Goal: Obtain resource: Obtain resource

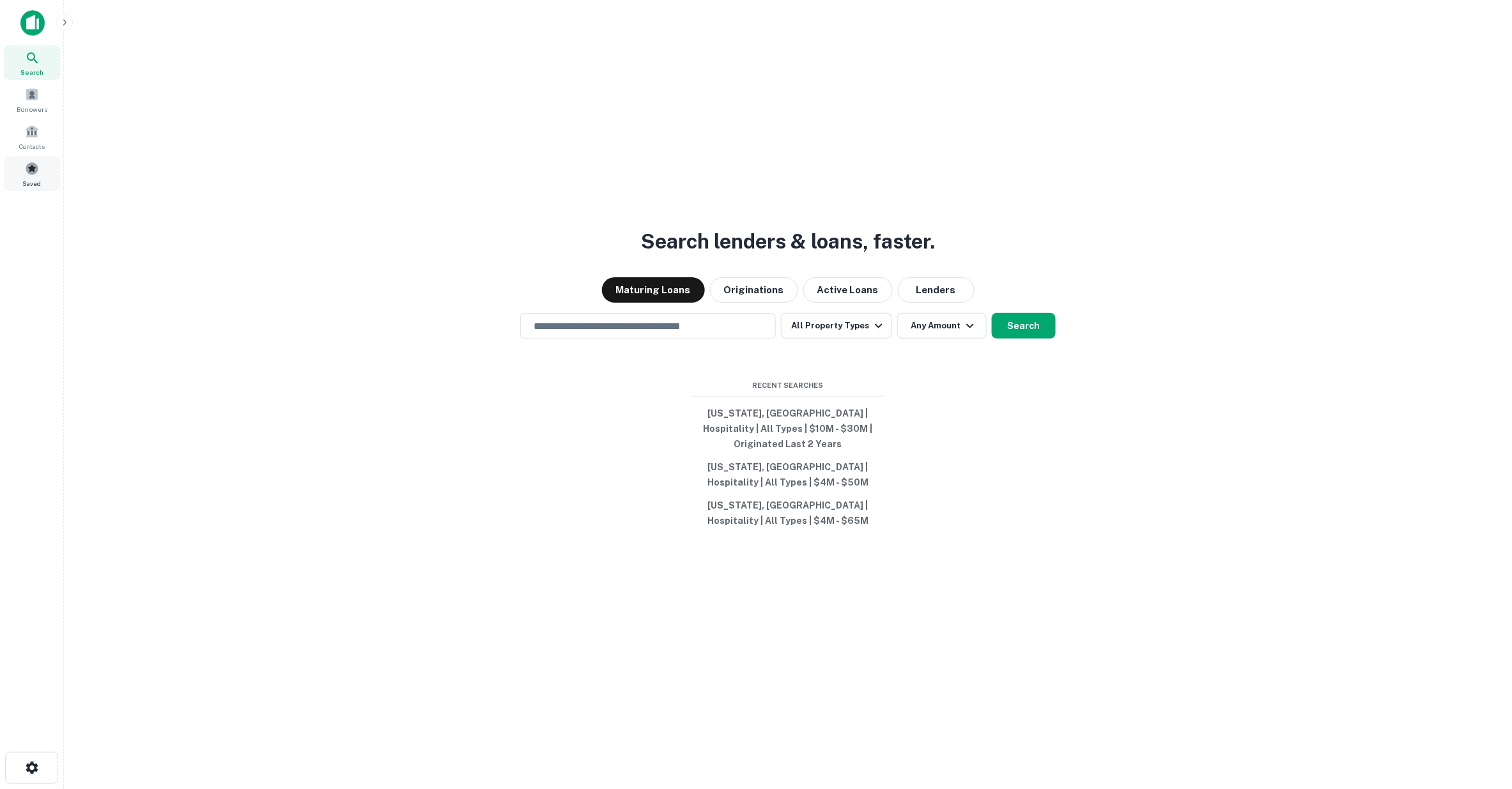
click at [29, 170] on span at bounding box center [31, 168] width 14 height 14
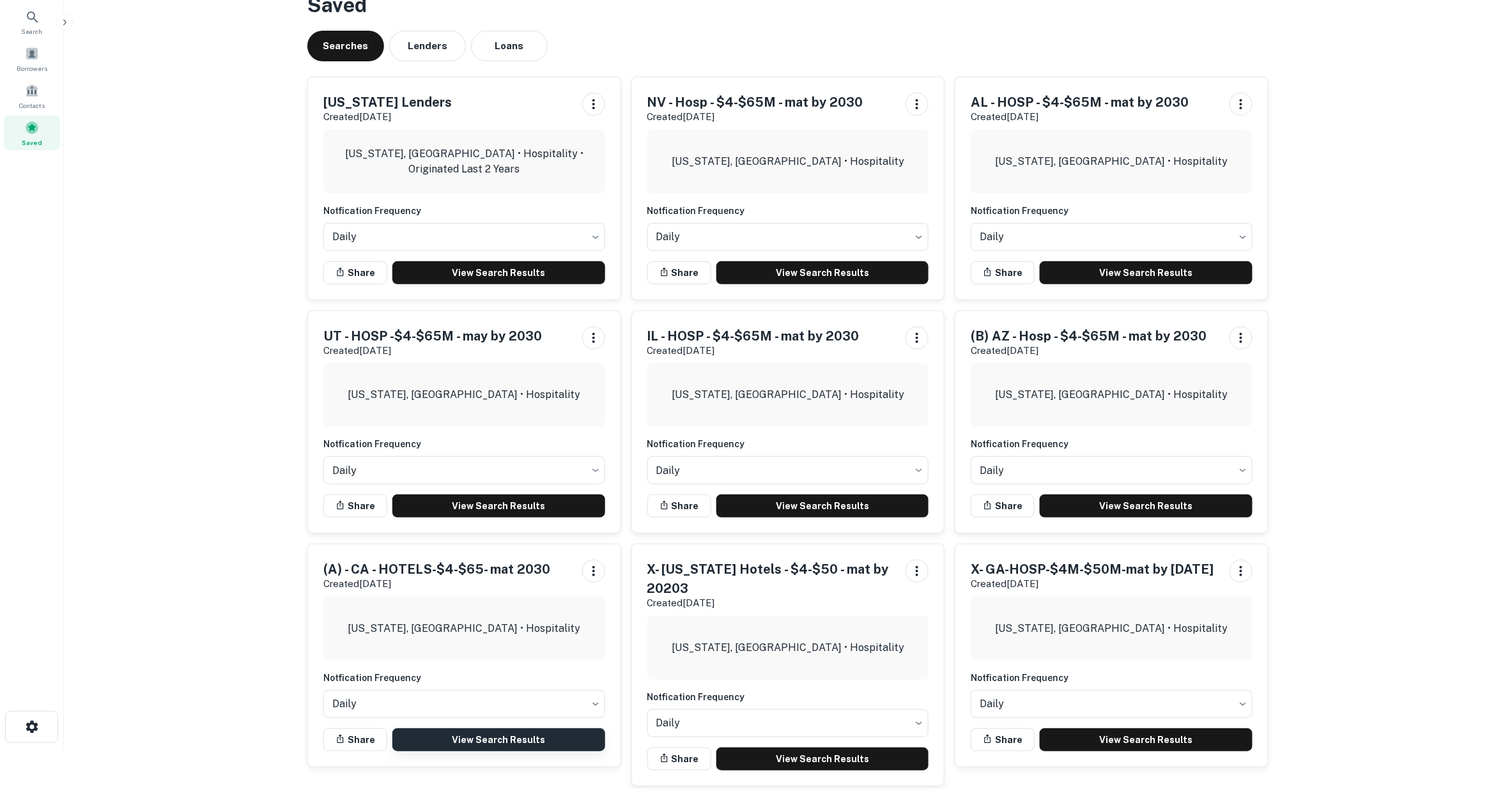
scroll to position [142, 0]
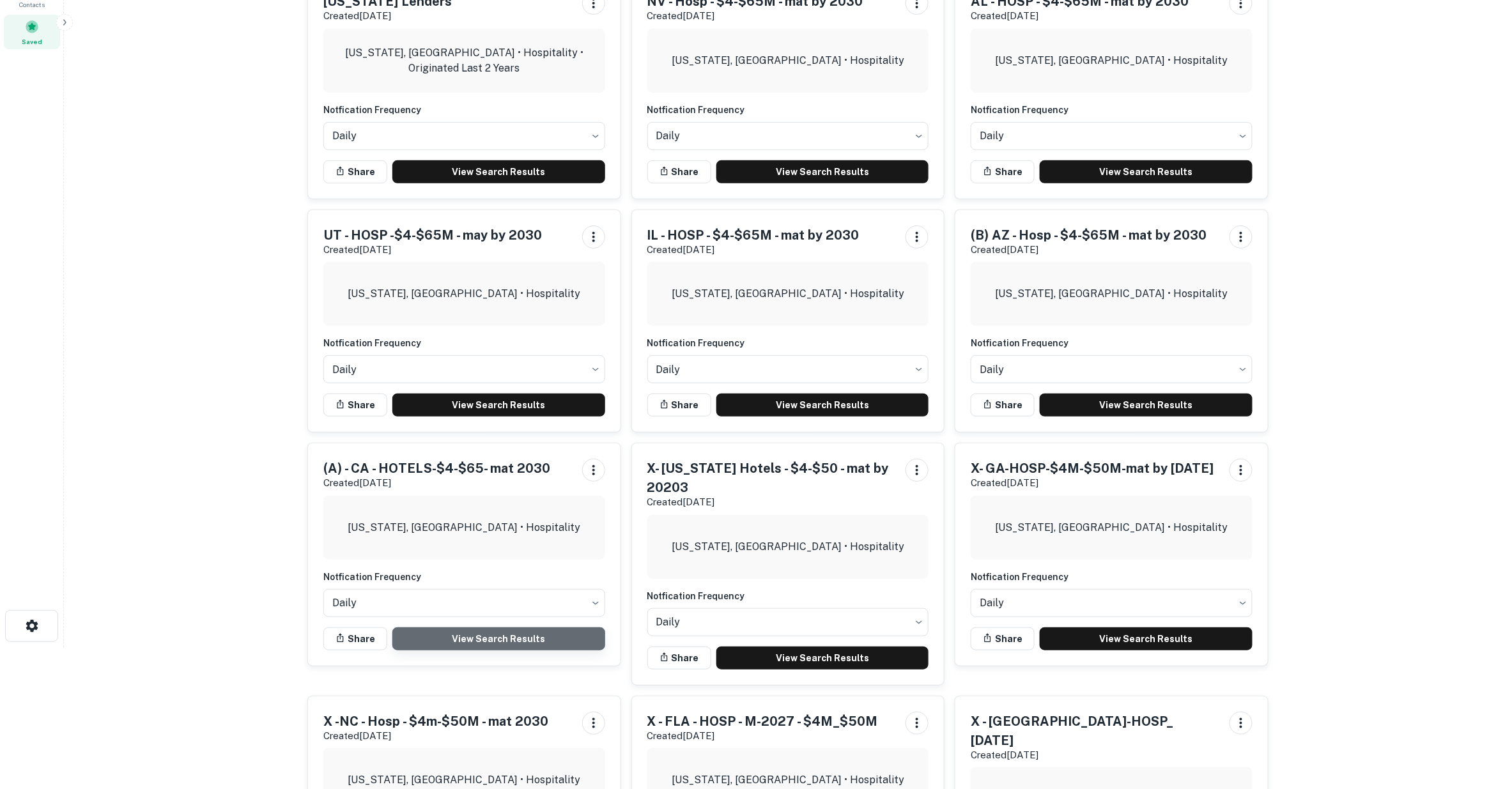
click at [507, 635] on link "View Search Results" at bounding box center [499, 639] width 213 height 23
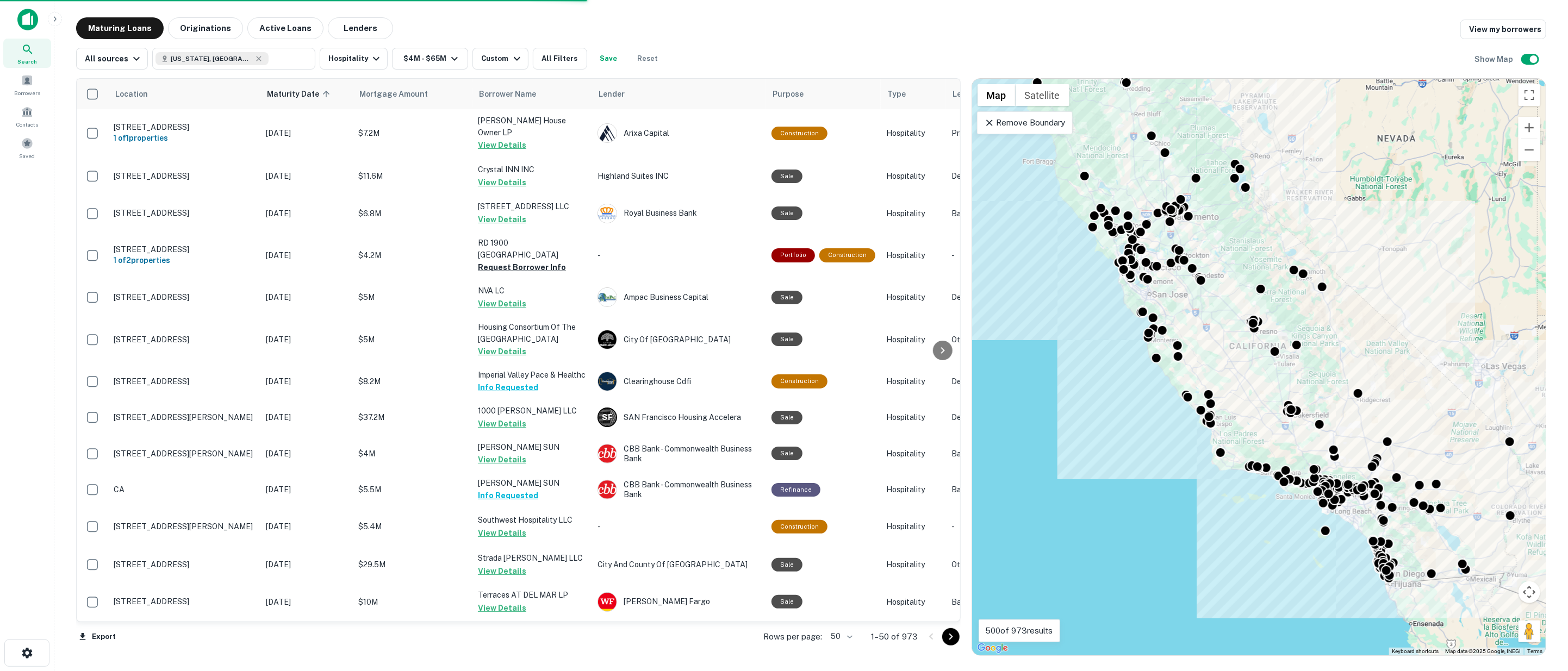
click at [855, 637] on body "Search Borrowers Contacts Saved Maturing Loans Originations Active Loans Lender…" at bounding box center [784, 336] width 1568 height 671
click at [848, 649] on li "100" at bounding box center [843, 649] width 32 height 20
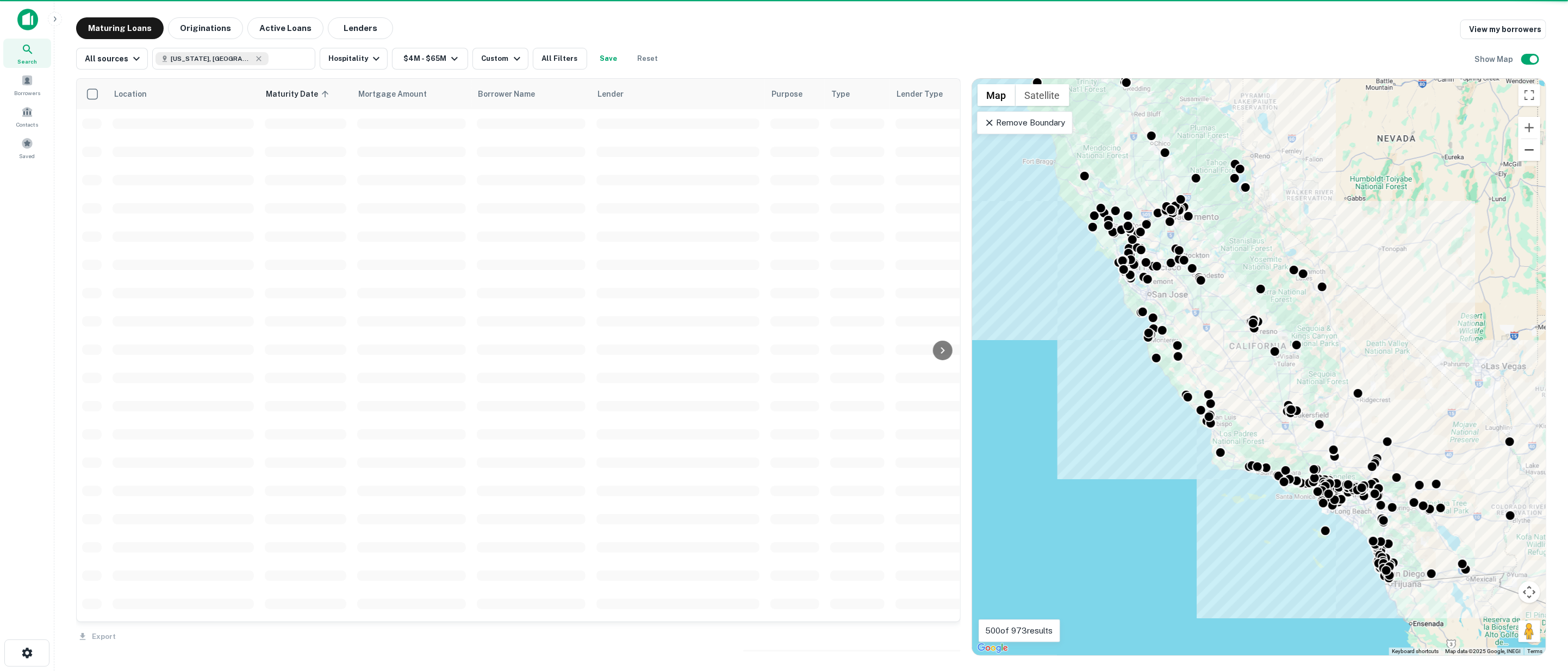
click at [1295, 148] on button "Zoom out" at bounding box center [1529, 150] width 22 height 22
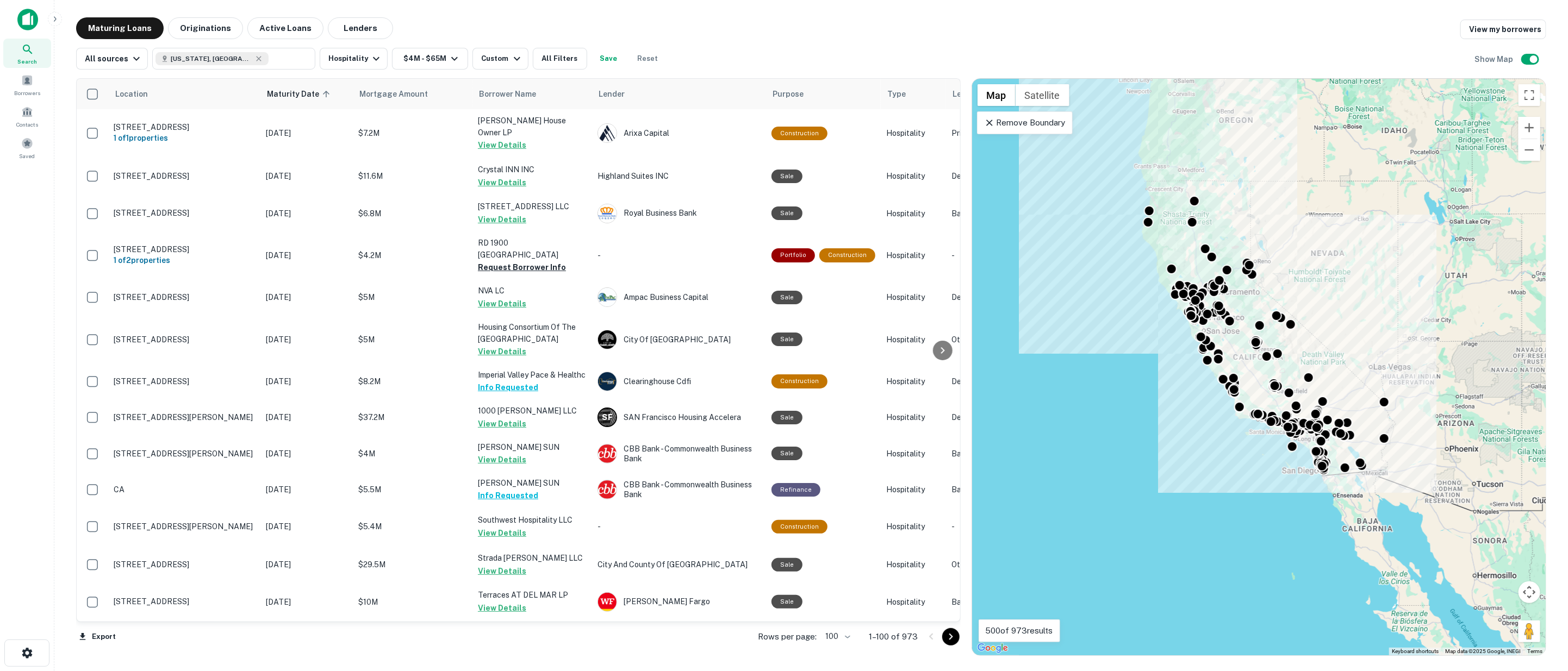
click at [950, 633] on icon "Go to next page" at bounding box center [951, 636] width 13 height 13
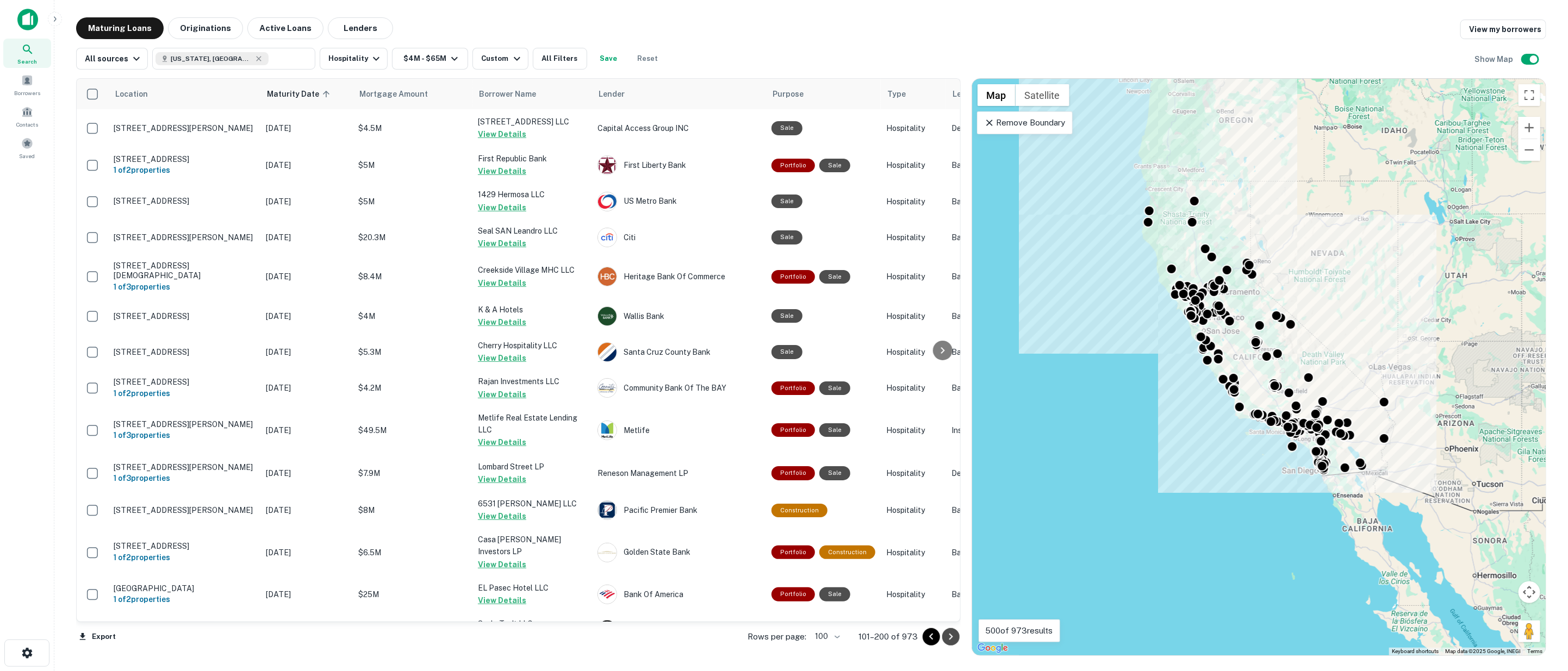
click at [950, 634] on icon "Go to next page" at bounding box center [951, 637] width 4 height 7
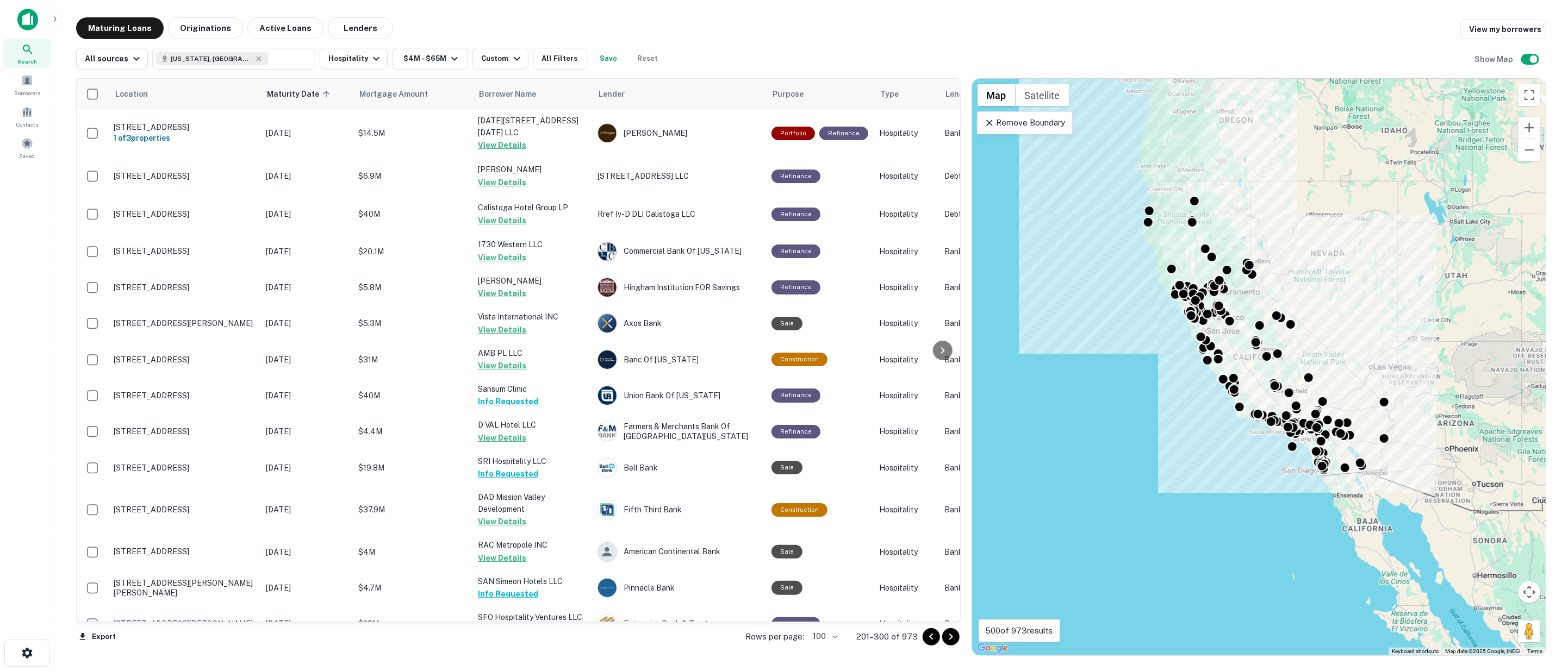
click at [950, 634] on icon "Go to next page" at bounding box center [951, 637] width 4 height 7
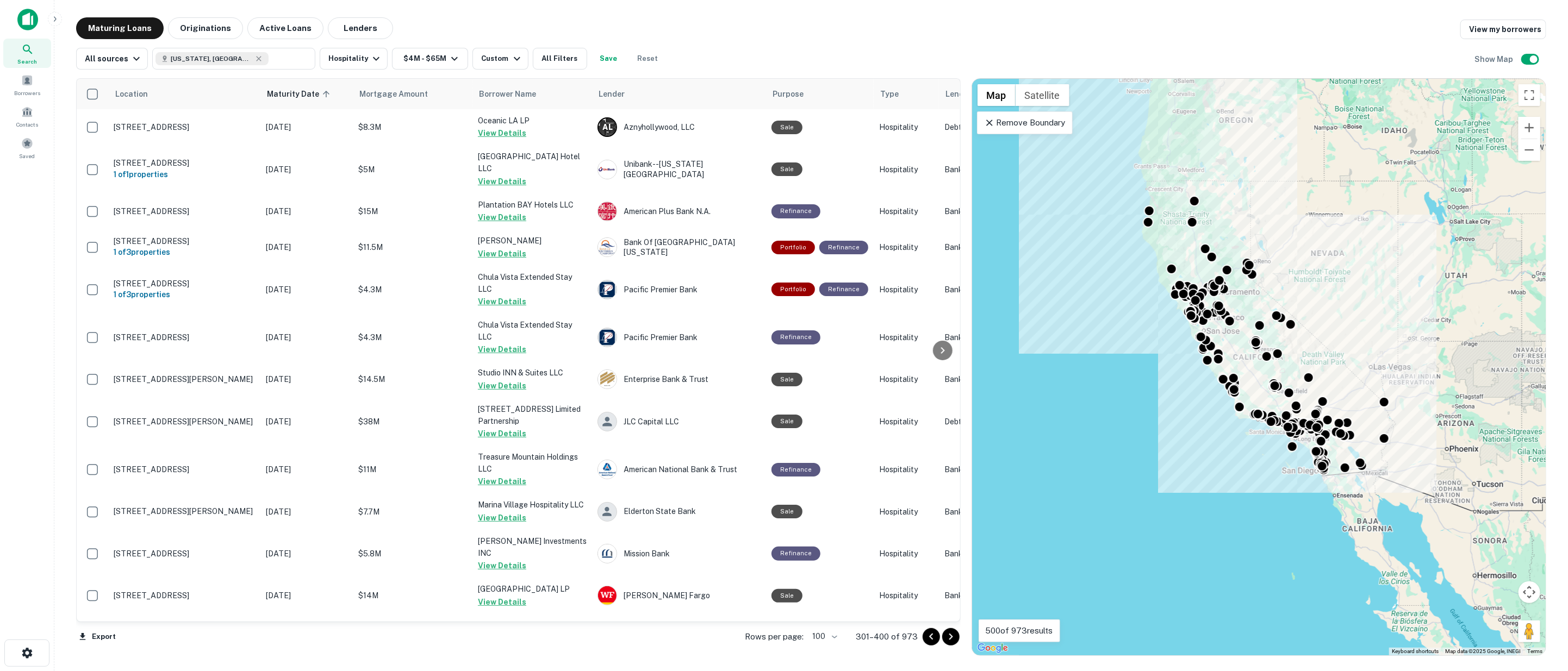
click at [949, 636] on icon "Go to next page" at bounding box center [951, 636] width 13 height 13
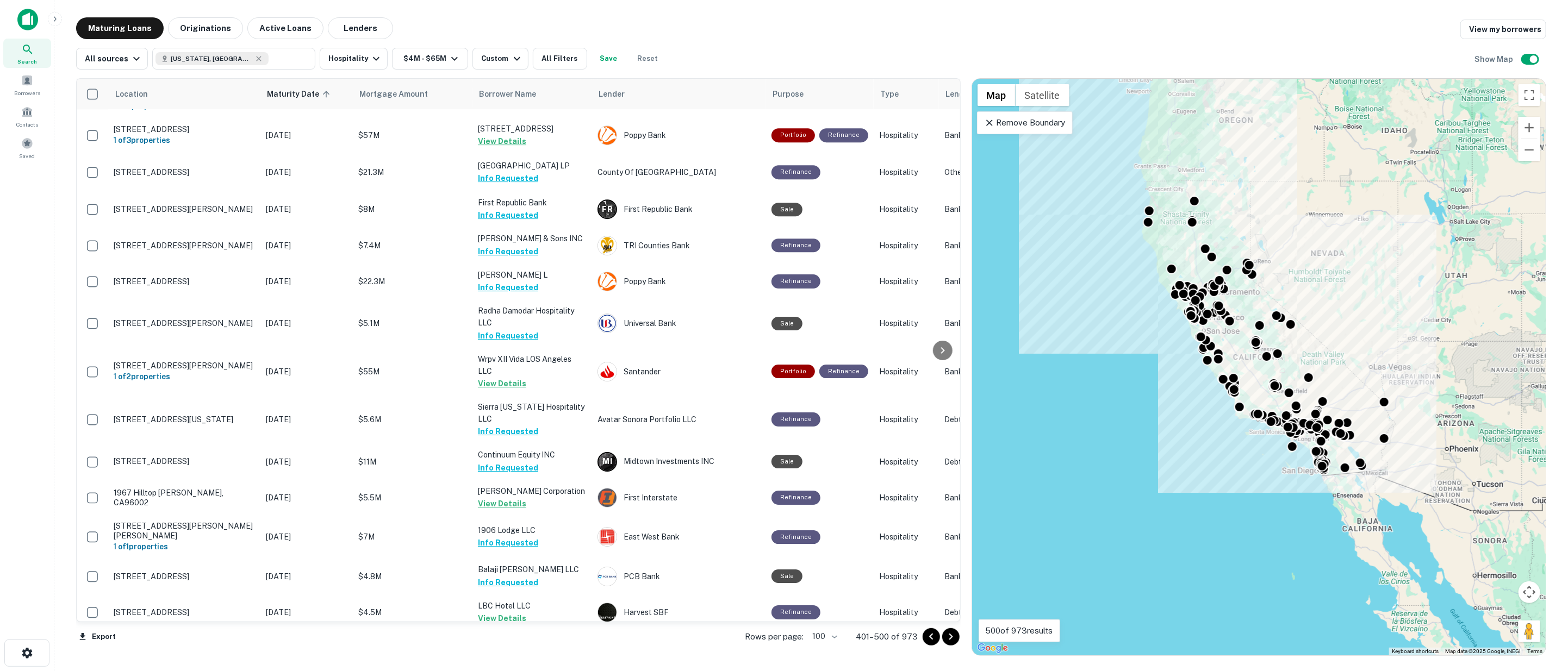
scroll to position [3247, 0]
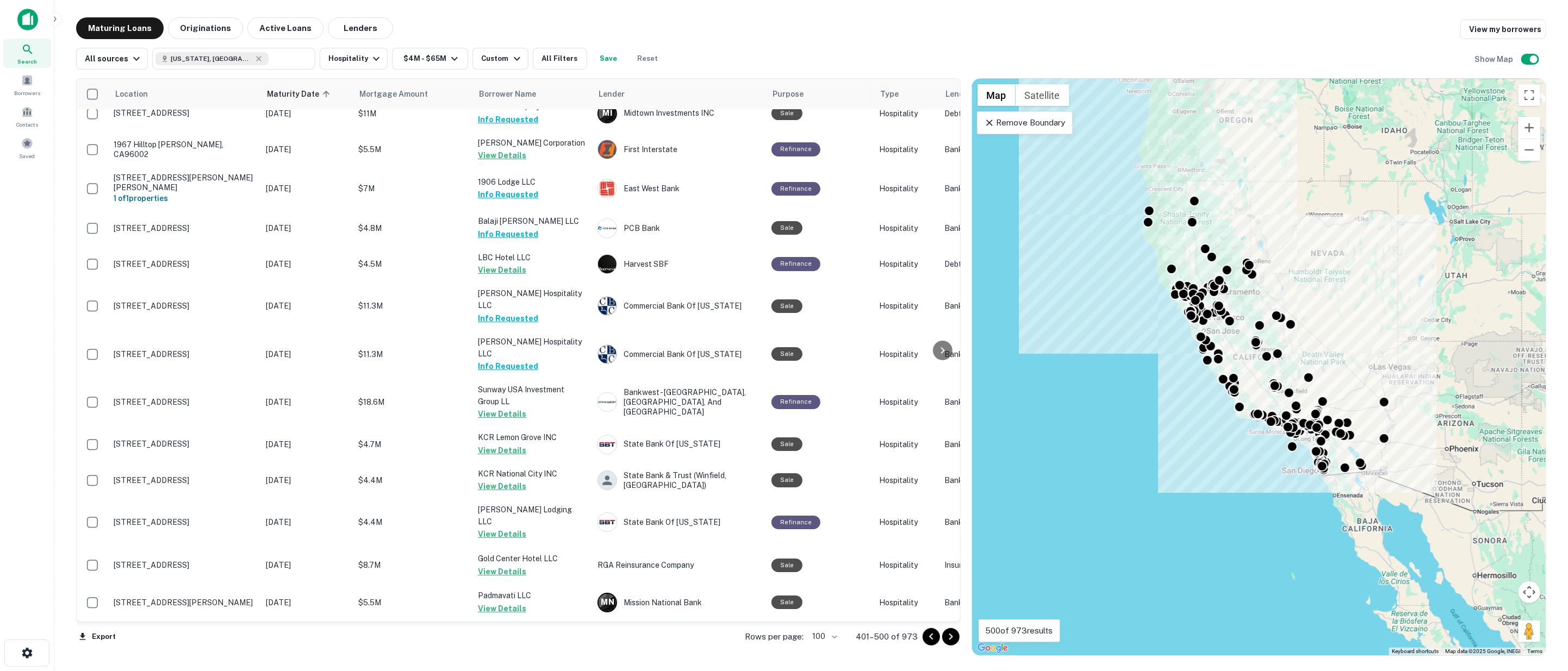
click at [952, 636] on icon "Go to next page" at bounding box center [951, 636] width 13 height 13
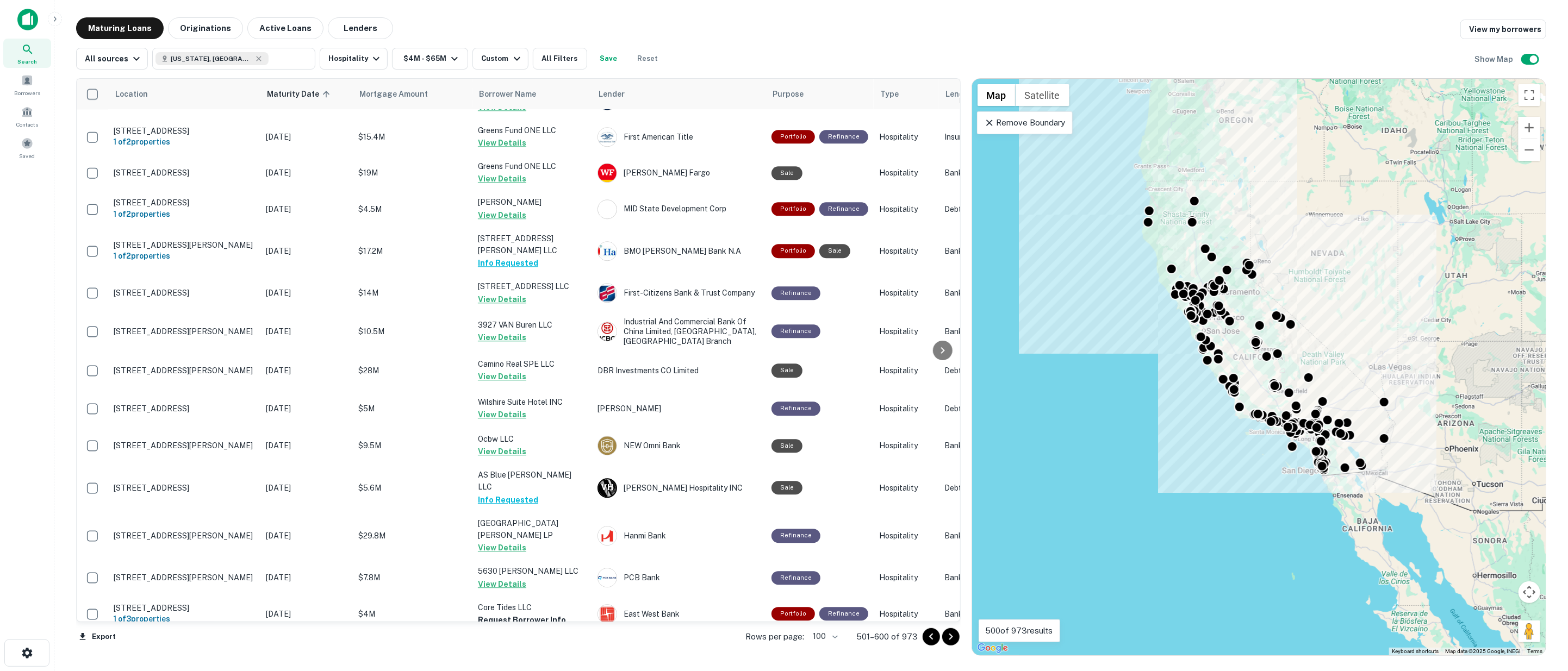
scroll to position [3212, 0]
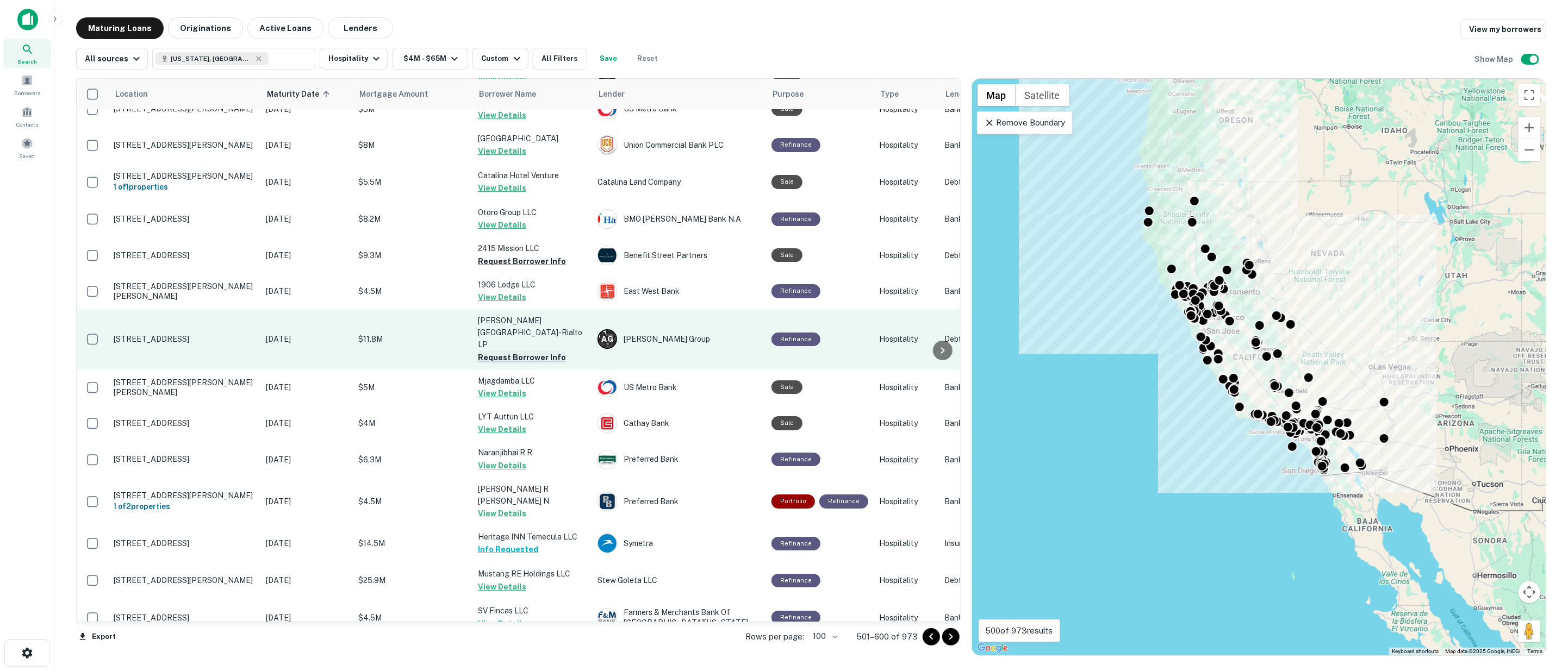
click at [502, 351] on button "Request Borrower Info" at bounding box center [522, 357] width 88 height 13
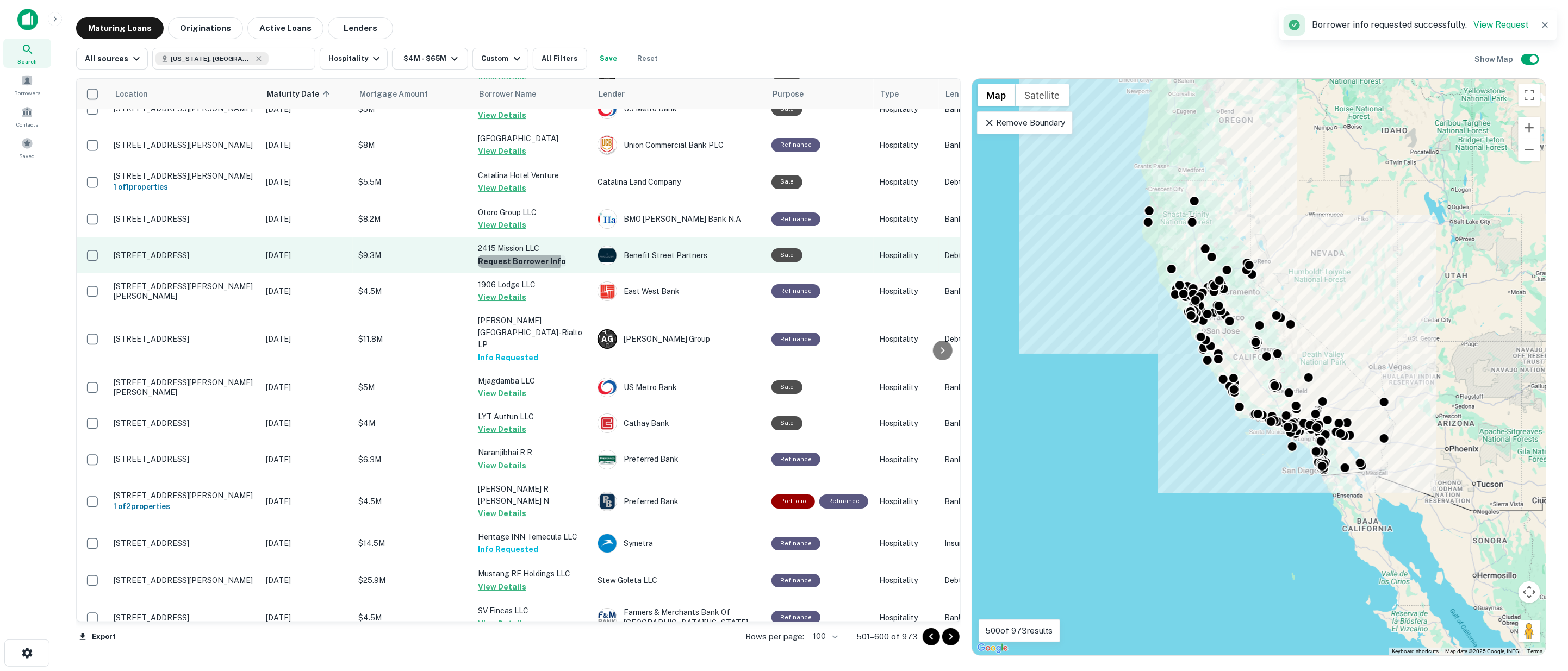
click at [510, 255] on button "Request Borrower Info" at bounding box center [522, 261] width 88 height 13
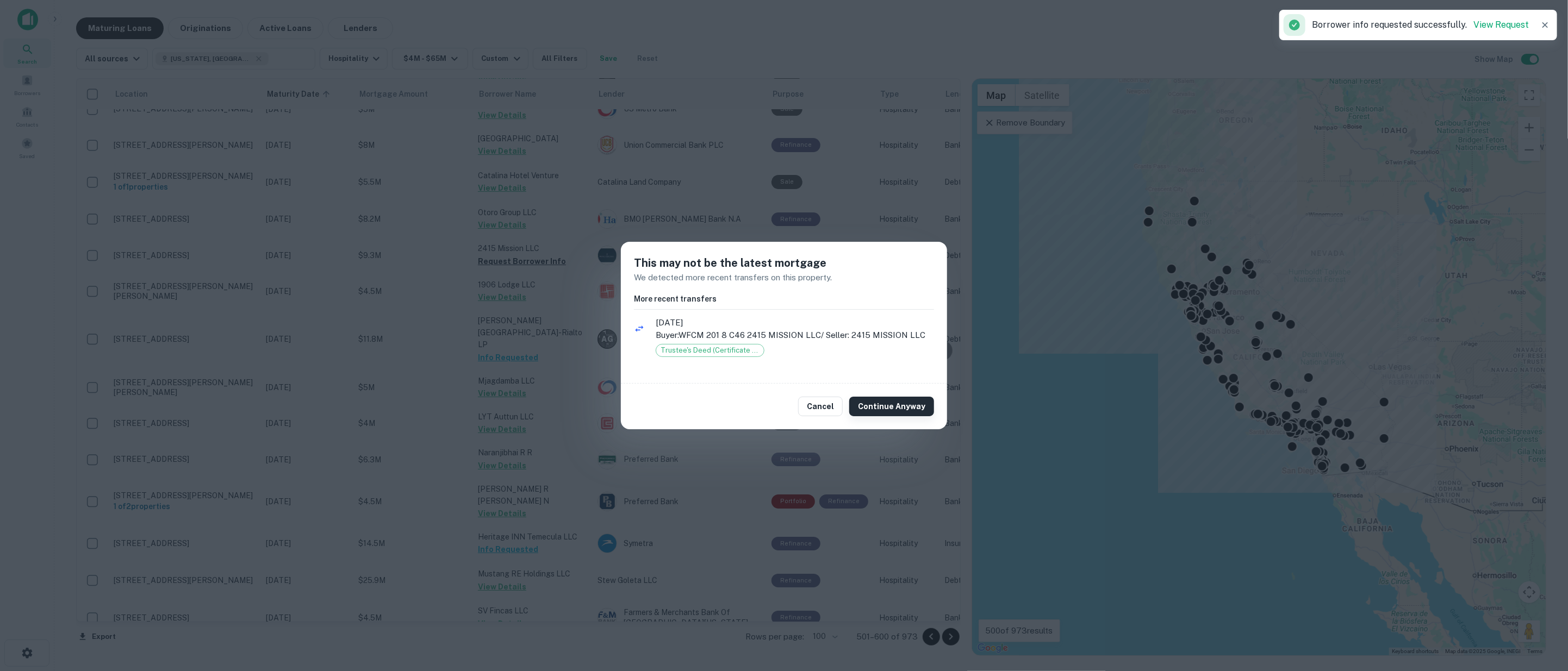
click at [888, 408] on button "Continue Anyway" at bounding box center [891, 407] width 85 height 20
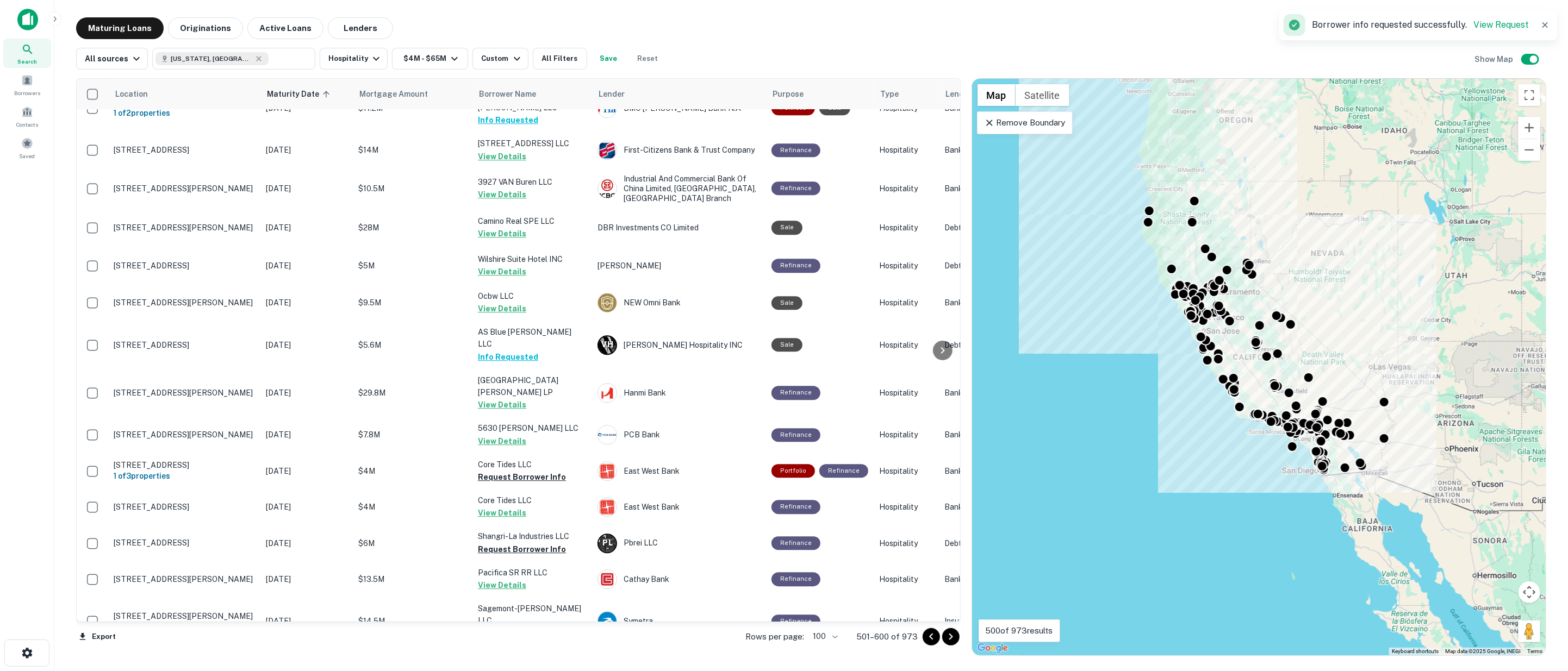
scroll to position [2487, 0]
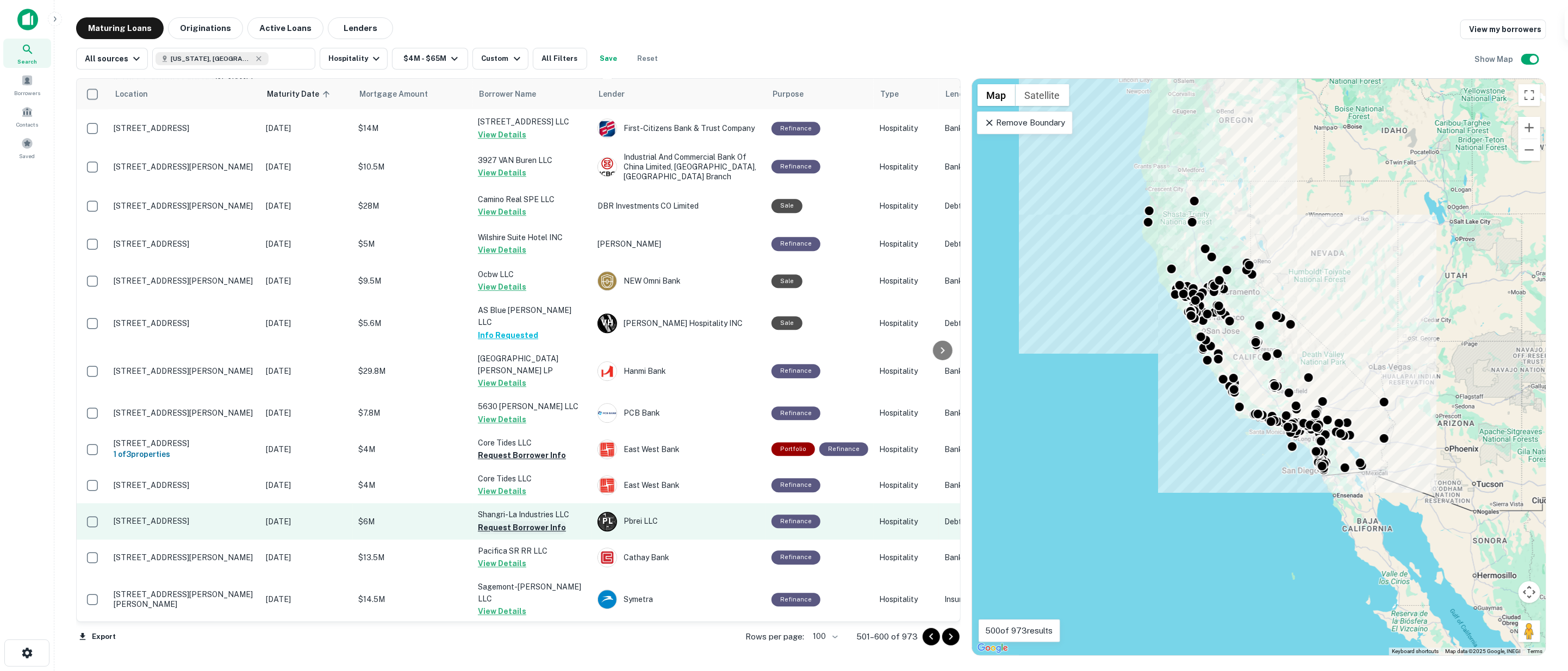
click at [531, 521] on button "Request Borrower Info" at bounding box center [522, 527] width 88 height 13
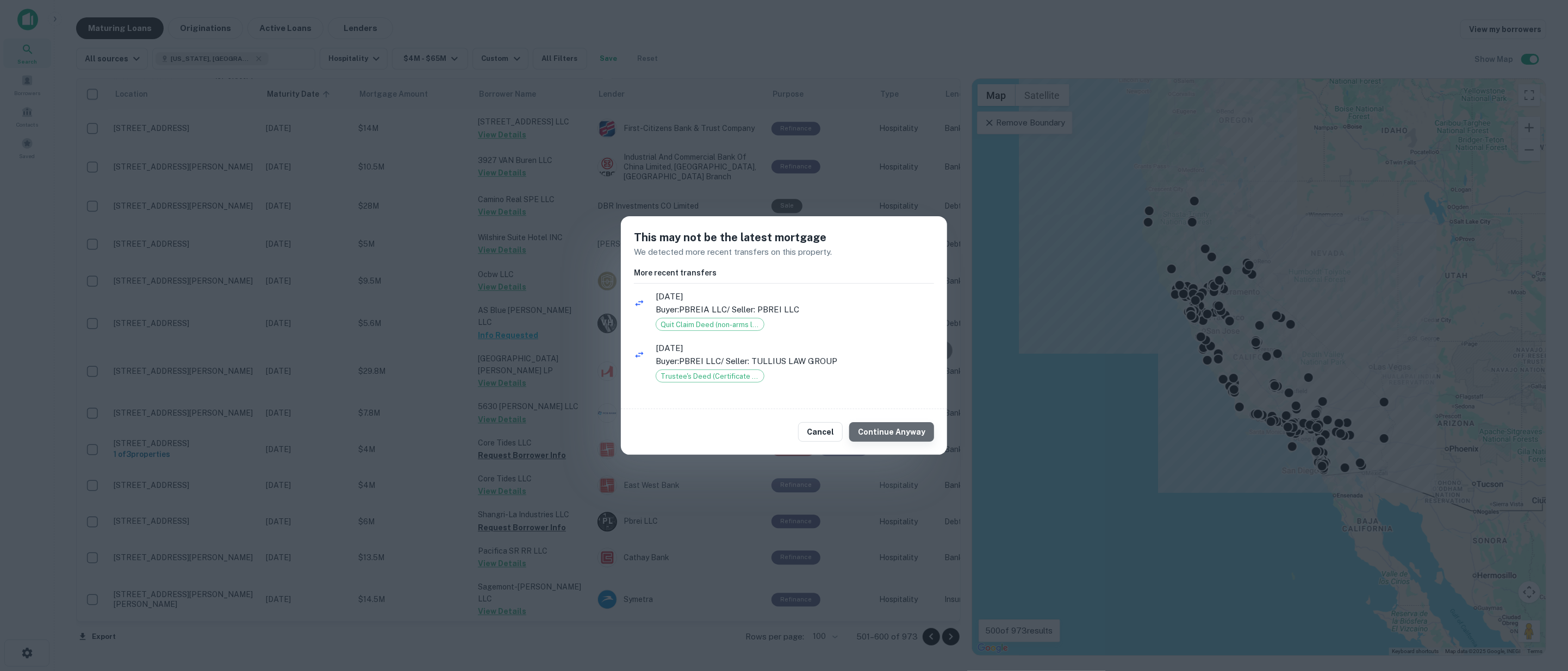
click at [904, 436] on button "Continue Anyway" at bounding box center [891, 432] width 85 height 20
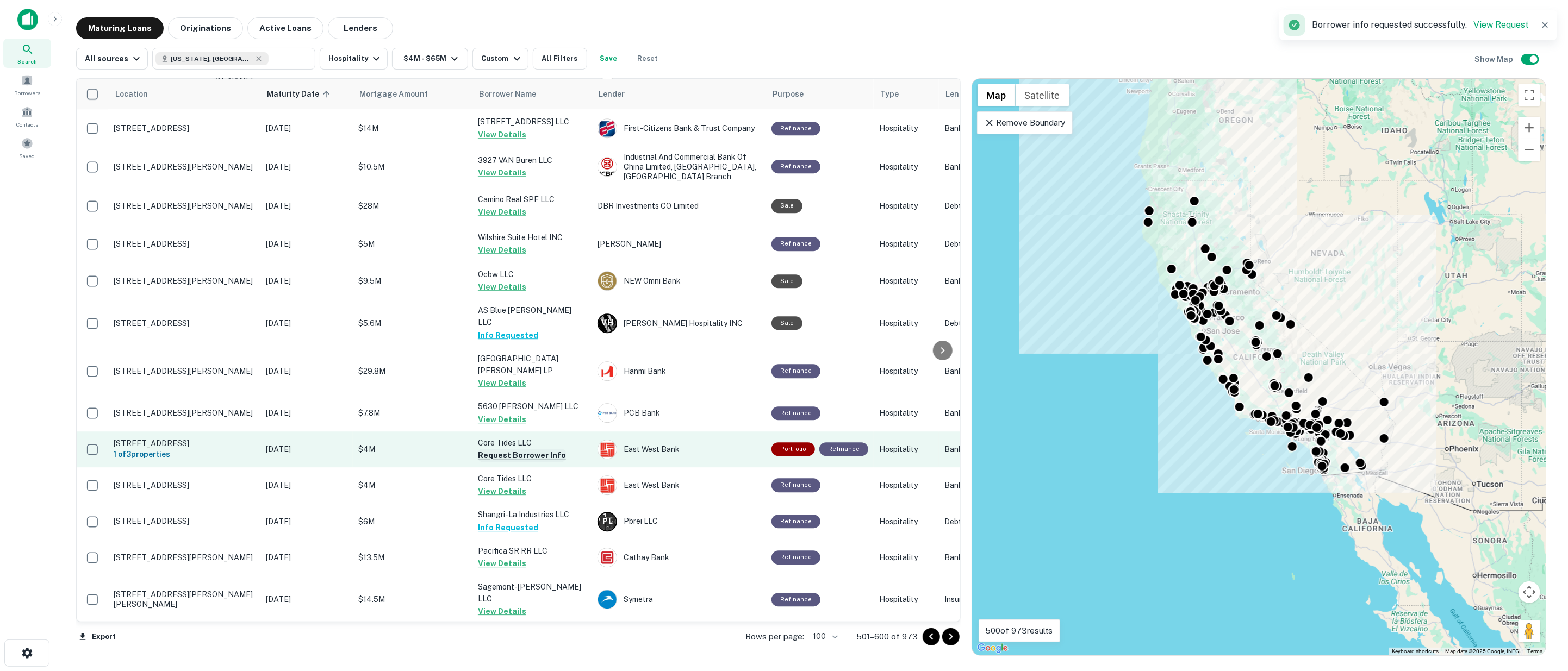
click at [514, 449] on button "Request Borrower Info" at bounding box center [522, 455] width 88 height 13
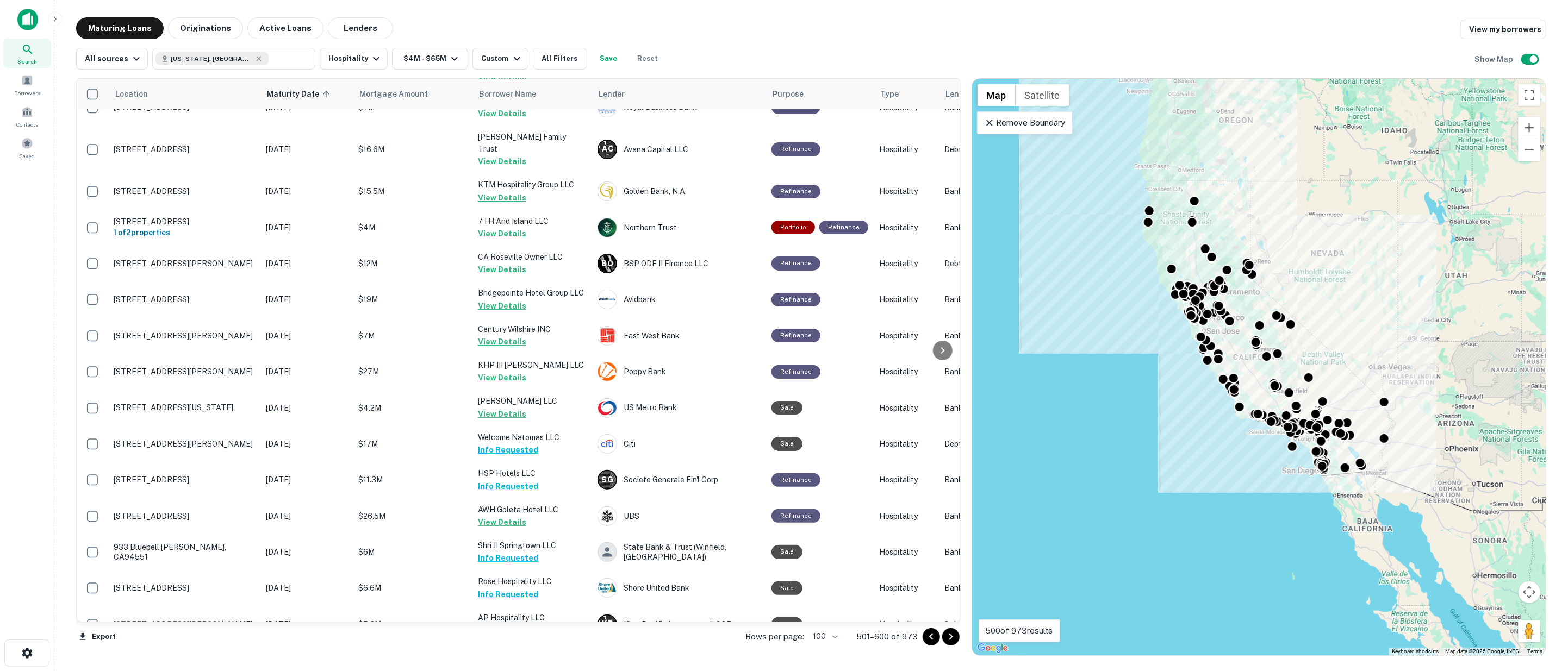
scroll to position [0, 0]
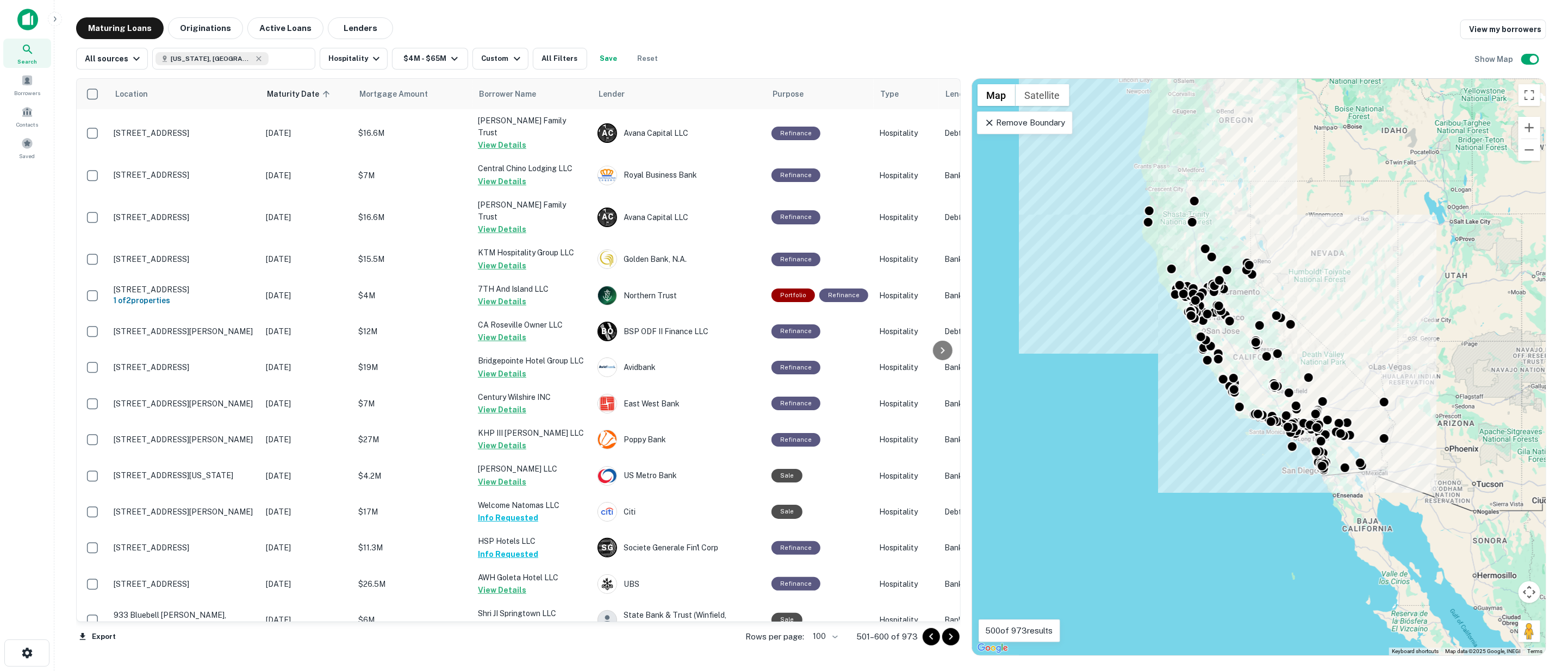
click at [949, 631] on icon "Go to next page" at bounding box center [951, 636] width 13 height 13
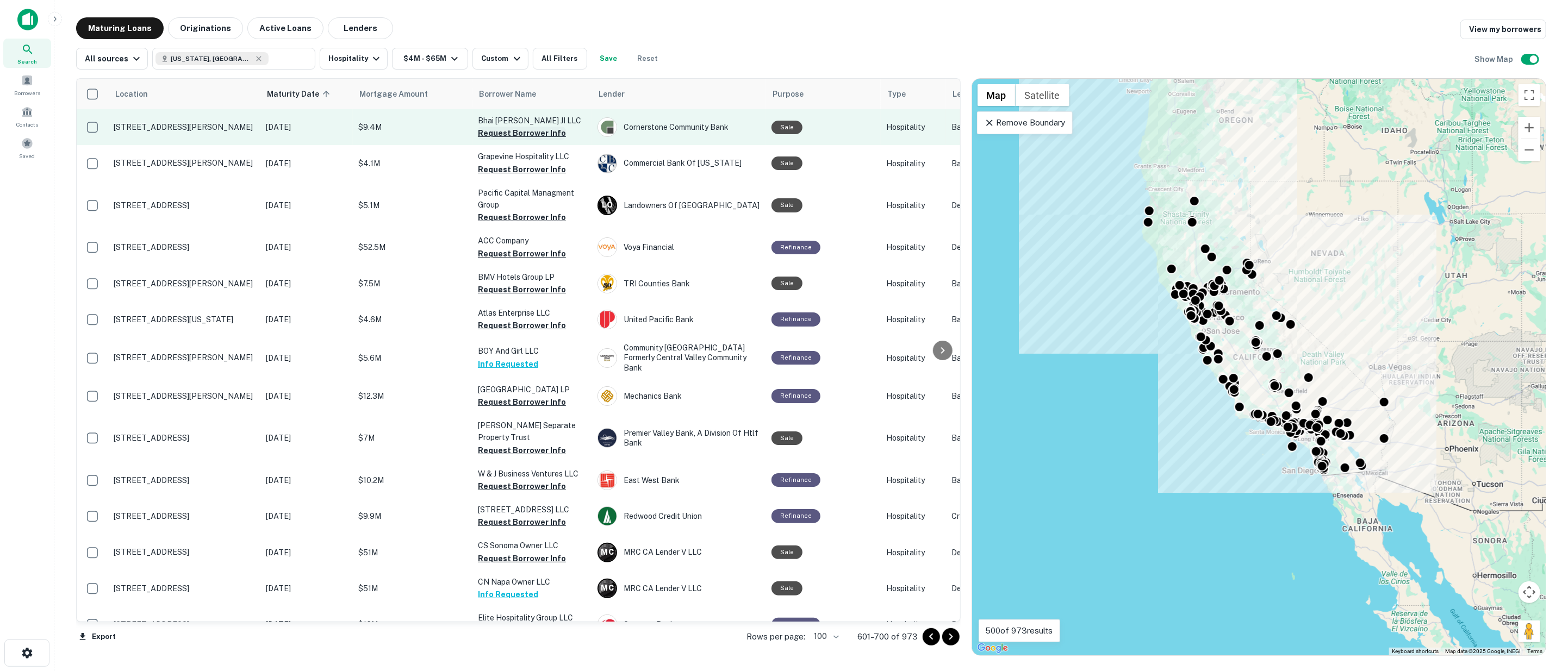
click at [497, 131] on button "Request Borrower Info" at bounding box center [522, 133] width 88 height 13
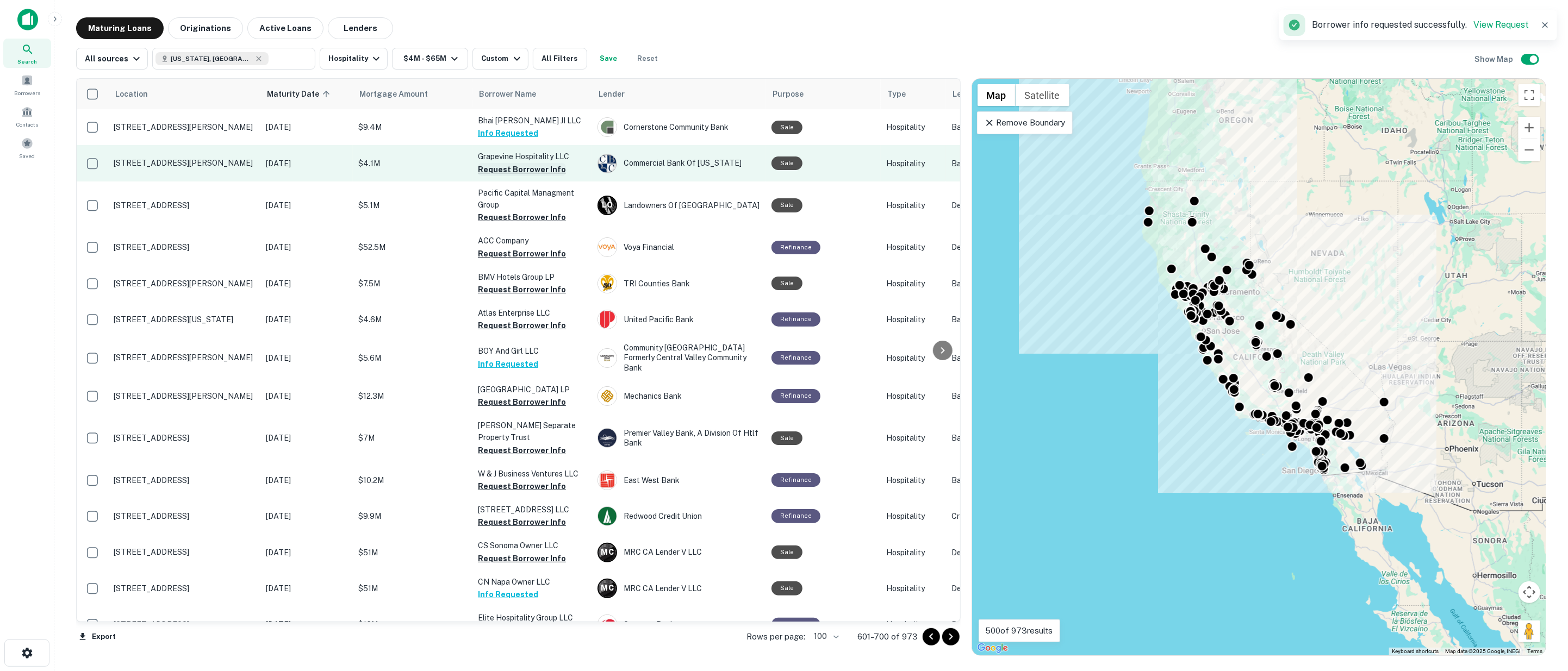
click at [510, 167] on button "Request Borrower Info" at bounding box center [522, 169] width 88 height 13
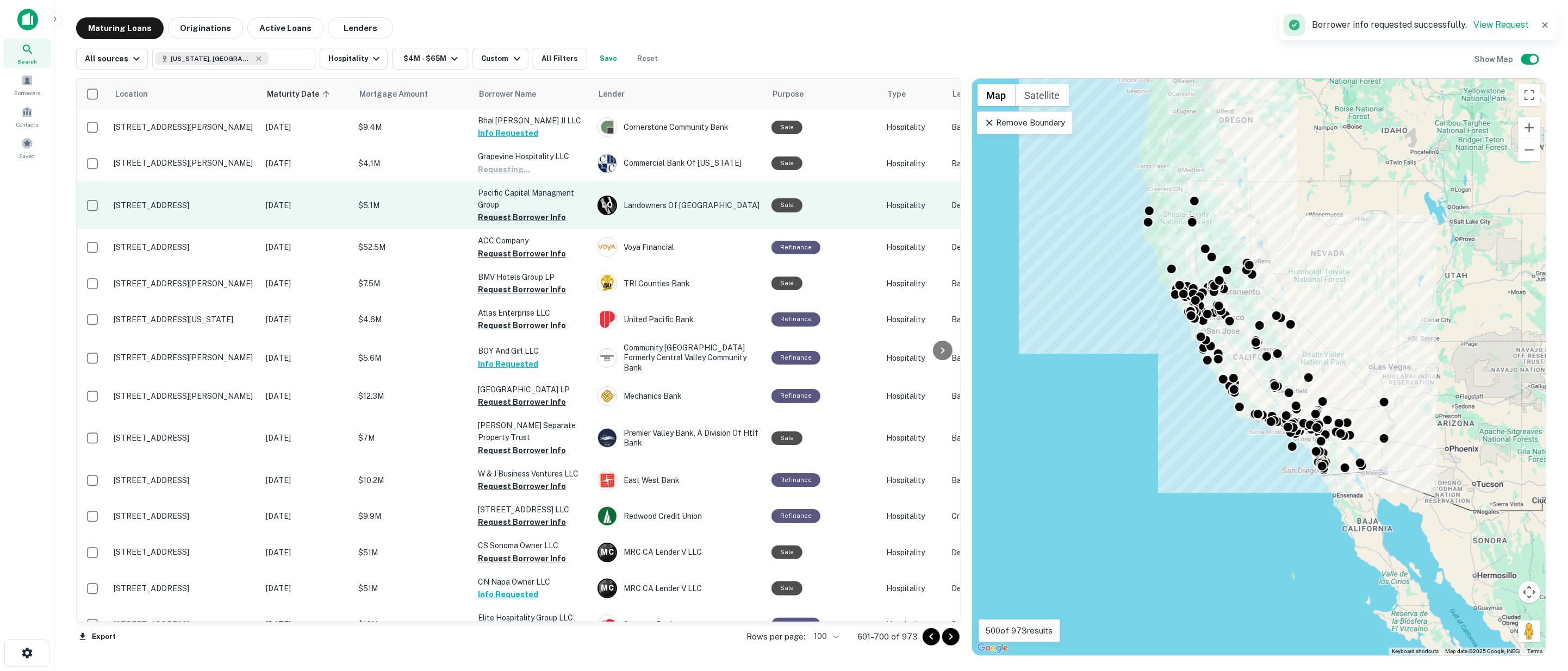
click at [516, 217] on button "Request Borrower Info" at bounding box center [522, 217] width 88 height 13
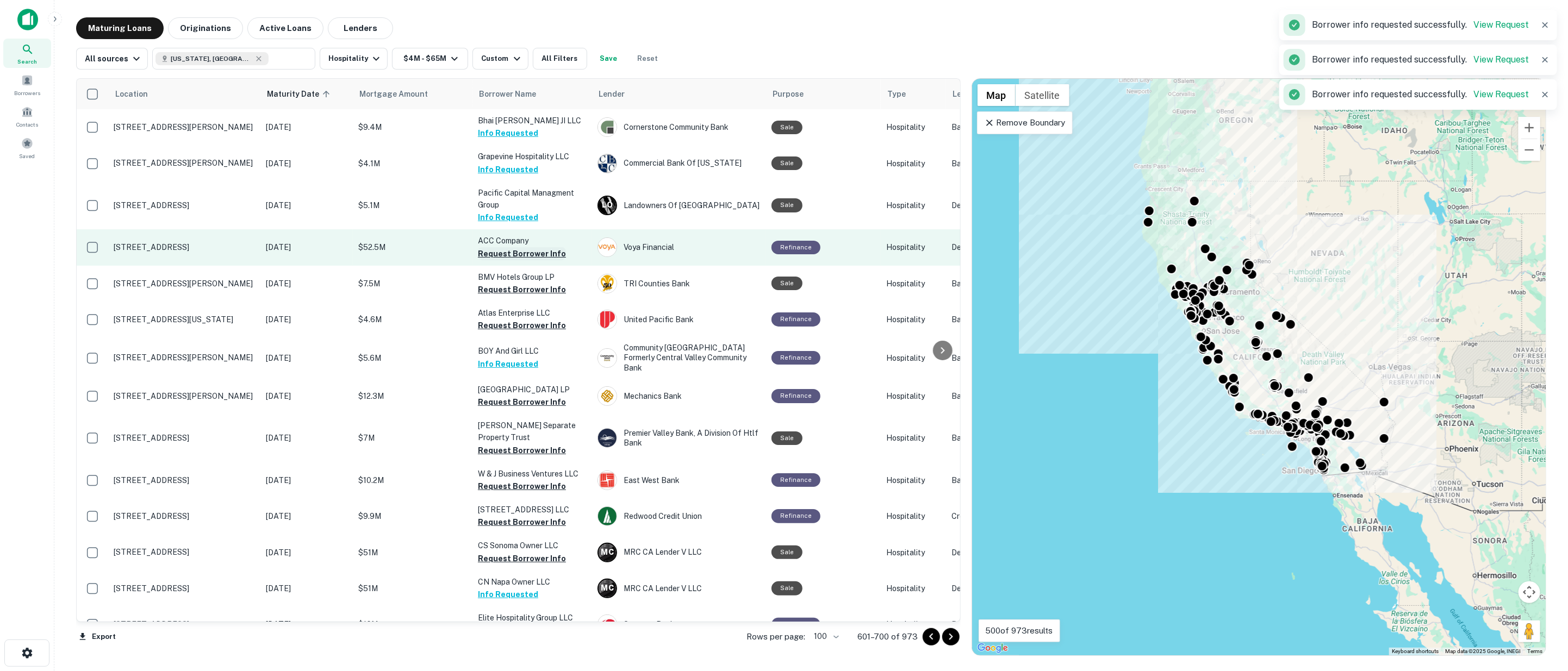
click at [518, 252] on button "Request Borrower Info" at bounding box center [522, 253] width 88 height 13
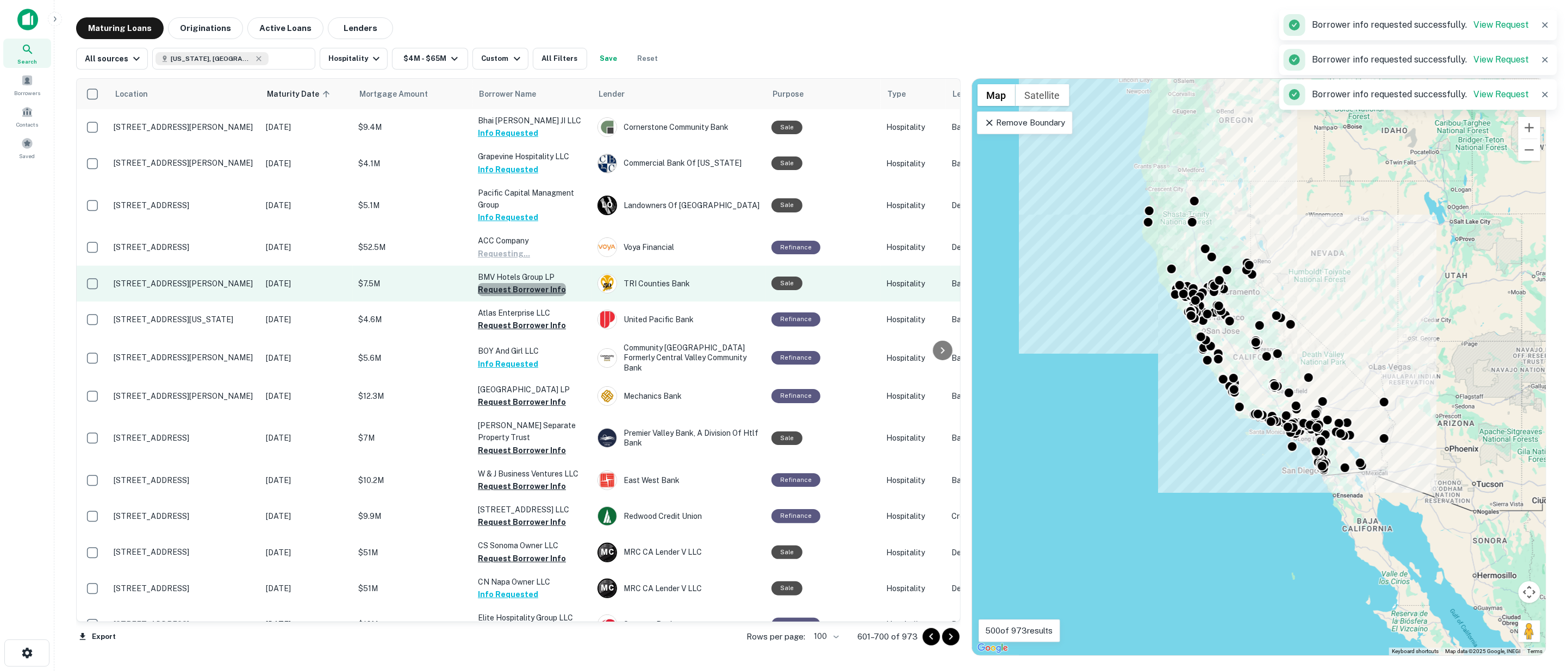
click at [522, 287] on button "Request Borrower Info" at bounding box center [522, 289] width 88 height 13
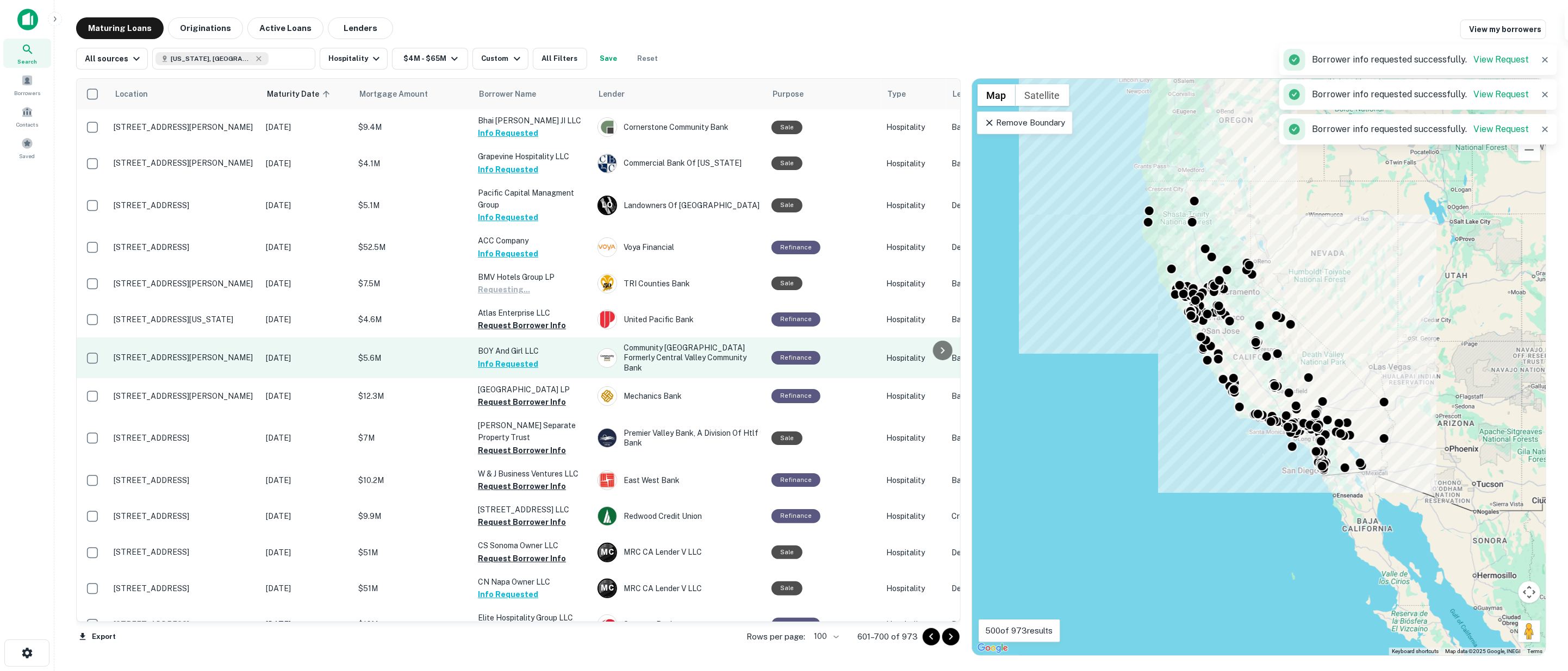
click at [522, 324] on button "Request Borrower Info" at bounding box center [522, 325] width 88 height 13
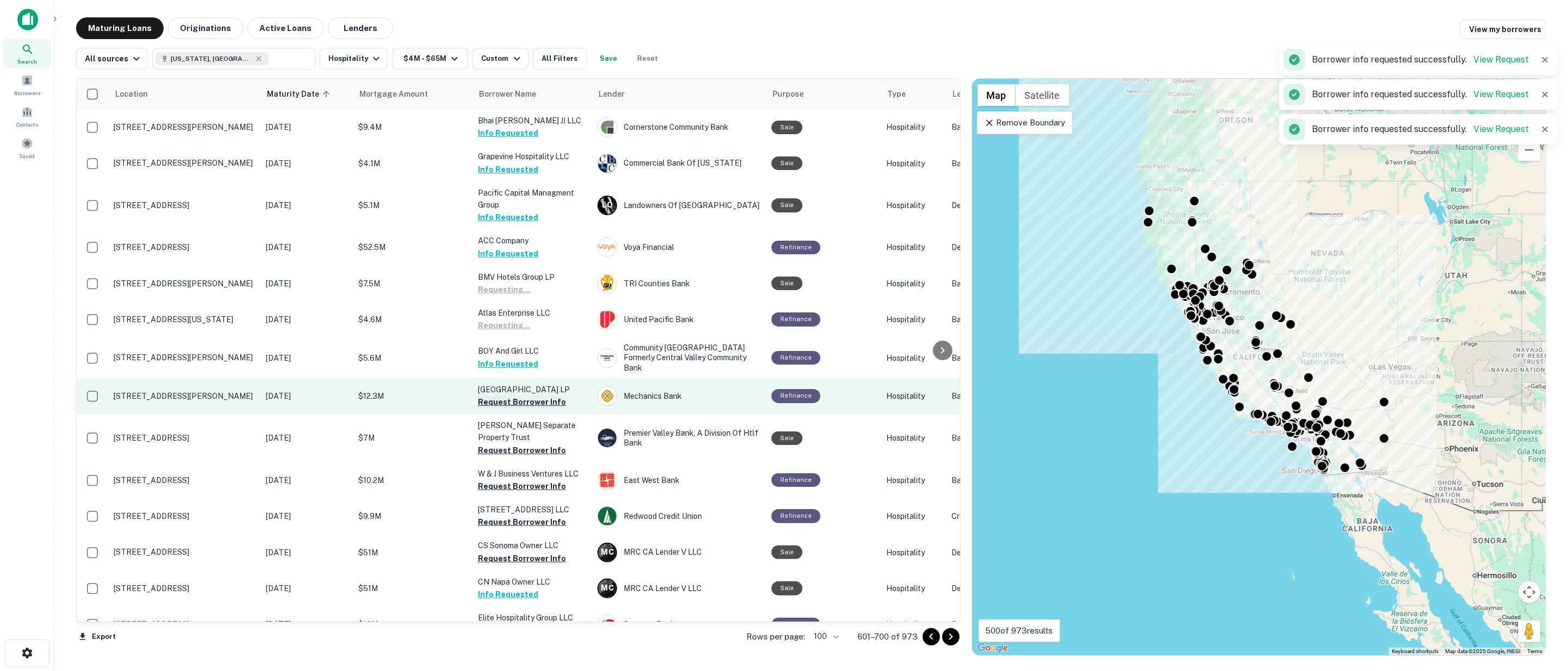
click at [523, 396] on button "Request Borrower Info" at bounding box center [522, 402] width 88 height 13
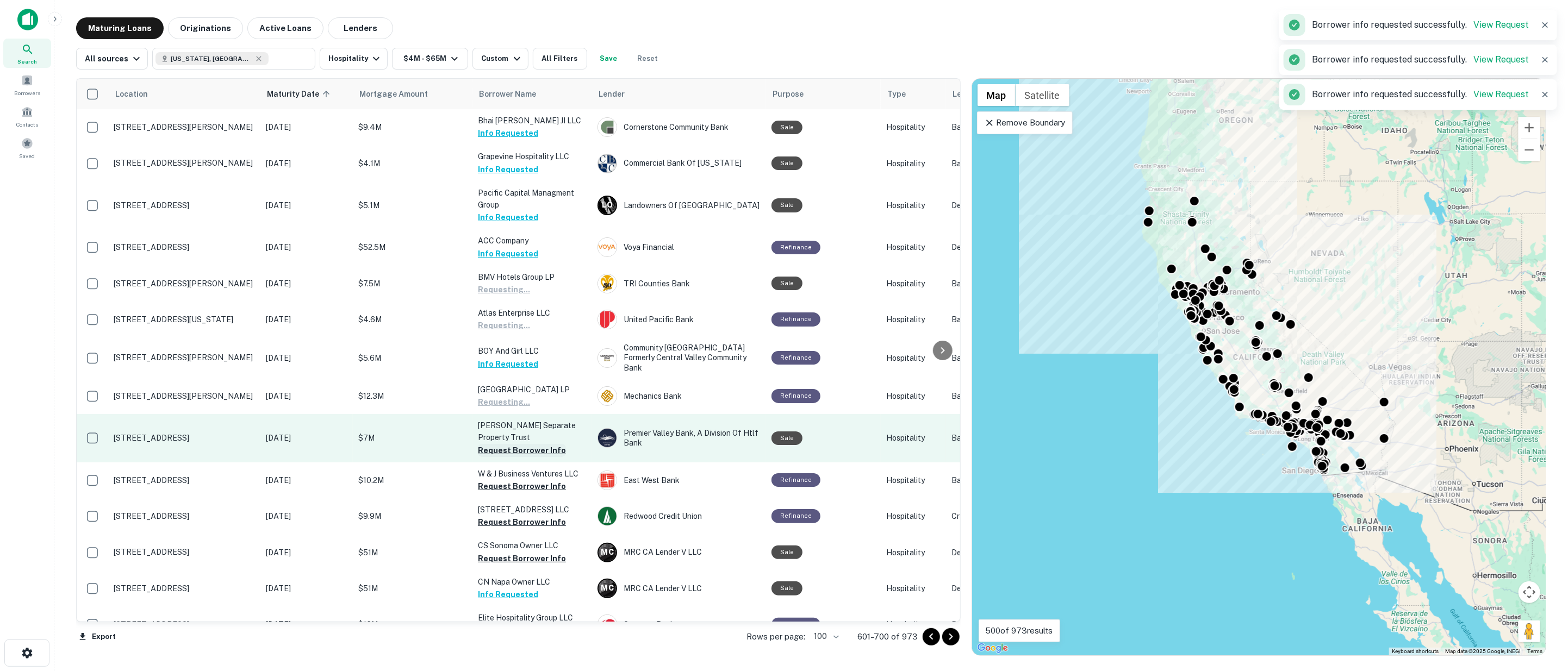
click at [512, 444] on button "Request Borrower Info" at bounding box center [522, 450] width 88 height 13
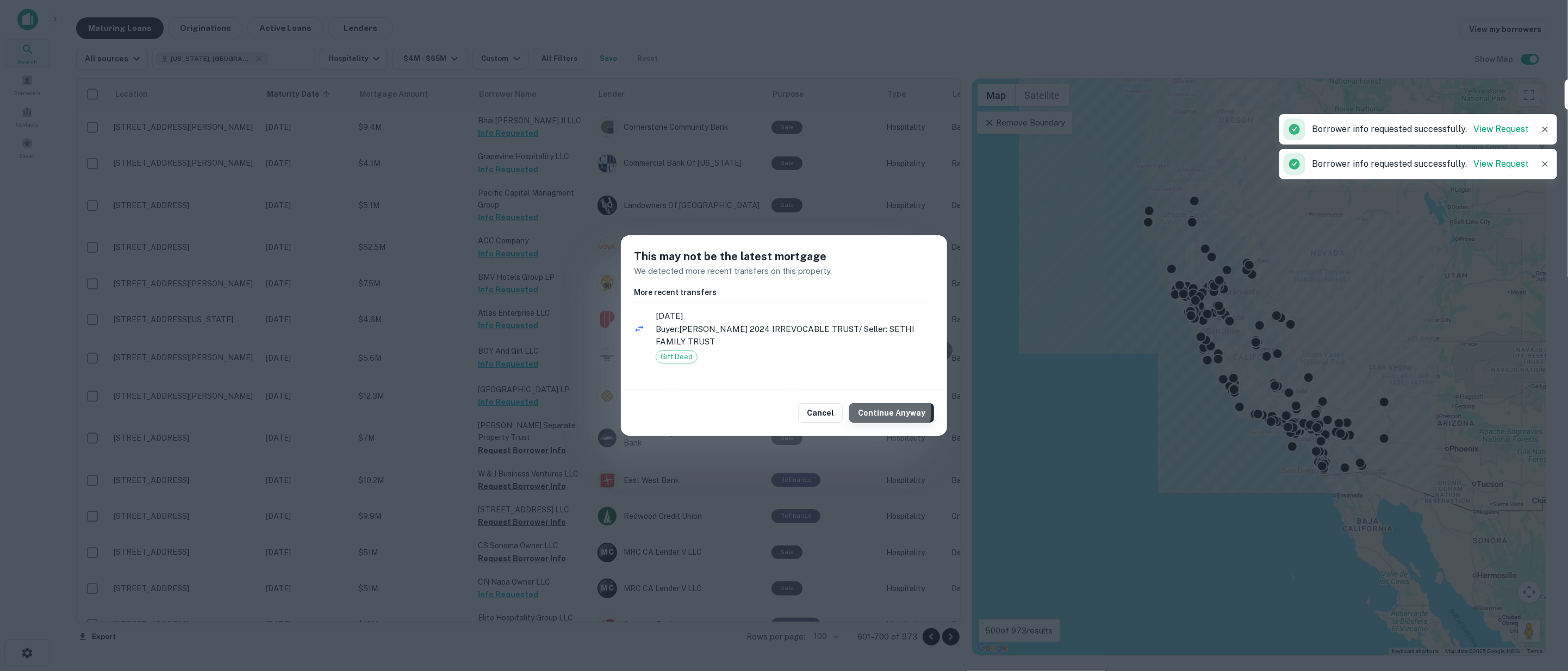
click at [881, 412] on button "Continue Anyway" at bounding box center [891, 413] width 85 height 20
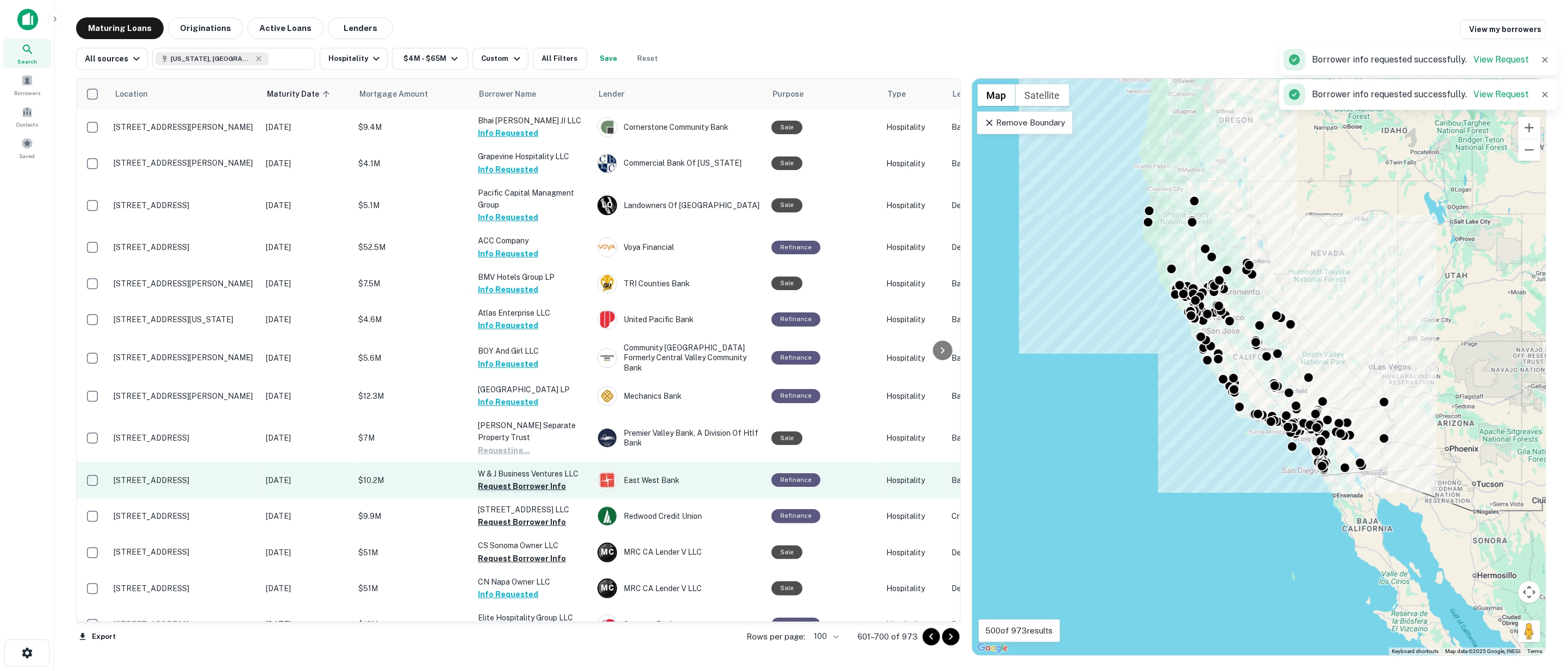
click at [495, 480] on button "Request Borrower Info" at bounding box center [522, 486] width 88 height 13
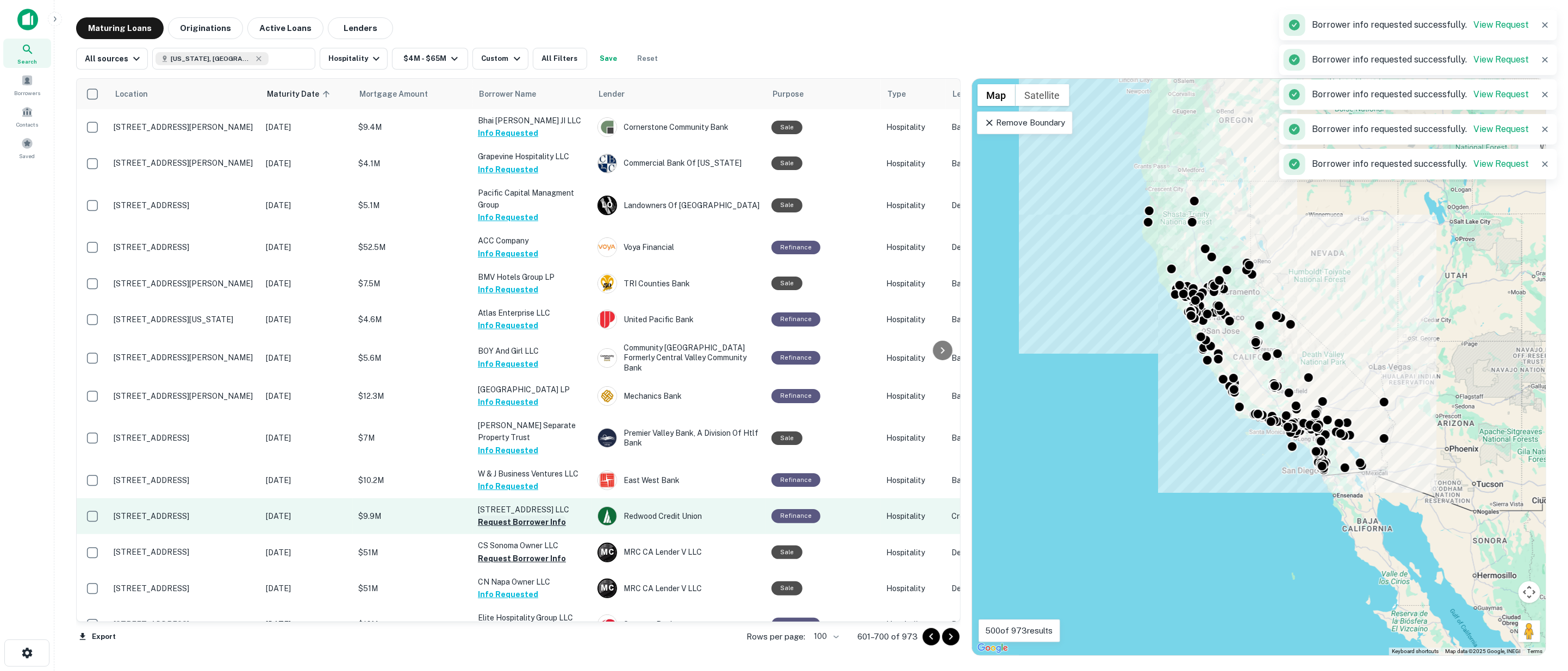
click at [515, 516] on button "Request Borrower Info" at bounding box center [522, 522] width 88 height 13
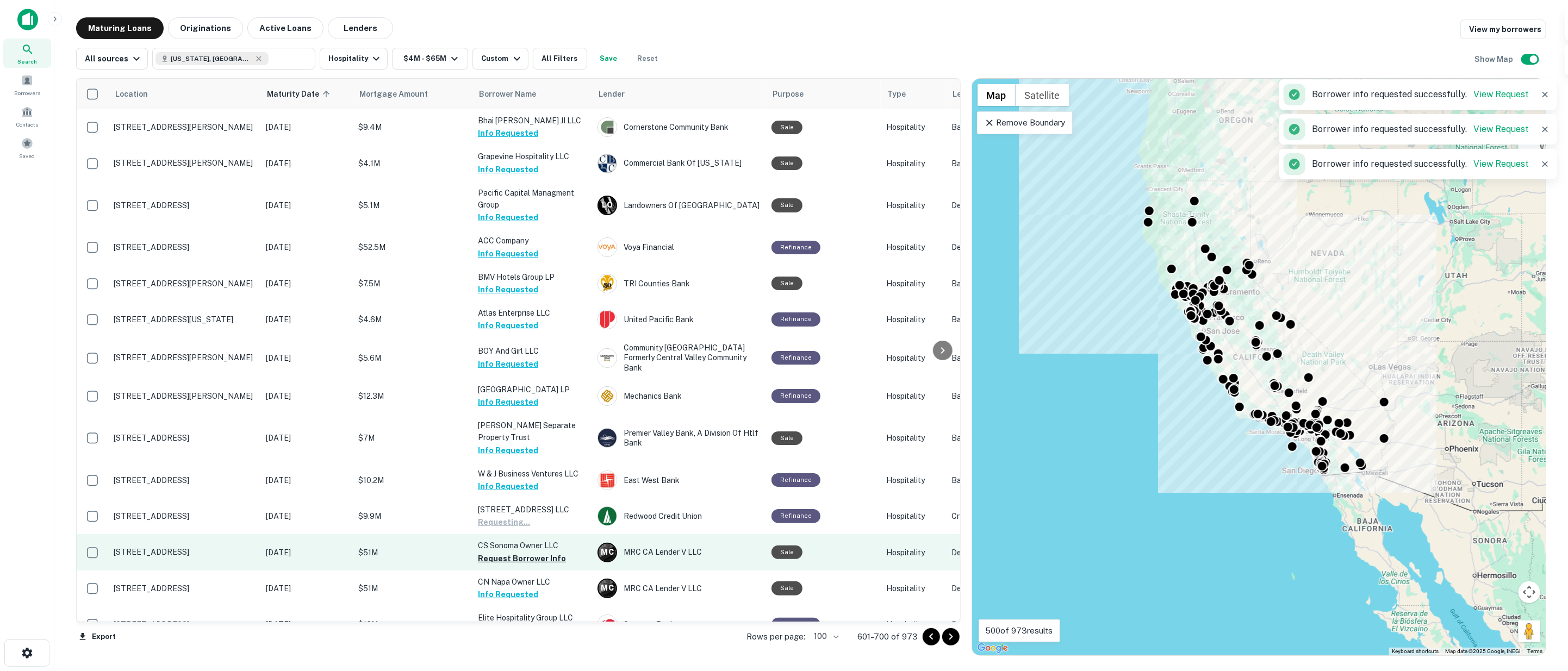
click at [521, 552] on button "Request Borrower Info" at bounding box center [522, 558] width 88 height 13
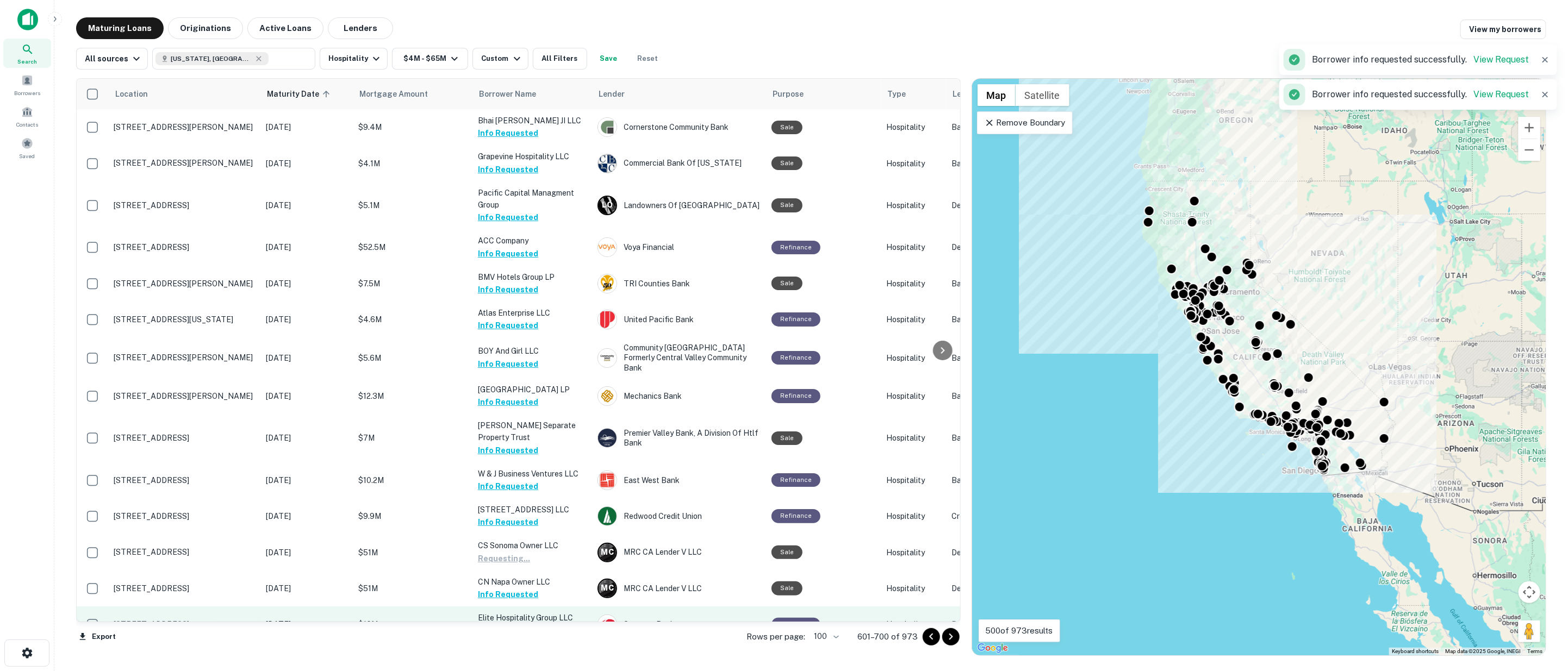
scroll to position [121, 0]
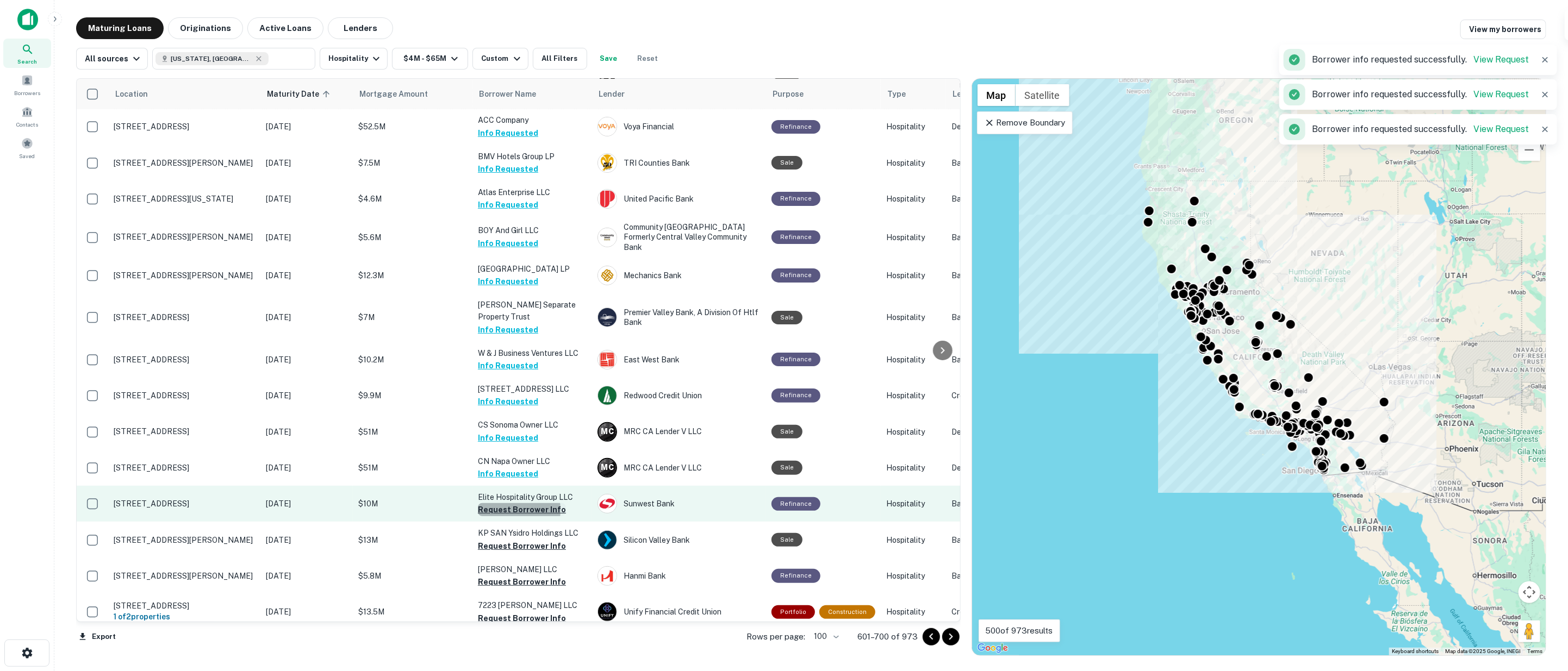
click at [499, 503] on button "Request Borrower Info" at bounding box center [522, 509] width 88 height 13
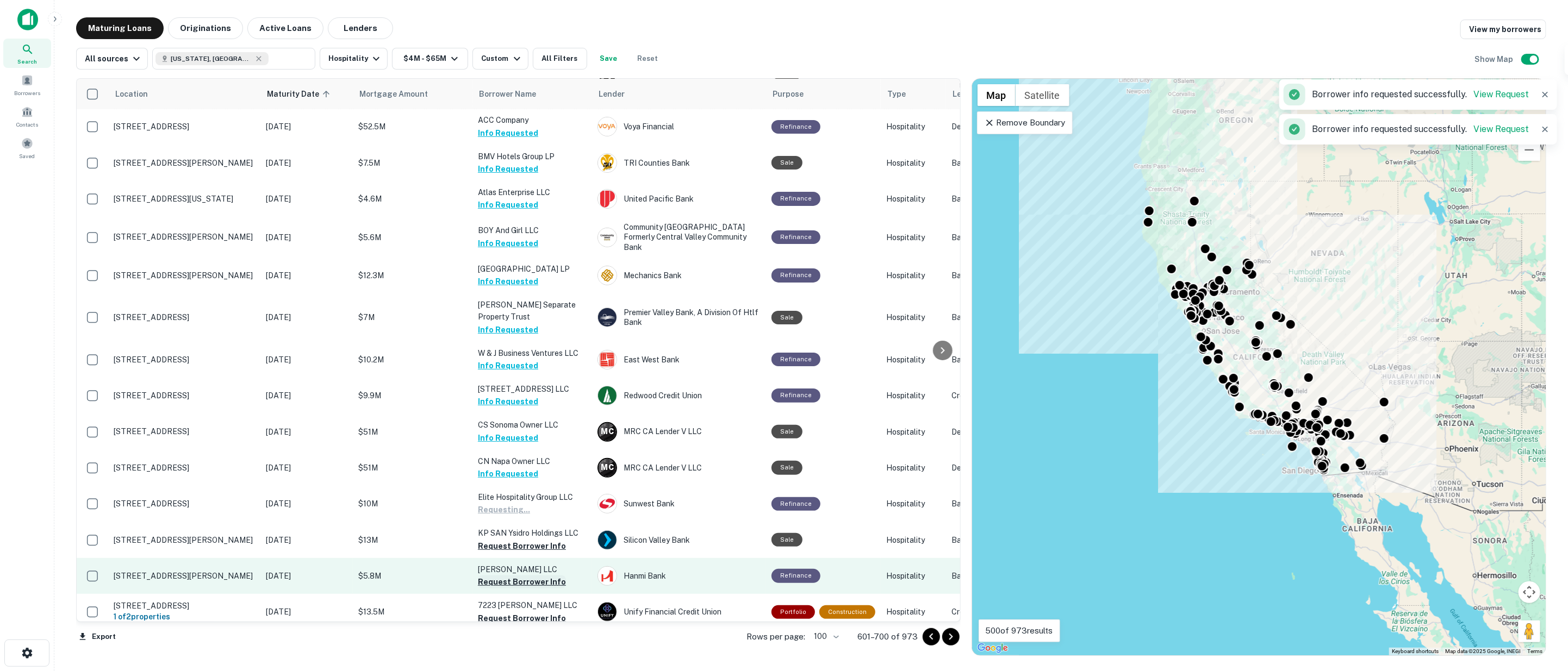
click at [502, 540] on button "Request Borrower Info" at bounding box center [522, 546] width 88 height 13
click at [510, 576] on button "Request Borrower Info" at bounding box center [522, 582] width 88 height 13
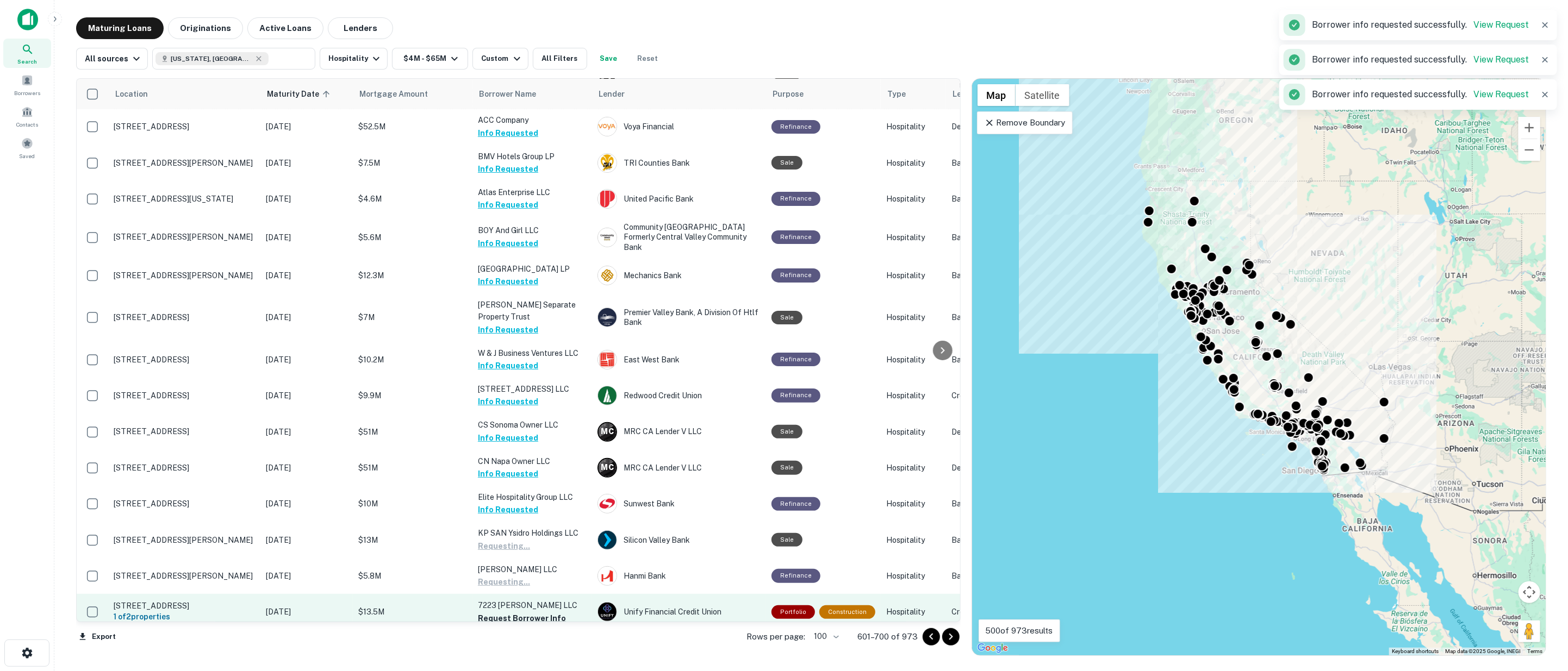
scroll to position [241, 0]
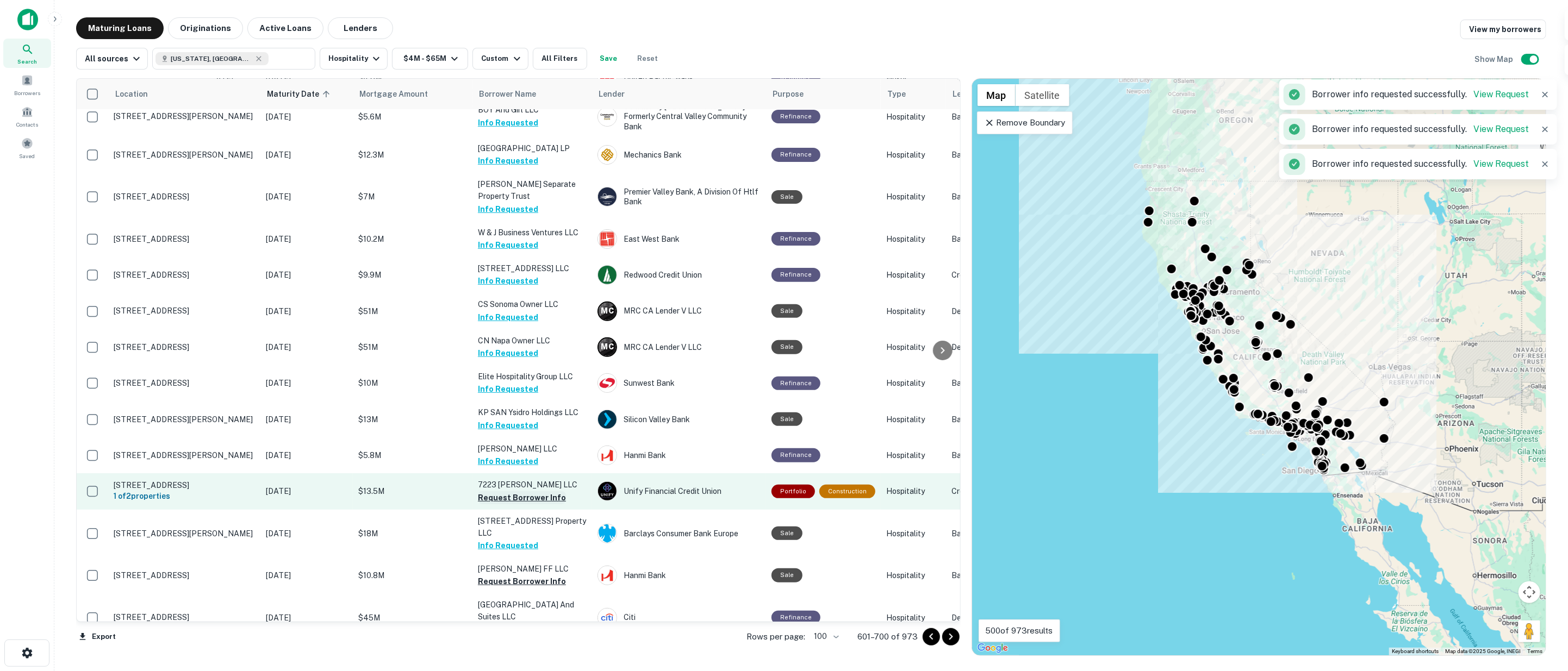
click at [498, 491] on button "Request Borrower Info" at bounding box center [522, 498] width 88 height 13
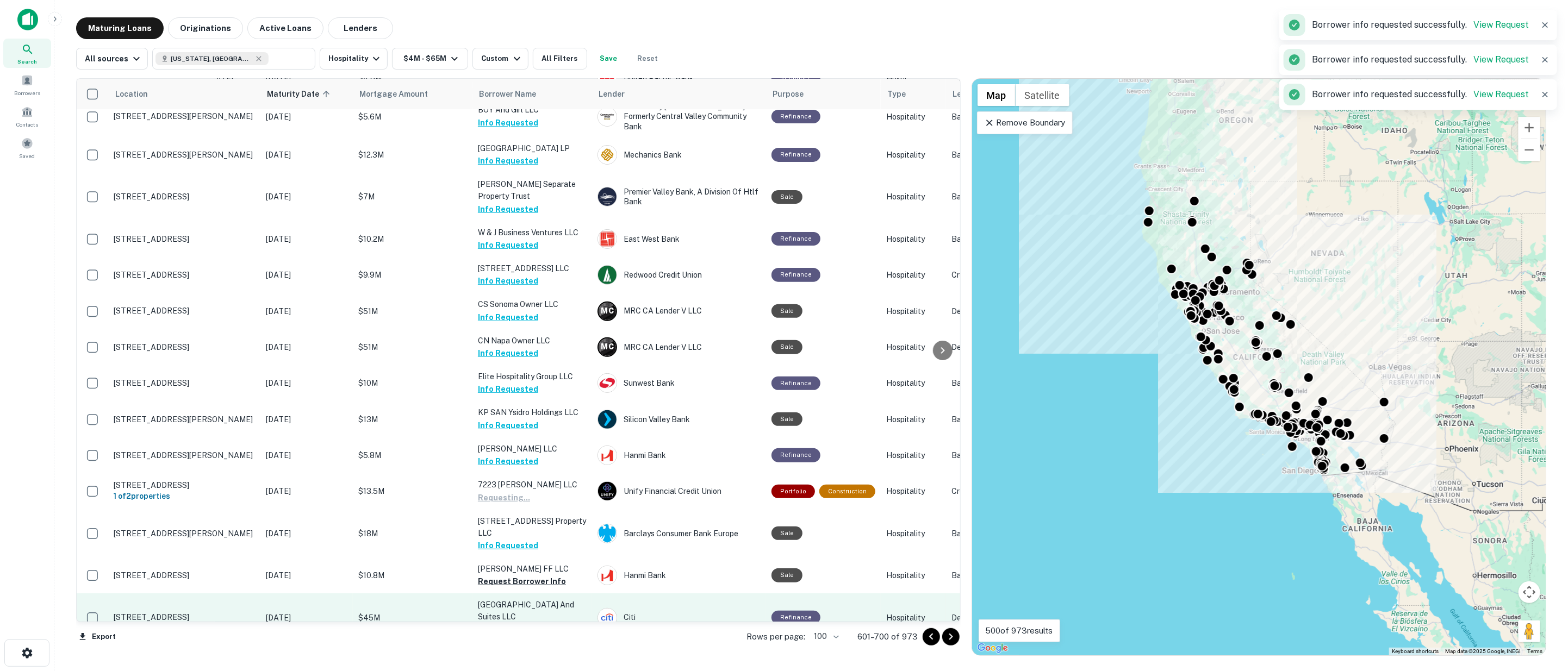
scroll to position [362, 0]
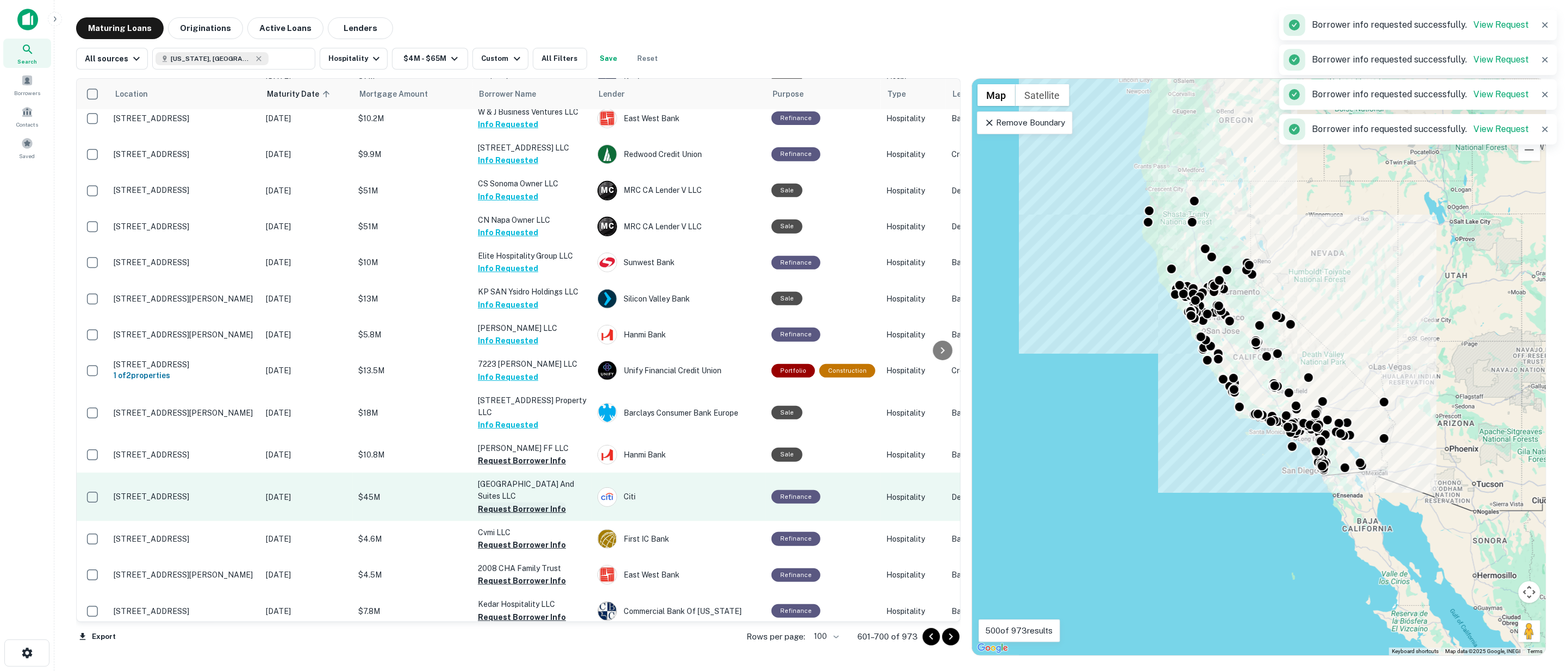
drag, startPoint x: 501, startPoint y: 449, endPoint x: 504, endPoint y: 496, distance: 47.1
click at [501, 454] on button "Request Borrower Info" at bounding box center [522, 461] width 88 height 13
click at [506, 503] on button "Request Borrower Info" at bounding box center [522, 509] width 88 height 13
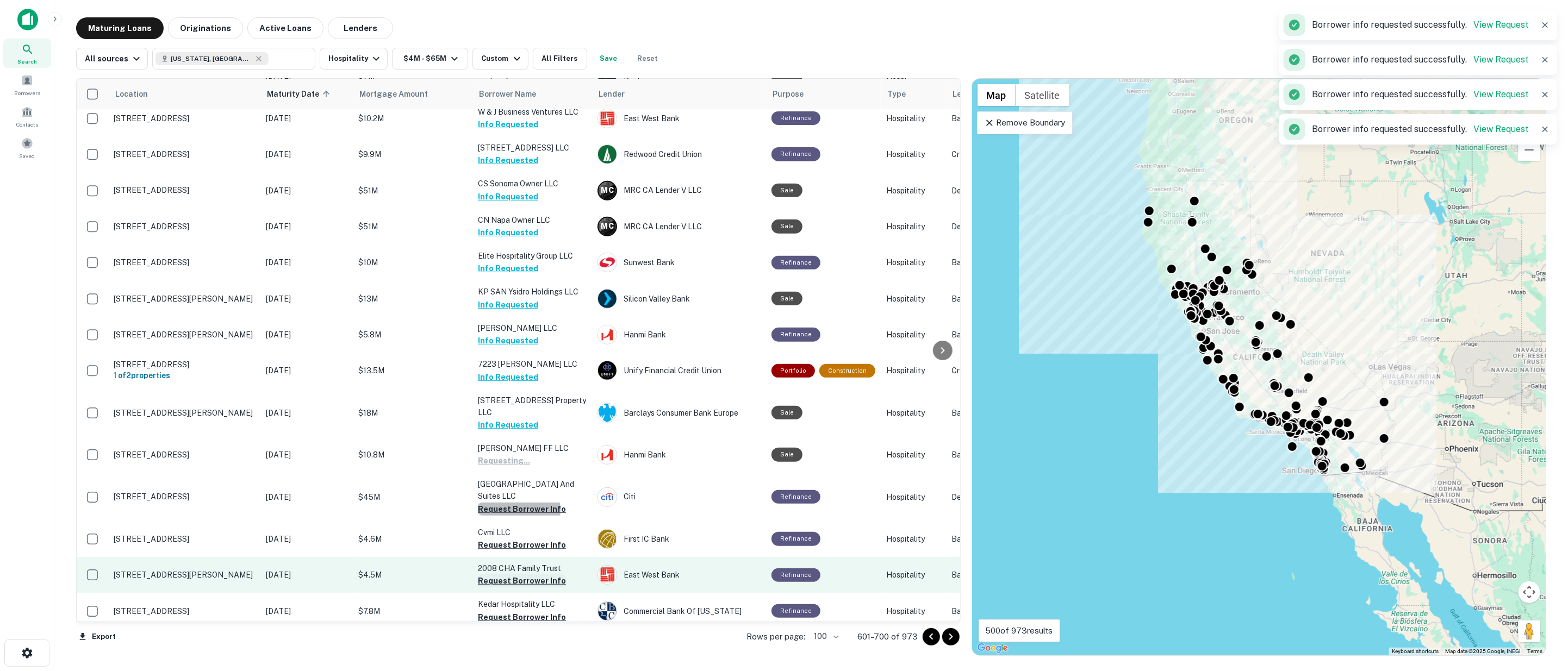
click at [512, 539] on button "Request Borrower Info" at bounding box center [522, 545] width 88 height 13
click at [516, 574] on button "Request Borrower Info" at bounding box center [522, 581] width 88 height 13
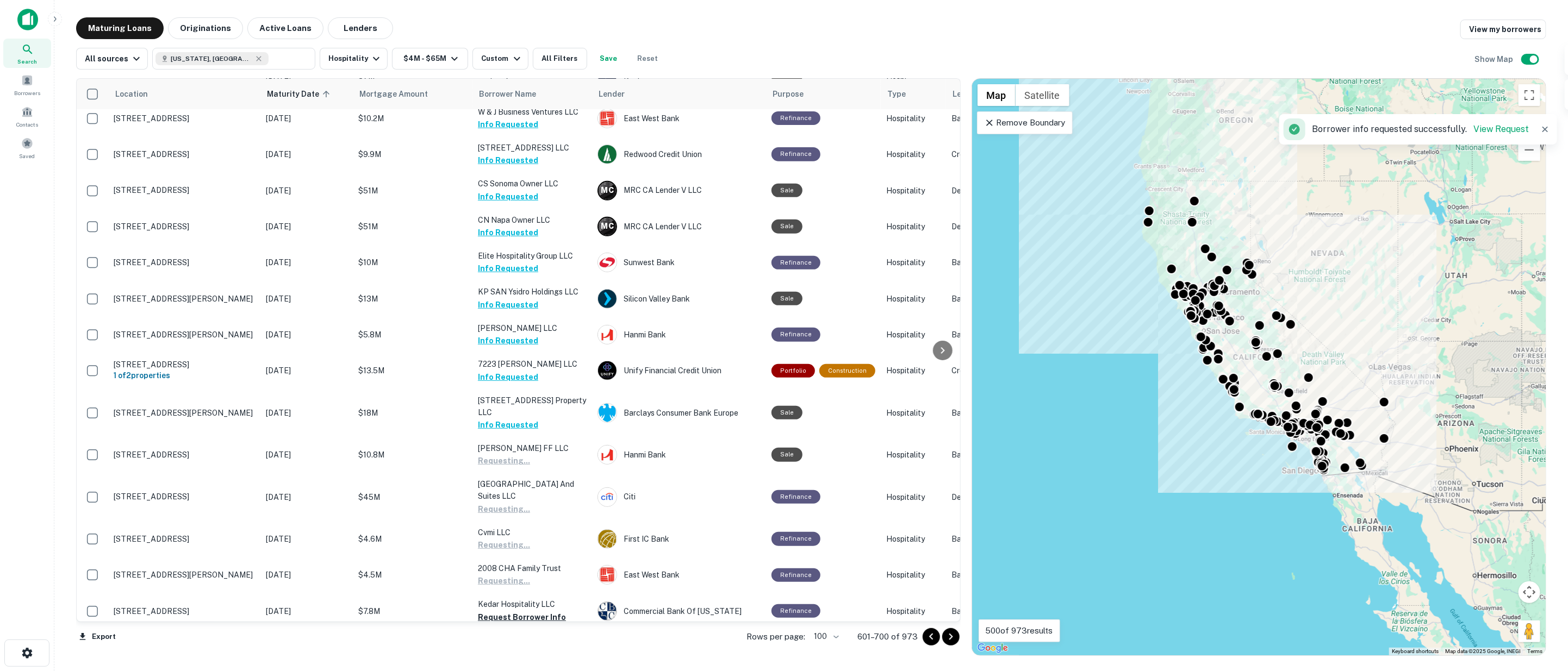
scroll to position [604, 0]
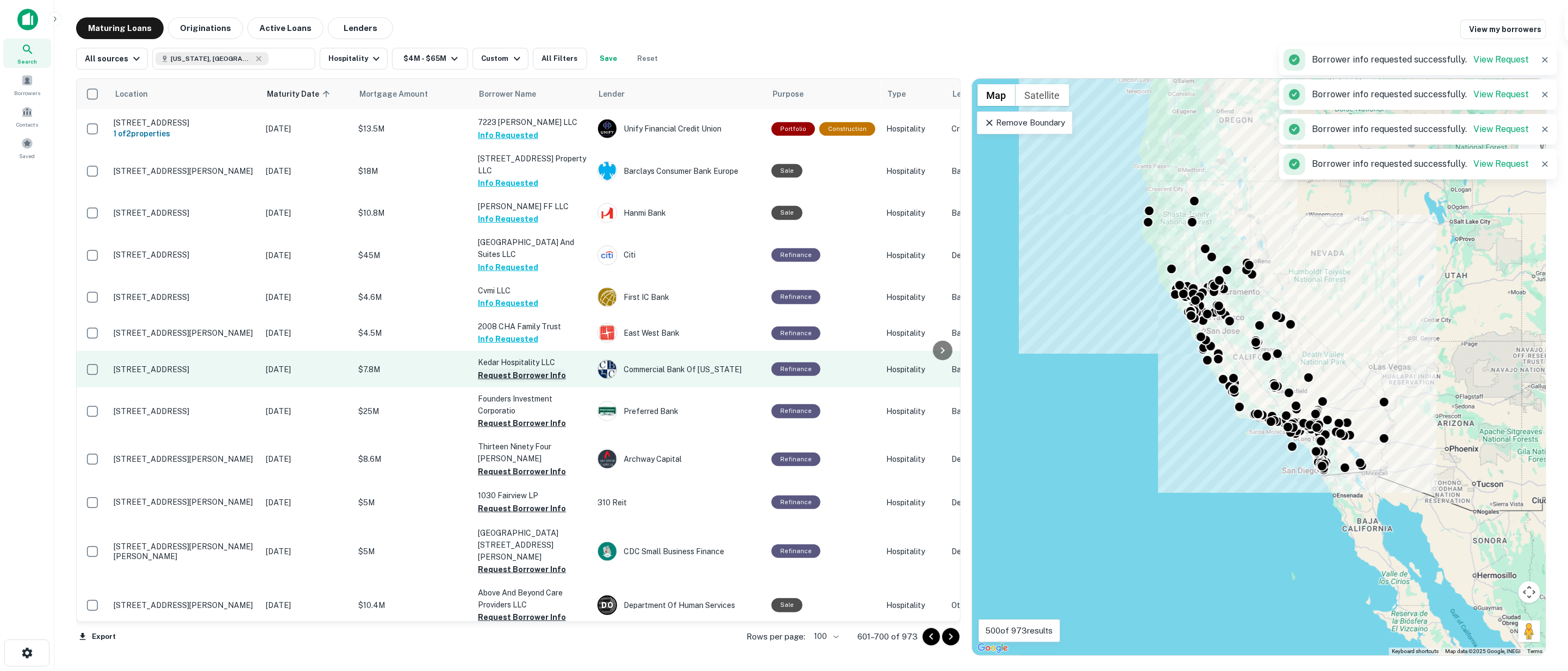
click at [512, 369] on button "Request Borrower Info" at bounding box center [522, 375] width 88 height 13
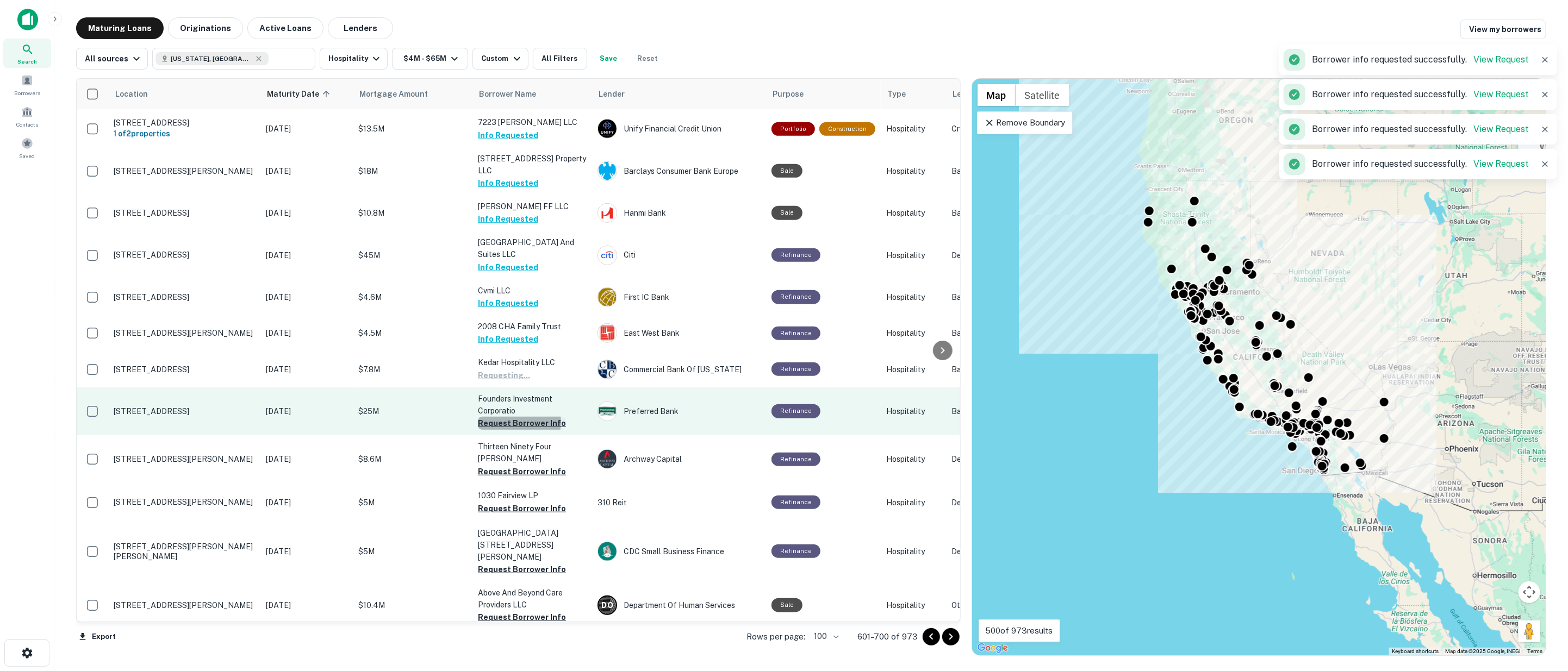
click at [518, 417] on button "Request Borrower Info" at bounding box center [522, 423] width 88 height 13
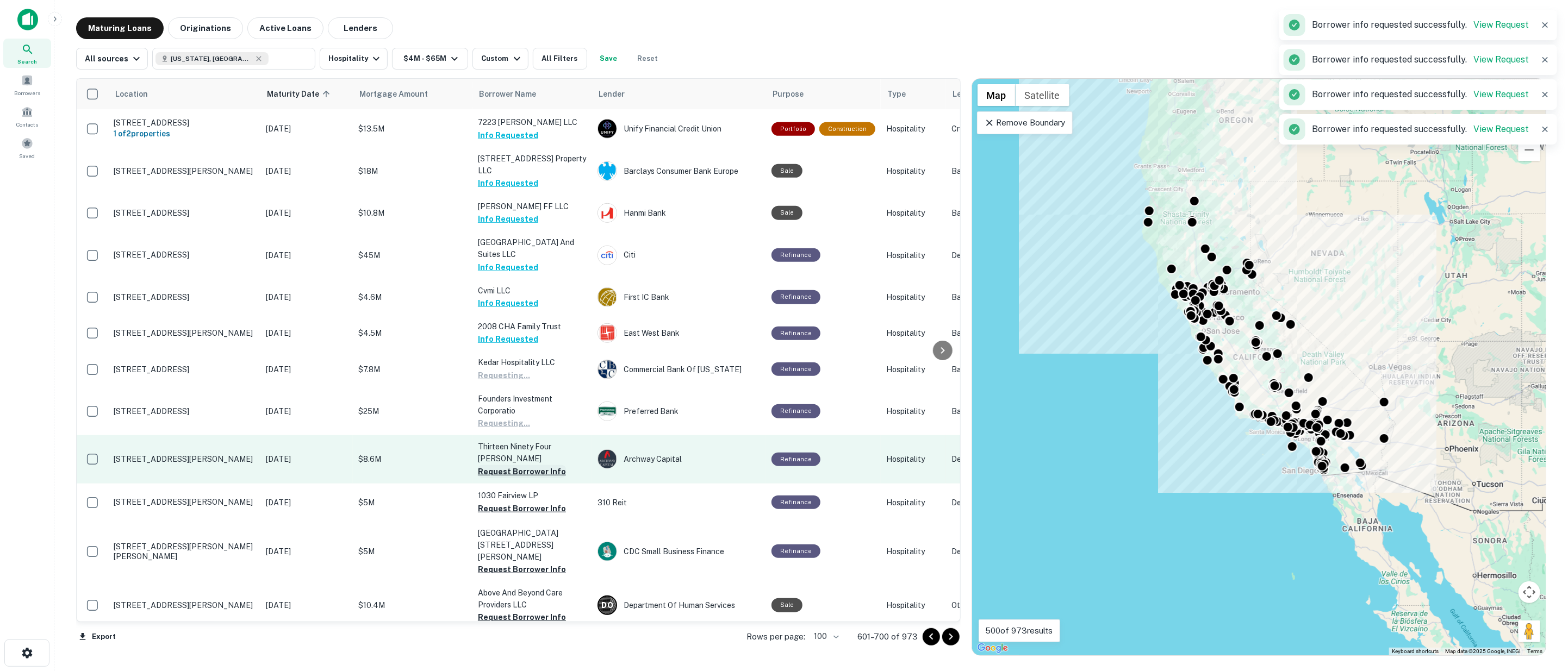
click at [520, 465] on button "Request Borrower Info" at bounding box center [522, 472] width 88 height 13
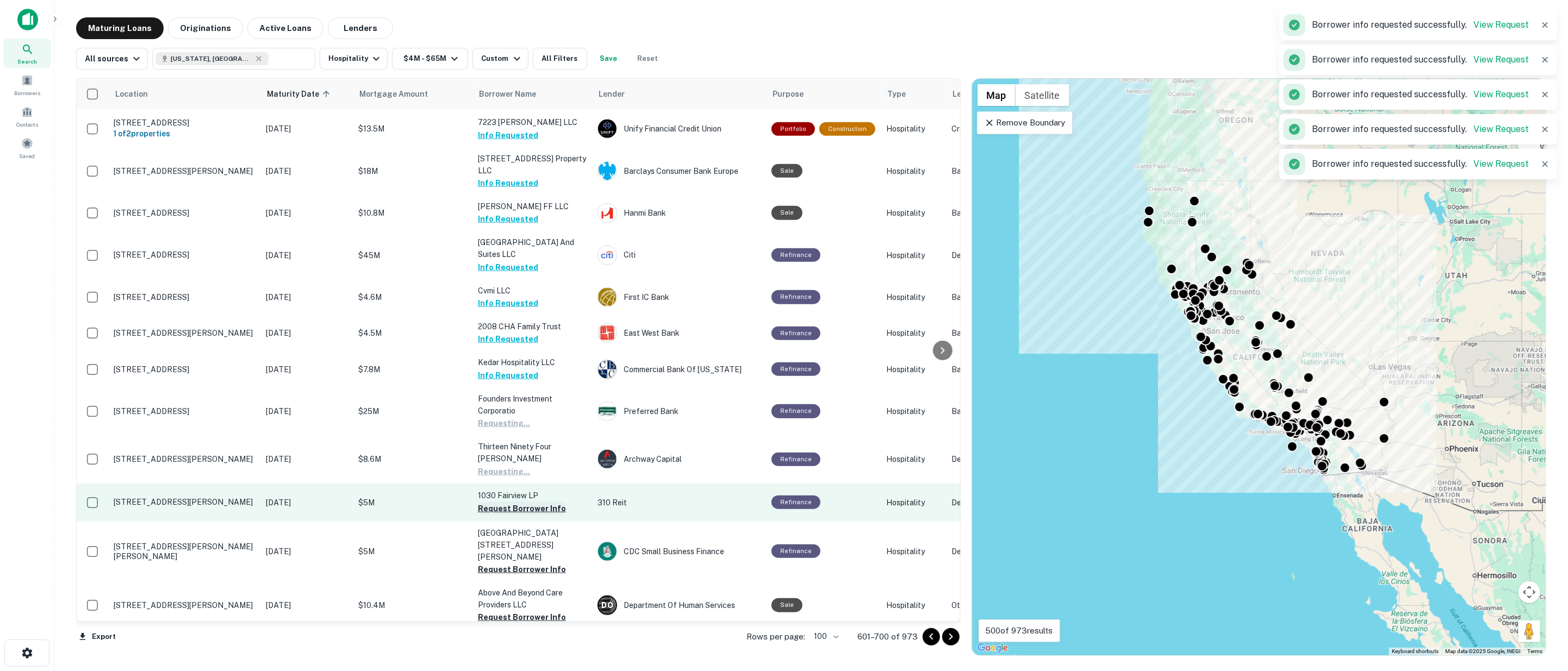
click at [523, 502] on button "Request Borrower Info" at bounding box center [522, 508] width 88 height 13
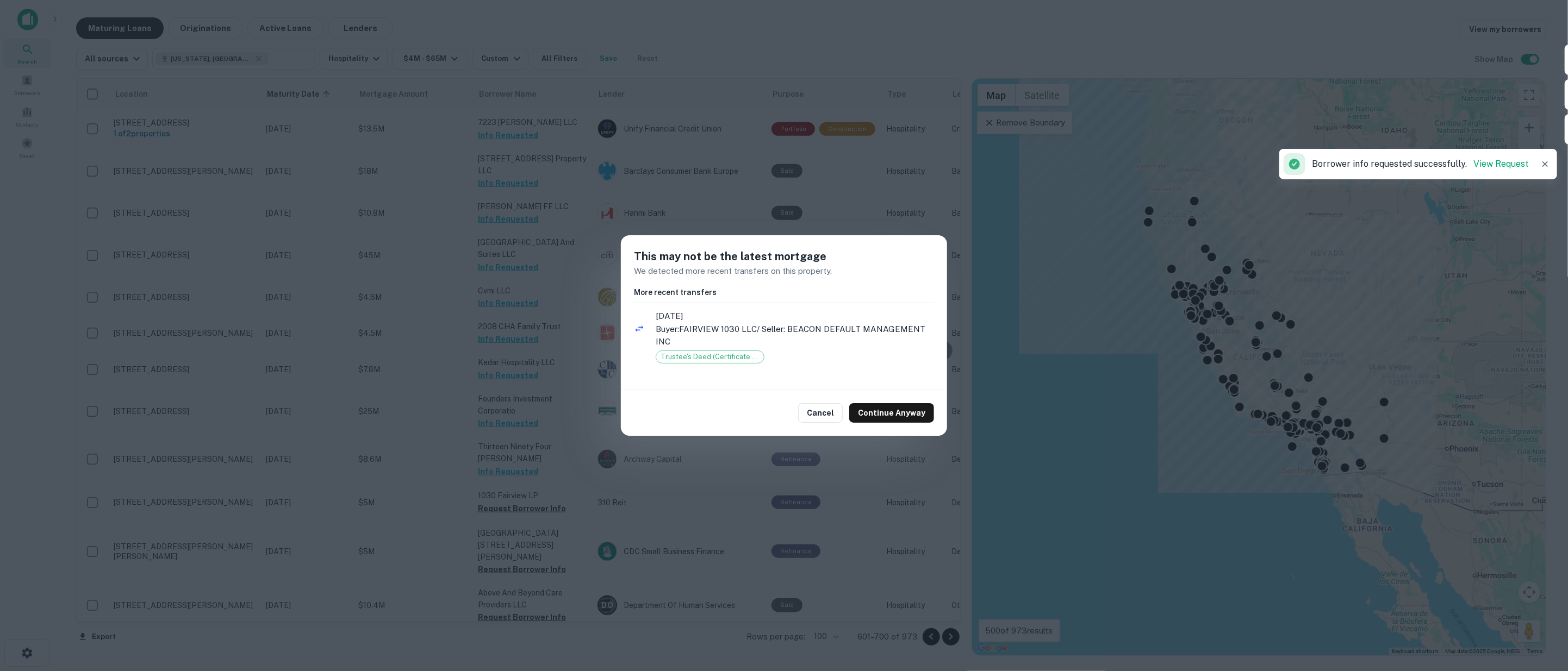
click at [920, 415] on button "Continue Anyway" at bounding box center [891, 413] width 85 height 20
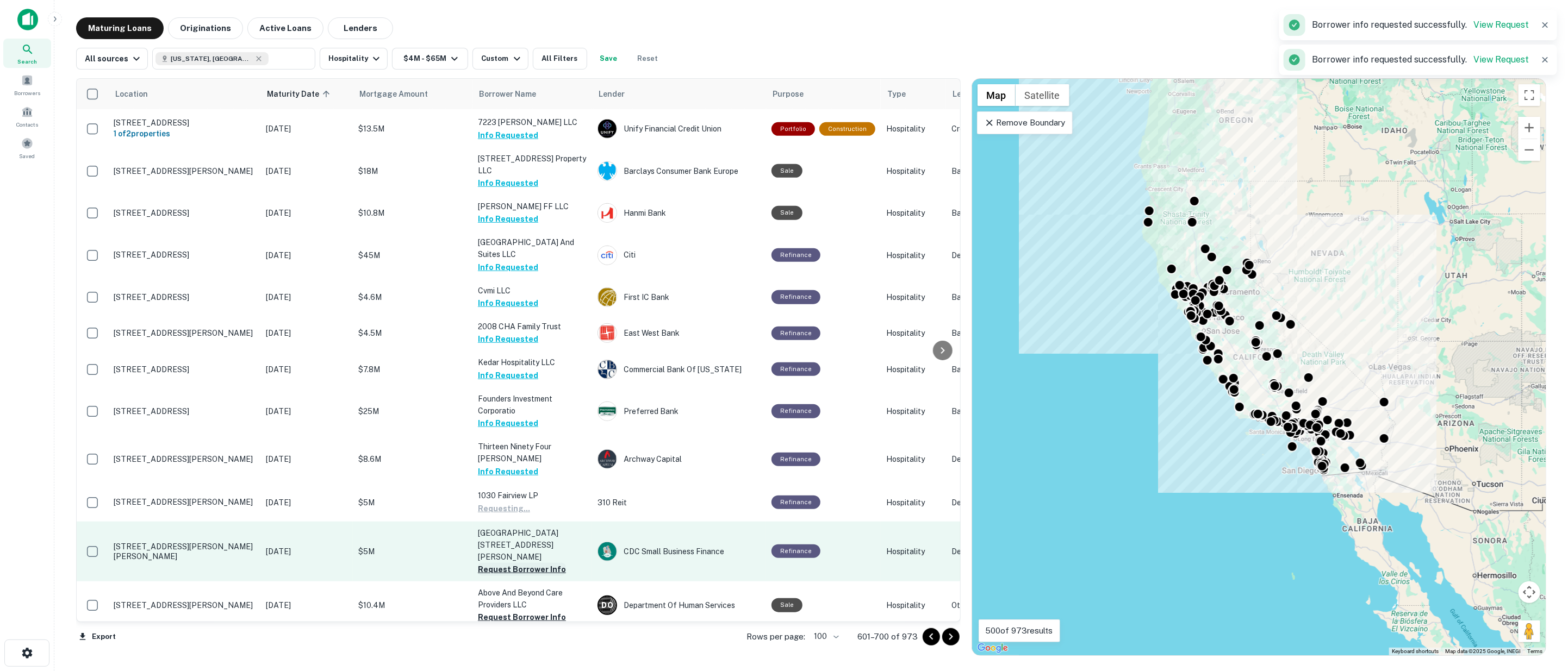
click at [510, 563] on button "Request Borrower Info" at bounding box center [522, 569] width 88 height 13
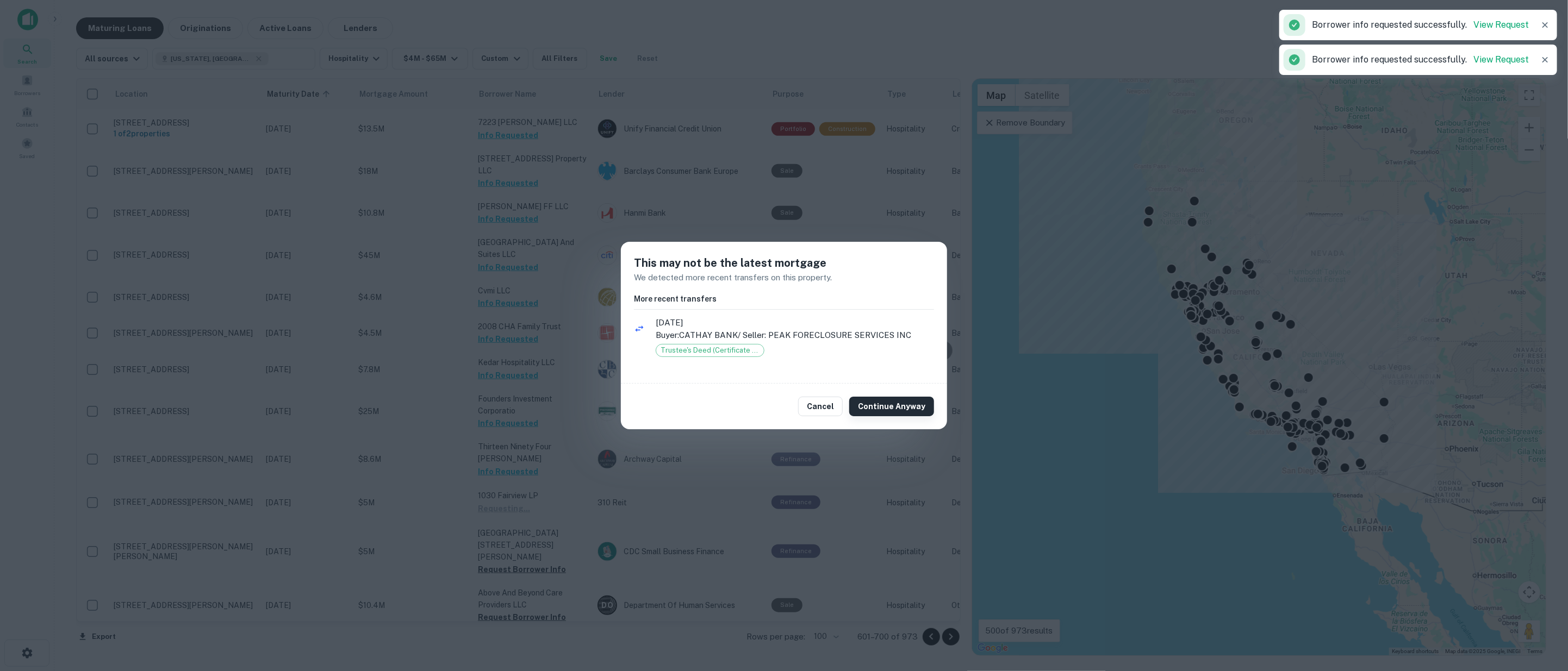
click at [901, 407] on button "Continue Anyway" at bounding box center [891, 407] width 85 height 20
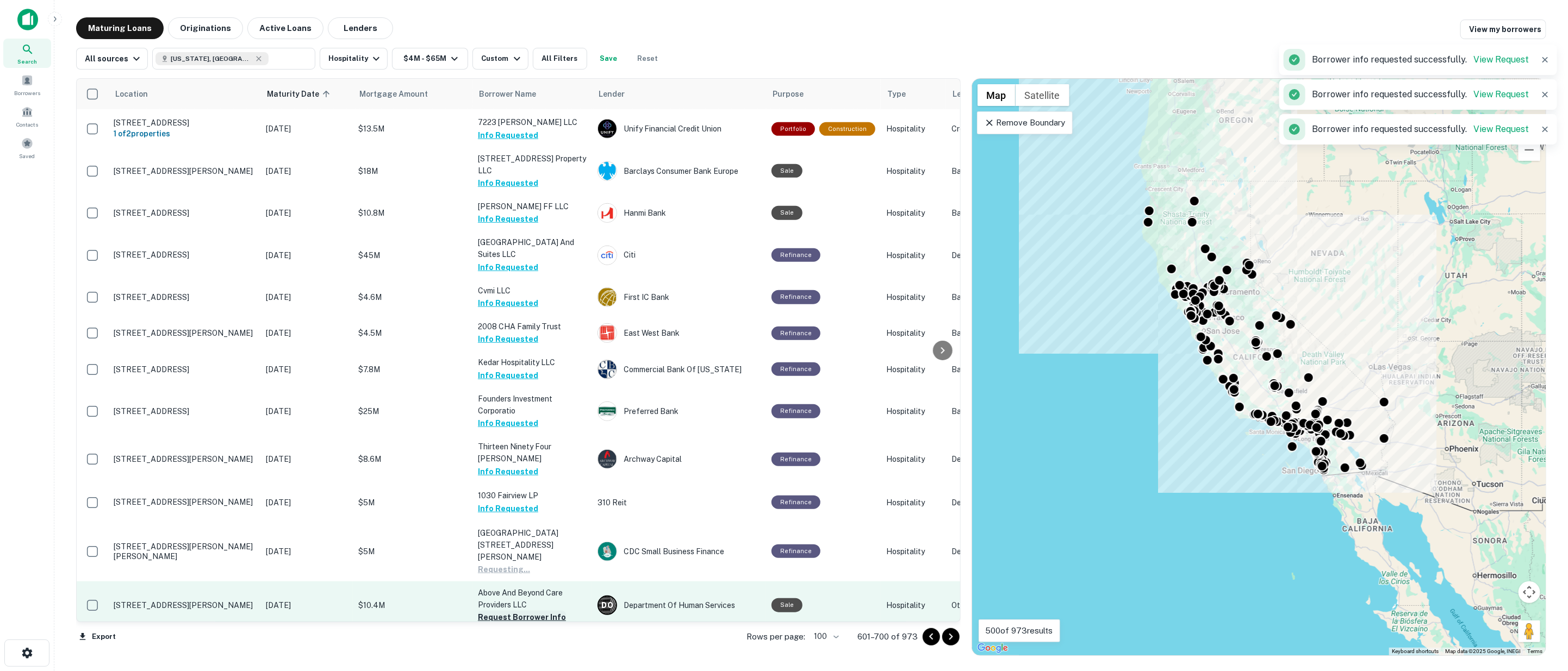
click at [539, 611] on button "Request Borrower Info" at bounding box center [522, 617] width 88 height 13
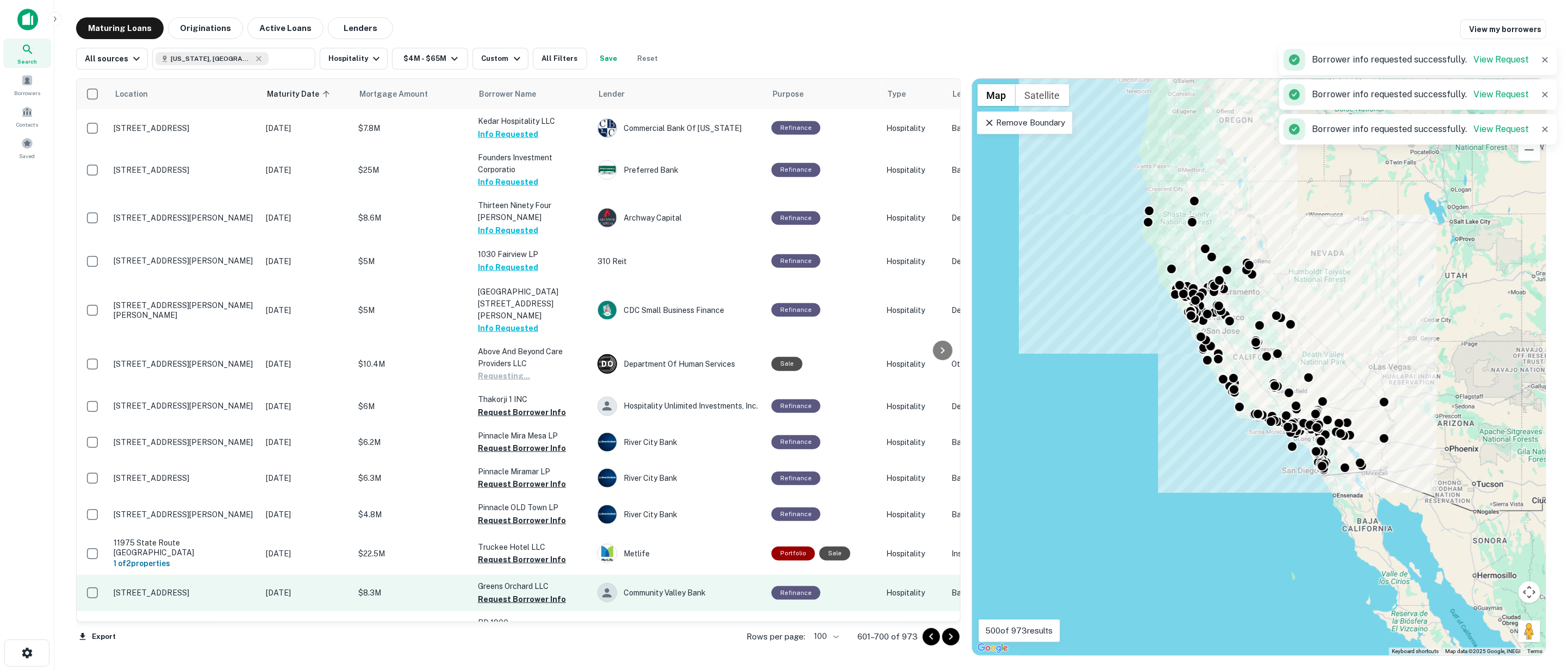
scroll to position [906, 0]
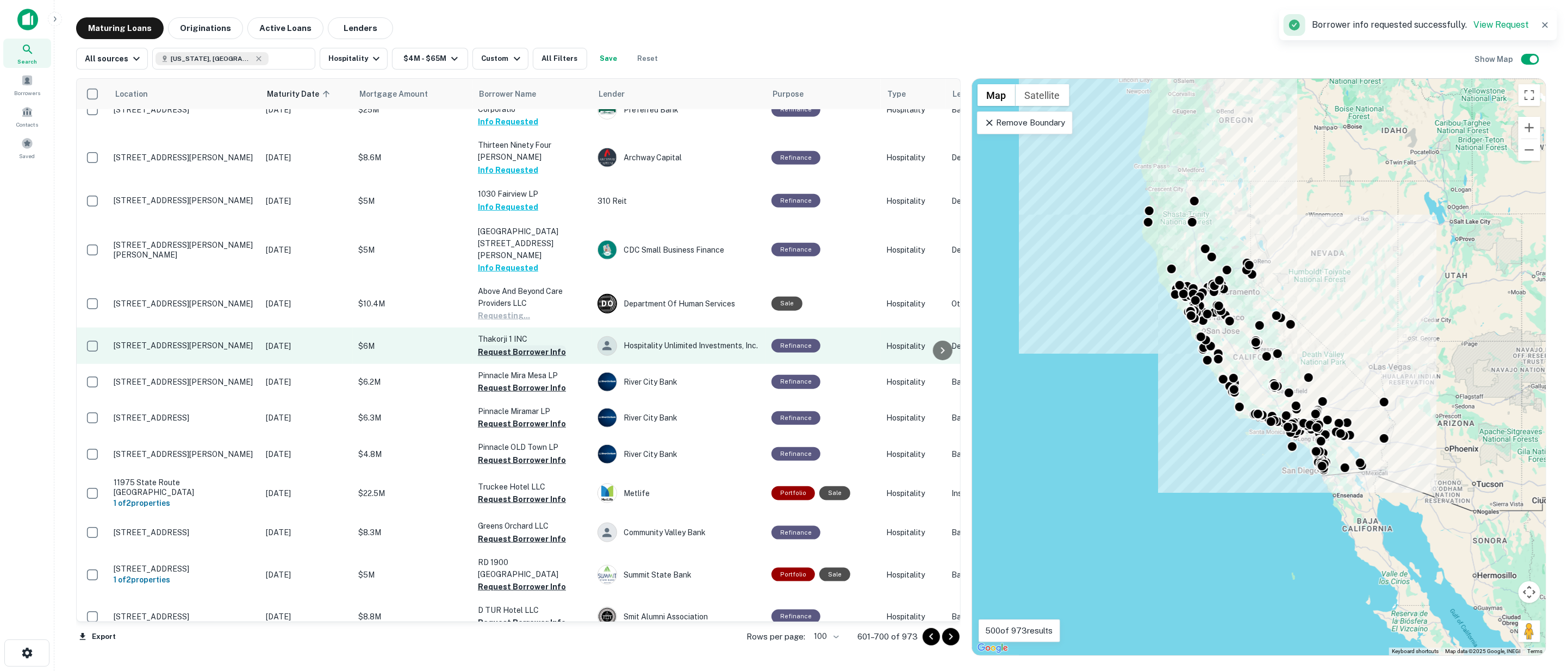
click at [512, 345] on button "Request Borrower Info" at bounding box center [522, 352] width 88 height 13
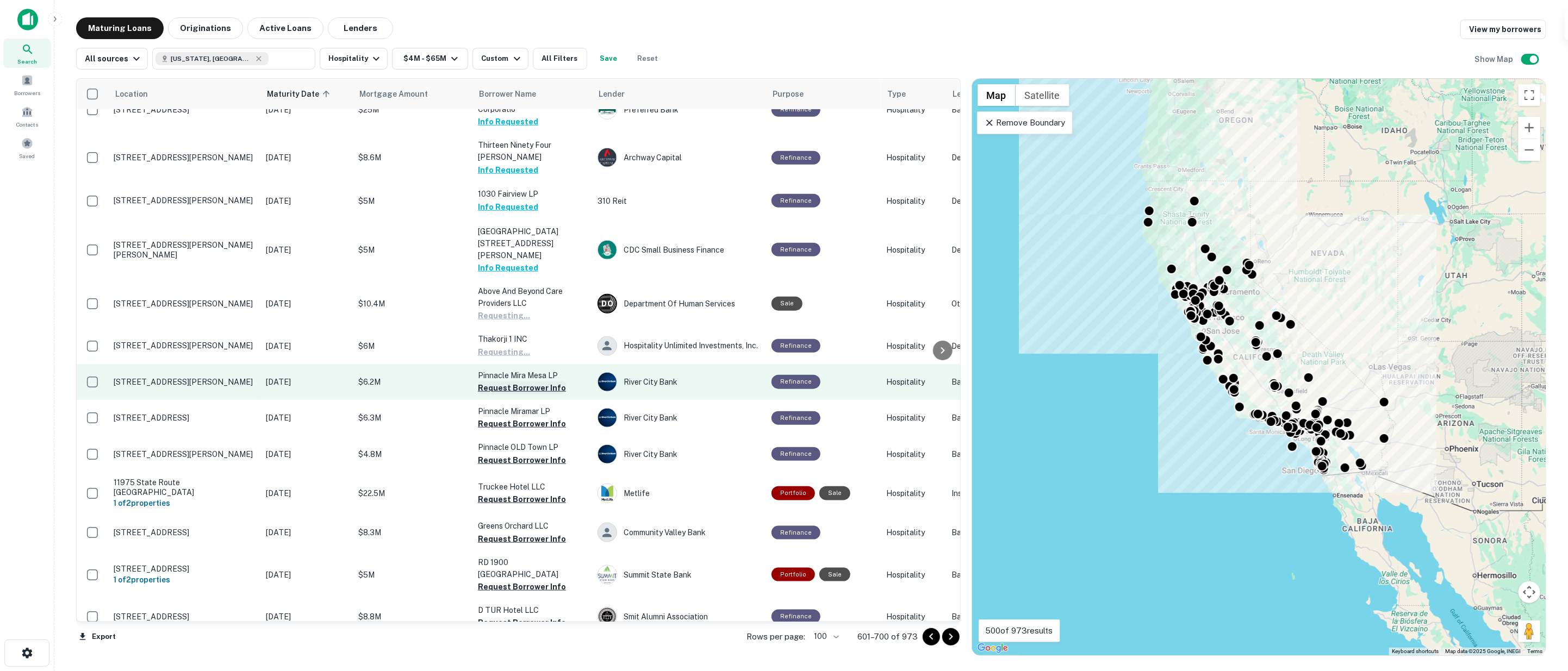
click at [513, 381] on button "Request Borrower Info" at bounding box center [522, 387] width 88 height 13
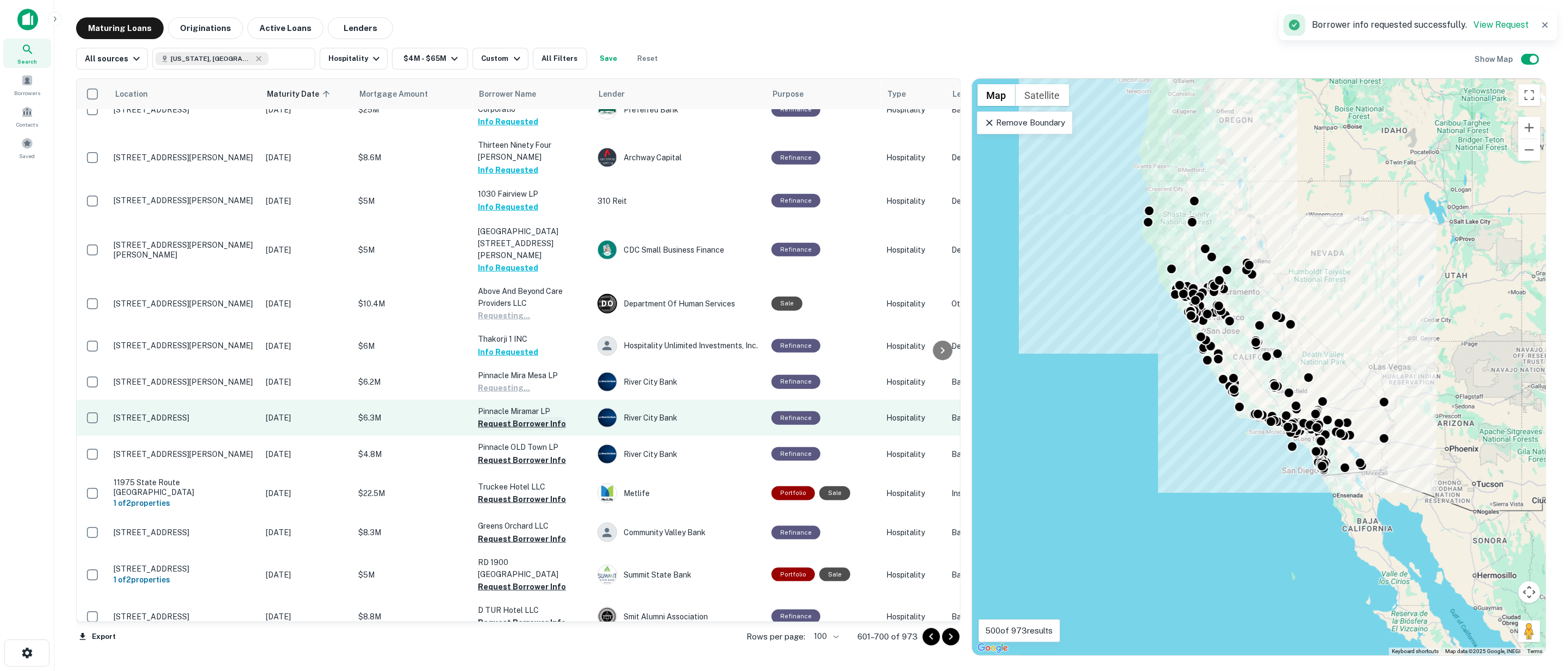
click at [513, 417] on button "Request Borrower Info" at bounding box center [522, 423] width 88 height 13
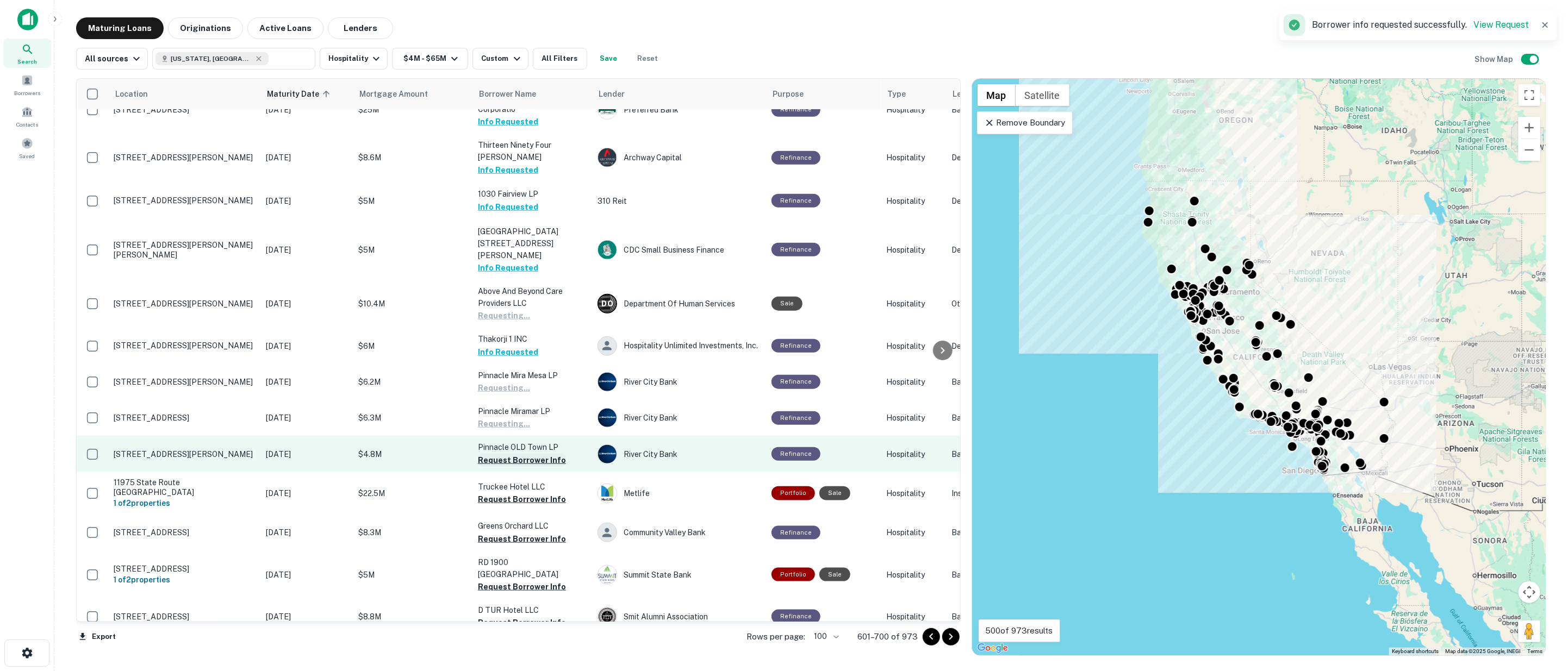
click at [508, 454] on button "Request Borrower Info" at bounding box center [522, 460] width 88 height 13
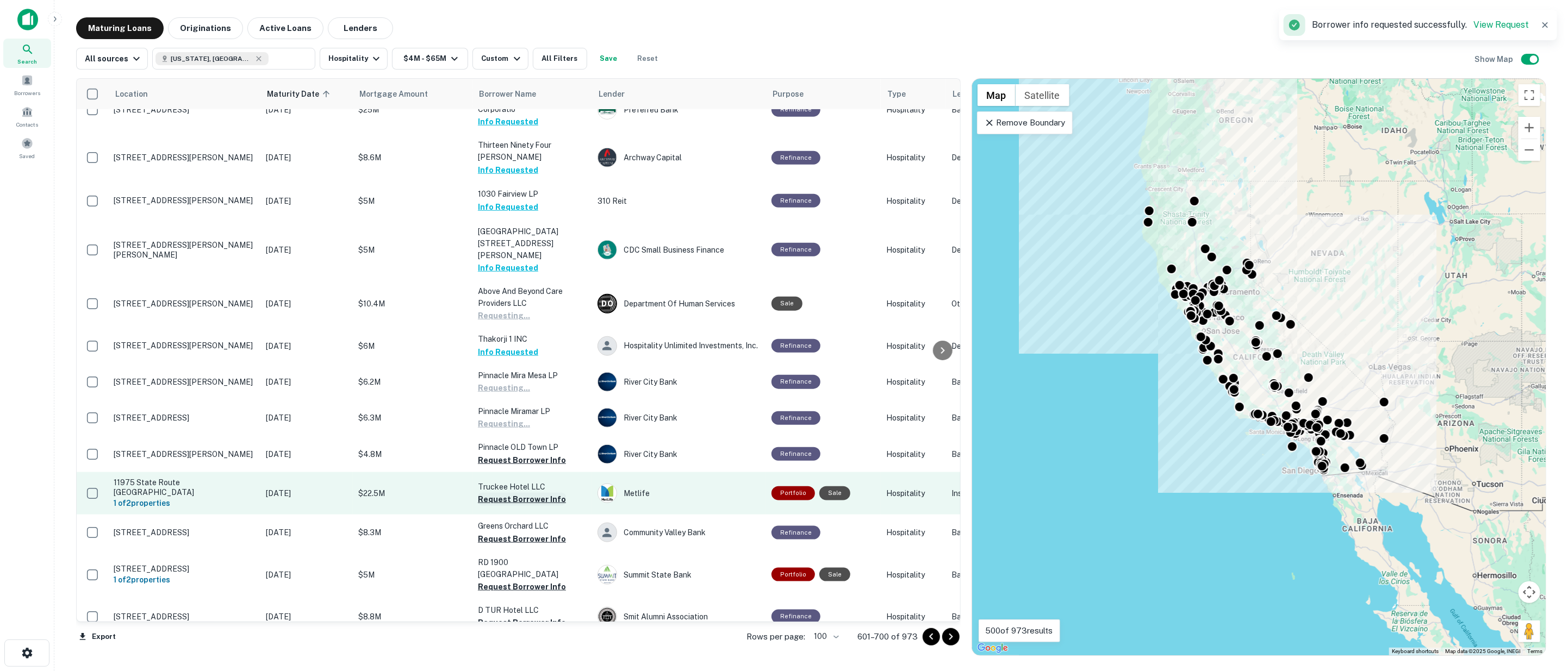
click at [512, 493] on button "Request Borrower Info" at bounding box center [522, 499] width 88 height 13
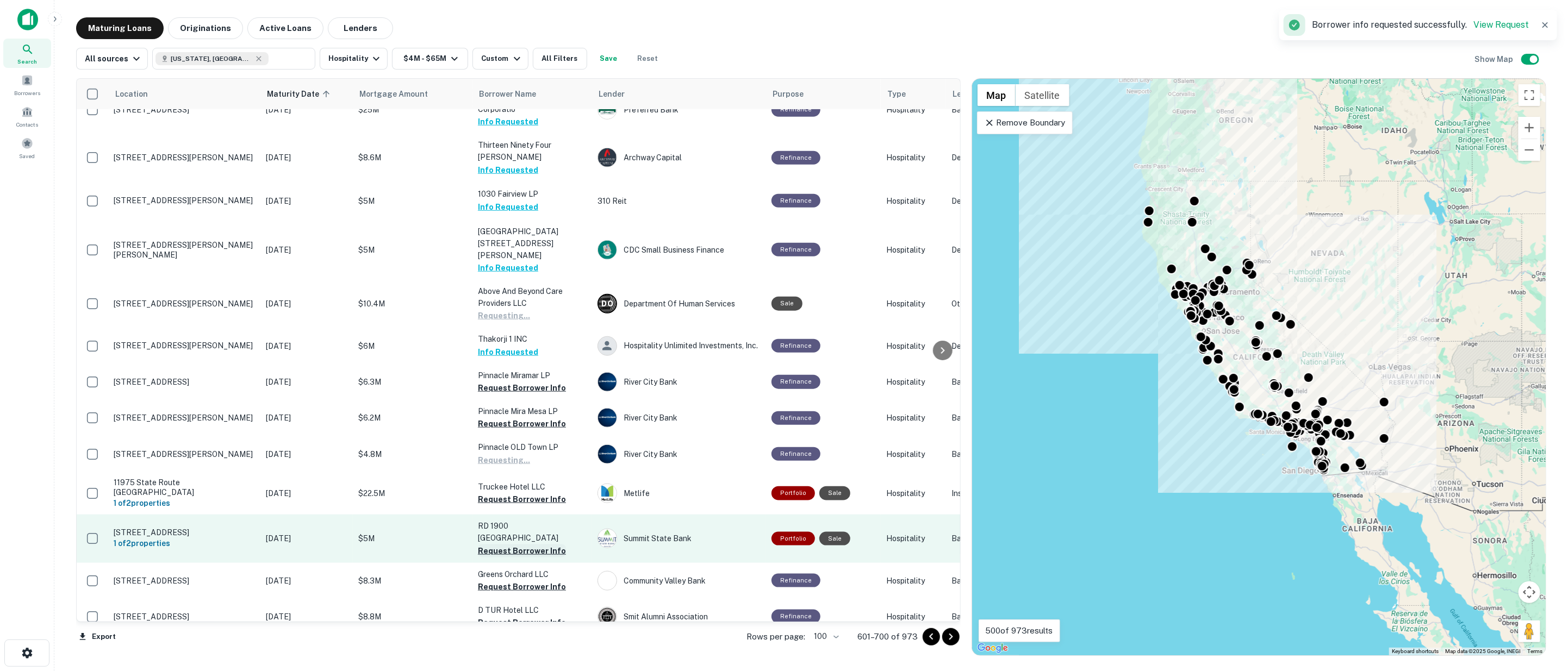
click at [519, 545] on button "Request Borrower Info" at bounding box center [522, 551] width 88 height 13
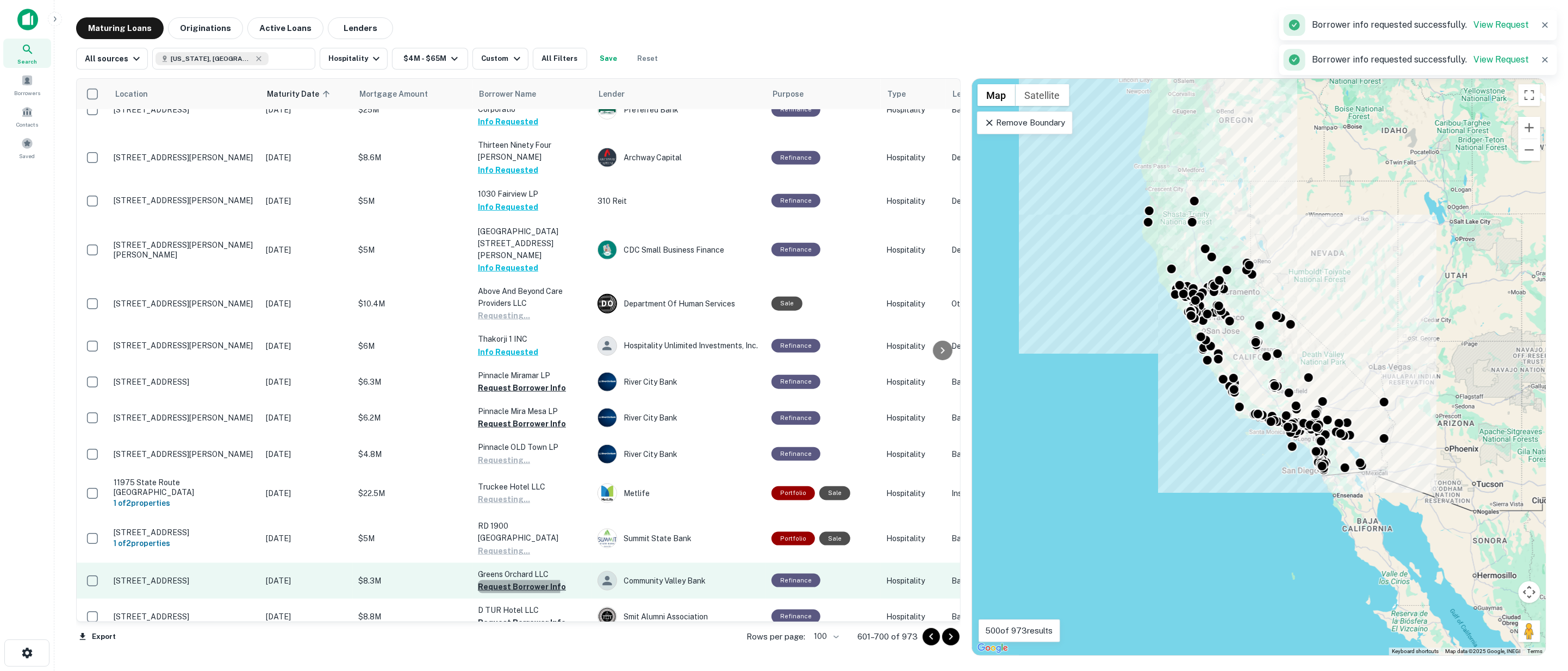
click at [517, 581] on button "Request Borrower Info" at bounding box center [522, 587] width 88 height 13
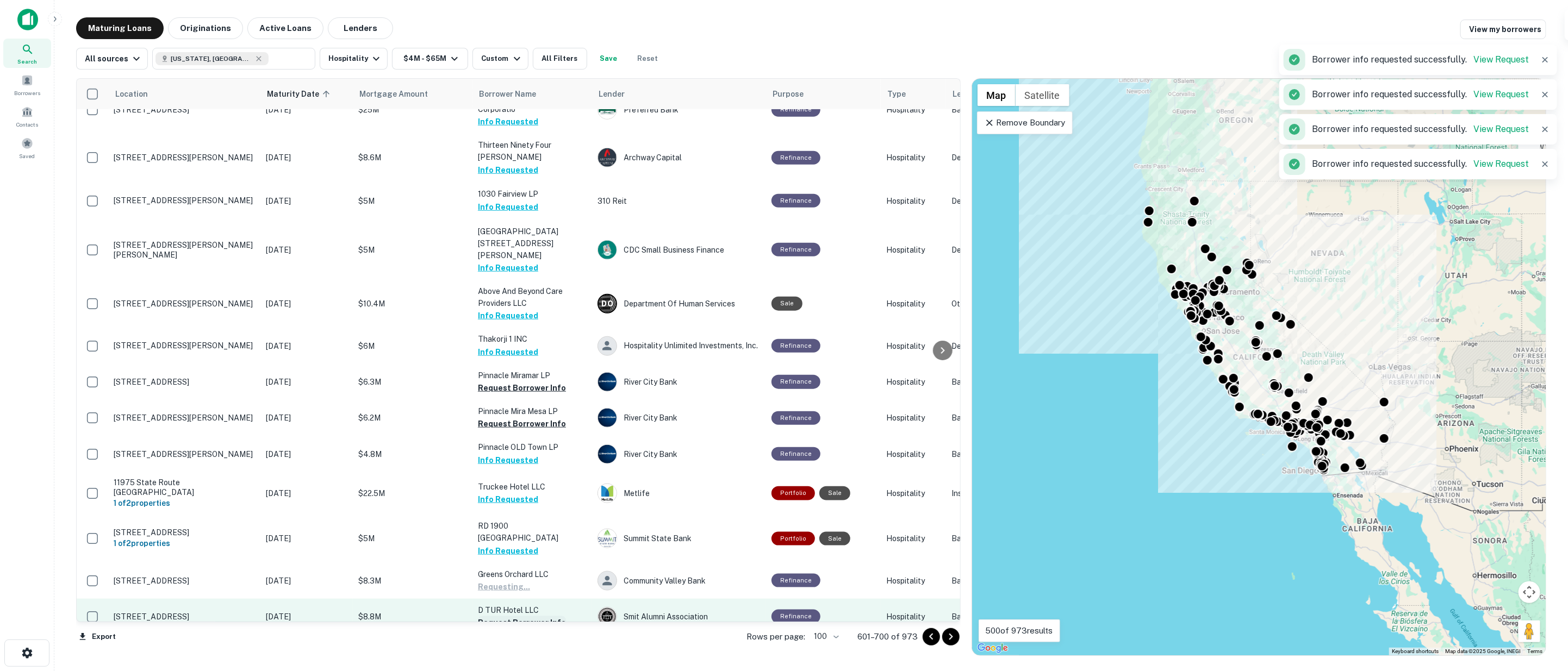
click at [520, 617] on button "Request Borrower Info" at bounding box center [522, 623] width 88 height 13
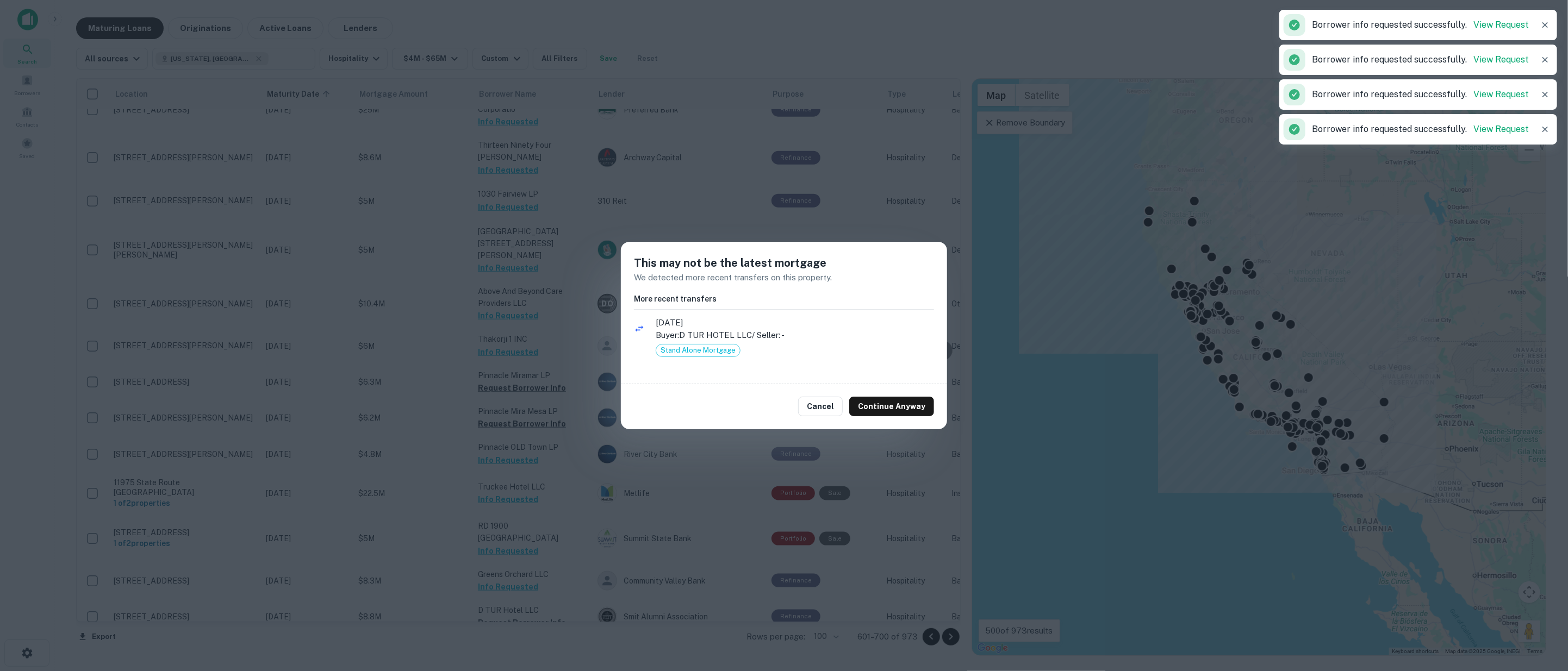
click at [894, 405] on button "Continue Anyway" at bounding box center [891, 407] width 85 height 20
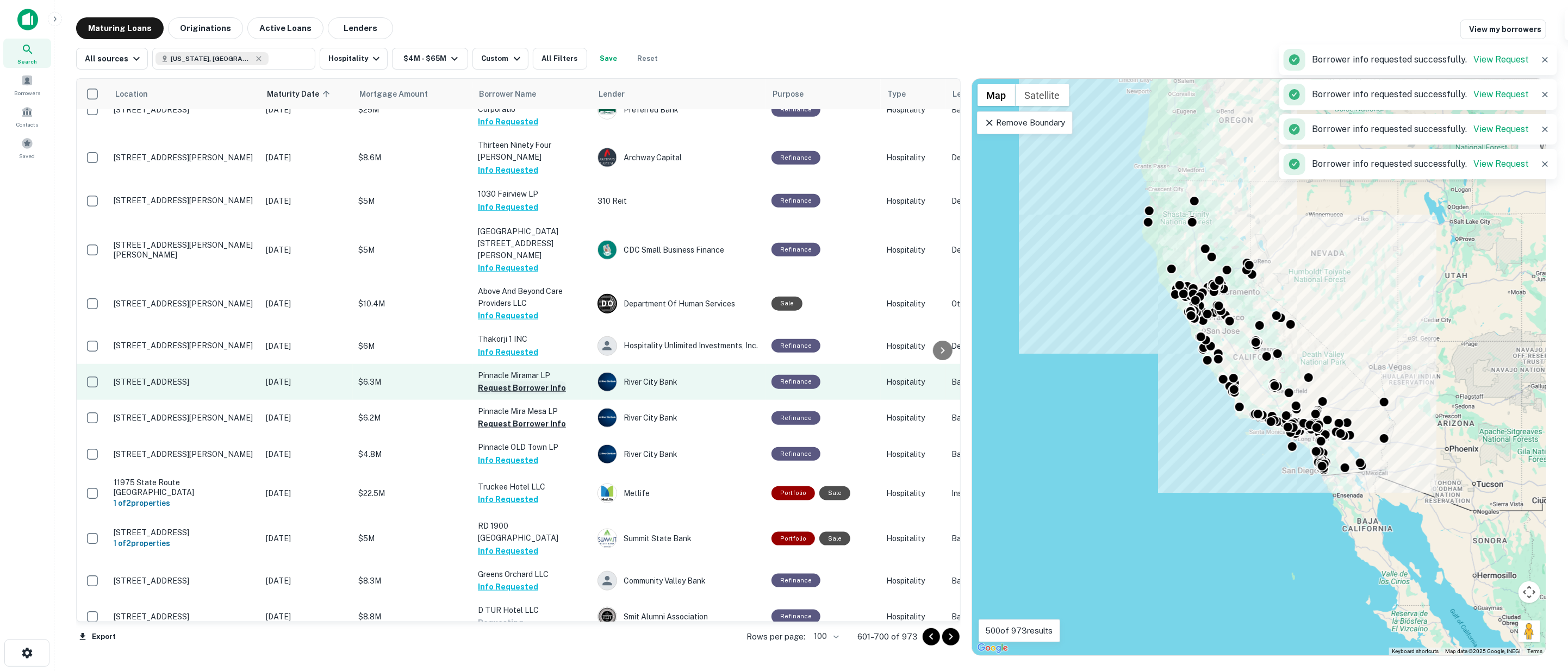
click at [495, 381] on button "Request Borrower Info" at bounding box center [522, 387] width 88 height 13
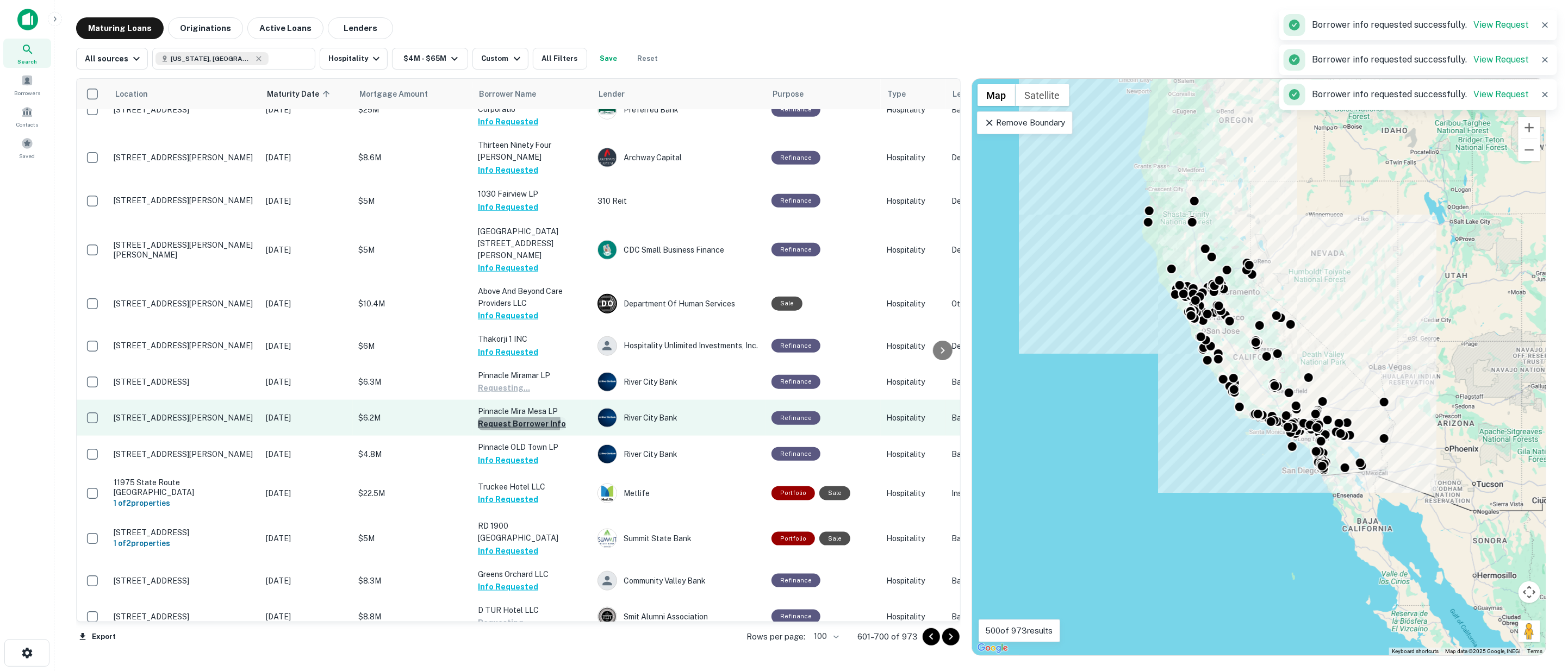
click at [512, 417] on button "Request Borrower Info" at bounding box center [522, 423] width 88 height 13
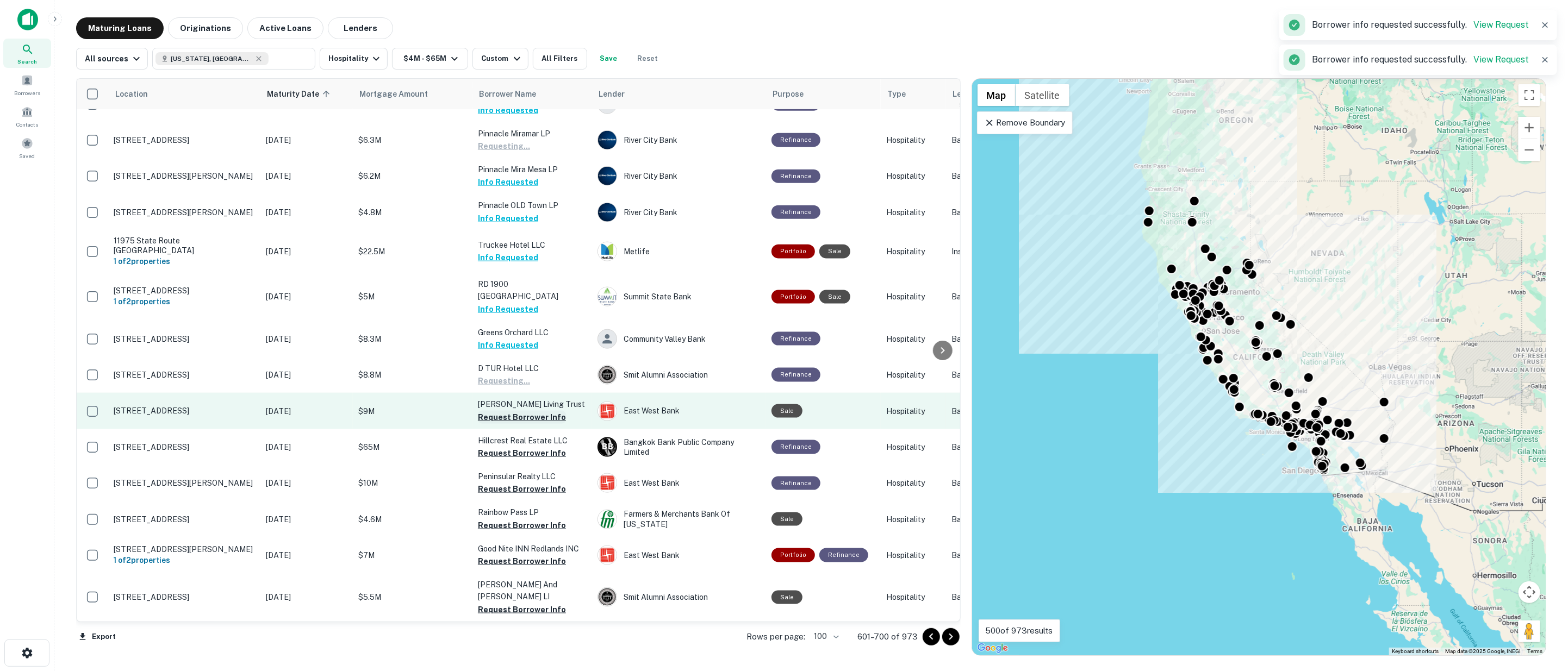
click at [525, 411] on button "Request Borrower Info" at bounding box center [522, 417] width 88 height 13
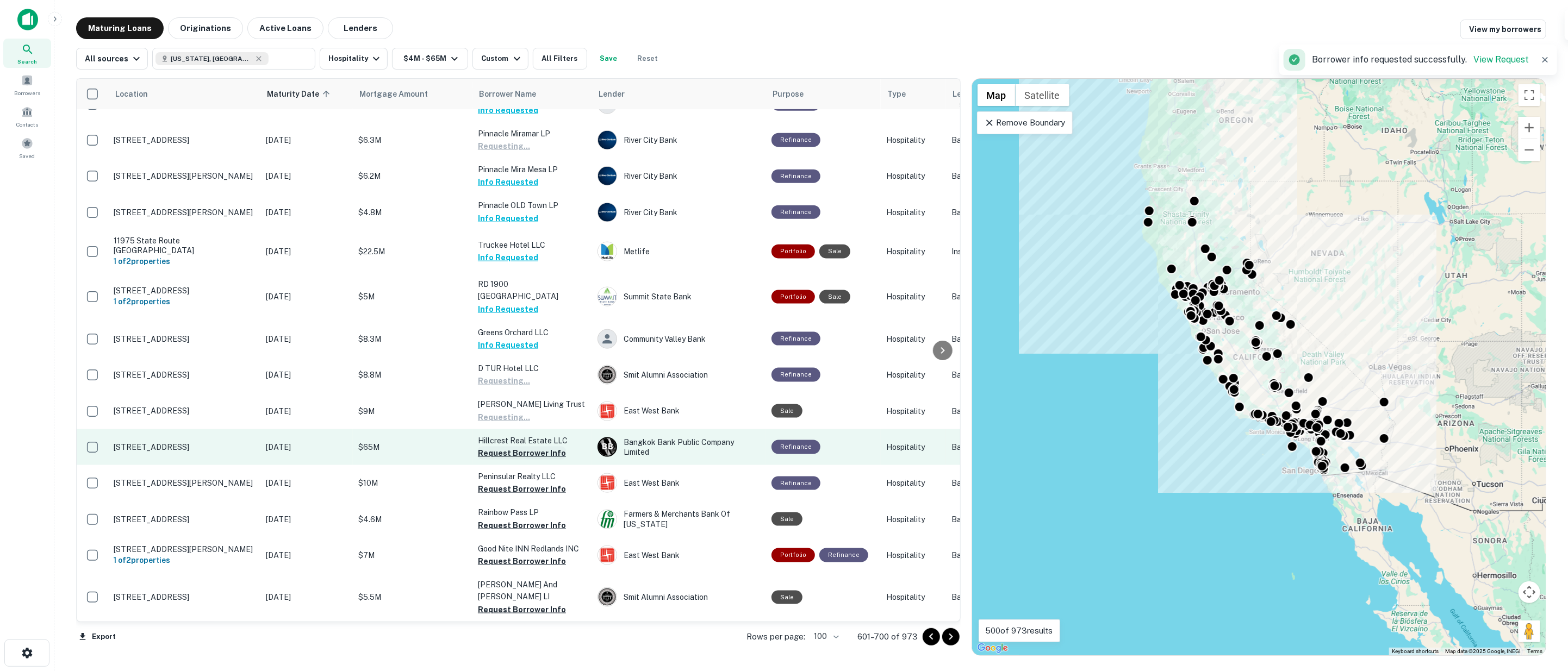
click at [524, 447] on button "Request Borrower Info" at bounding box center [522, 453] width 88 height 13
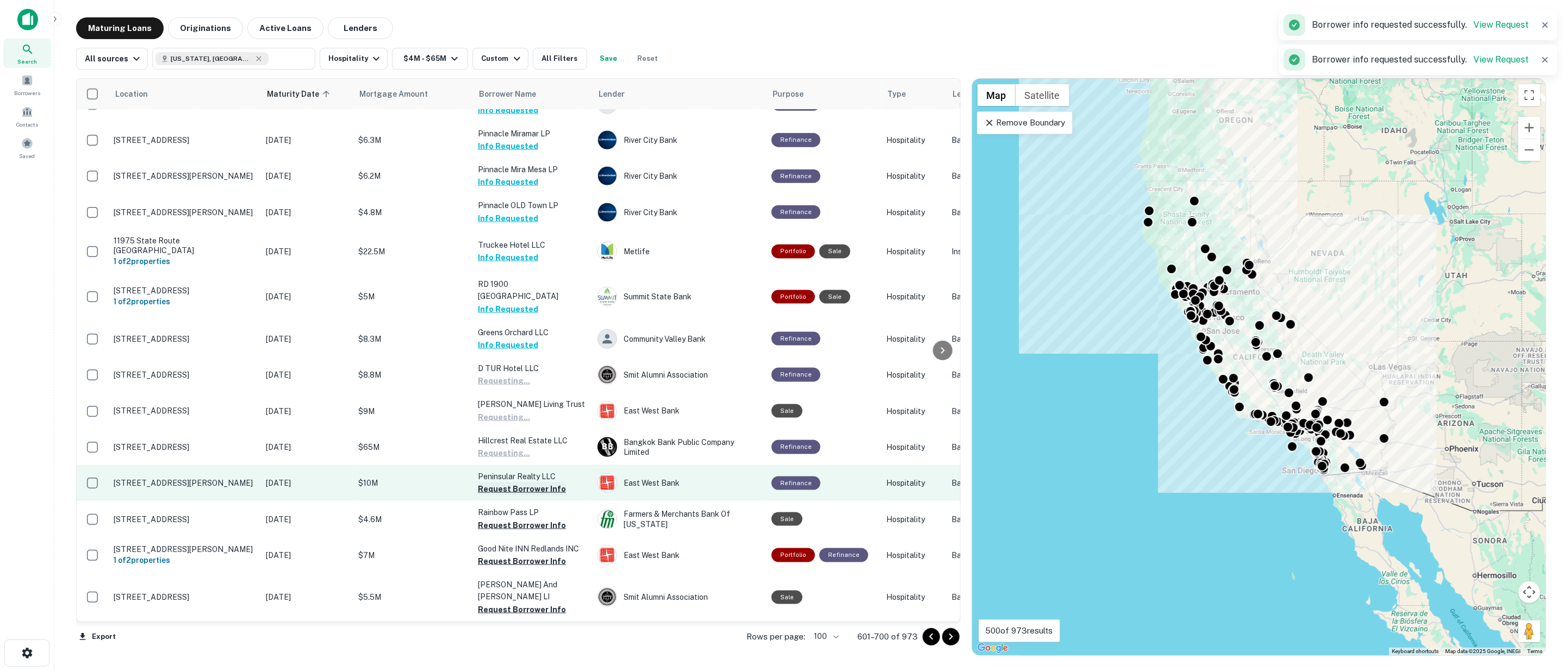
click at [525, 483] on button "Request Borrower Info" at bounding box center [522, 489] width 88 height 13
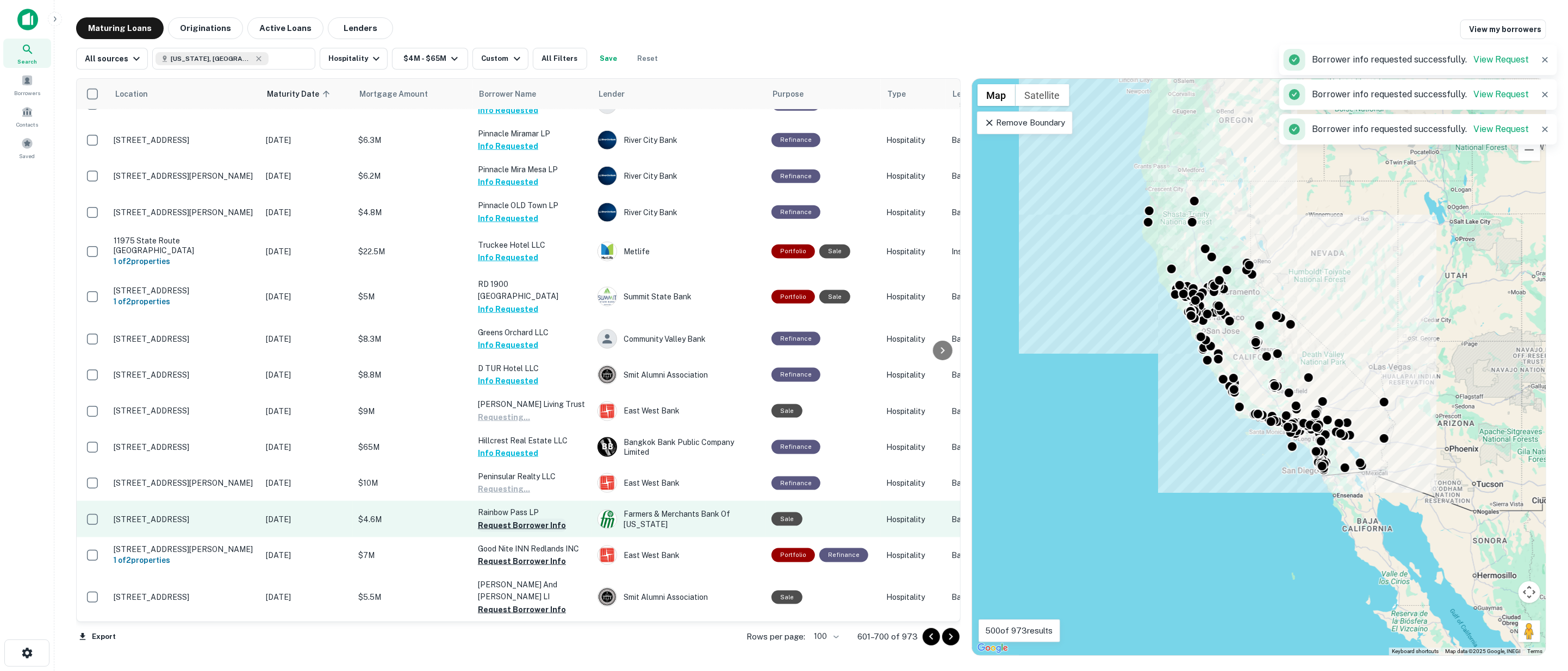
click at [525, 519] on button "Request Borrower Info" at bounding box center [522, 525] width 88 height 13
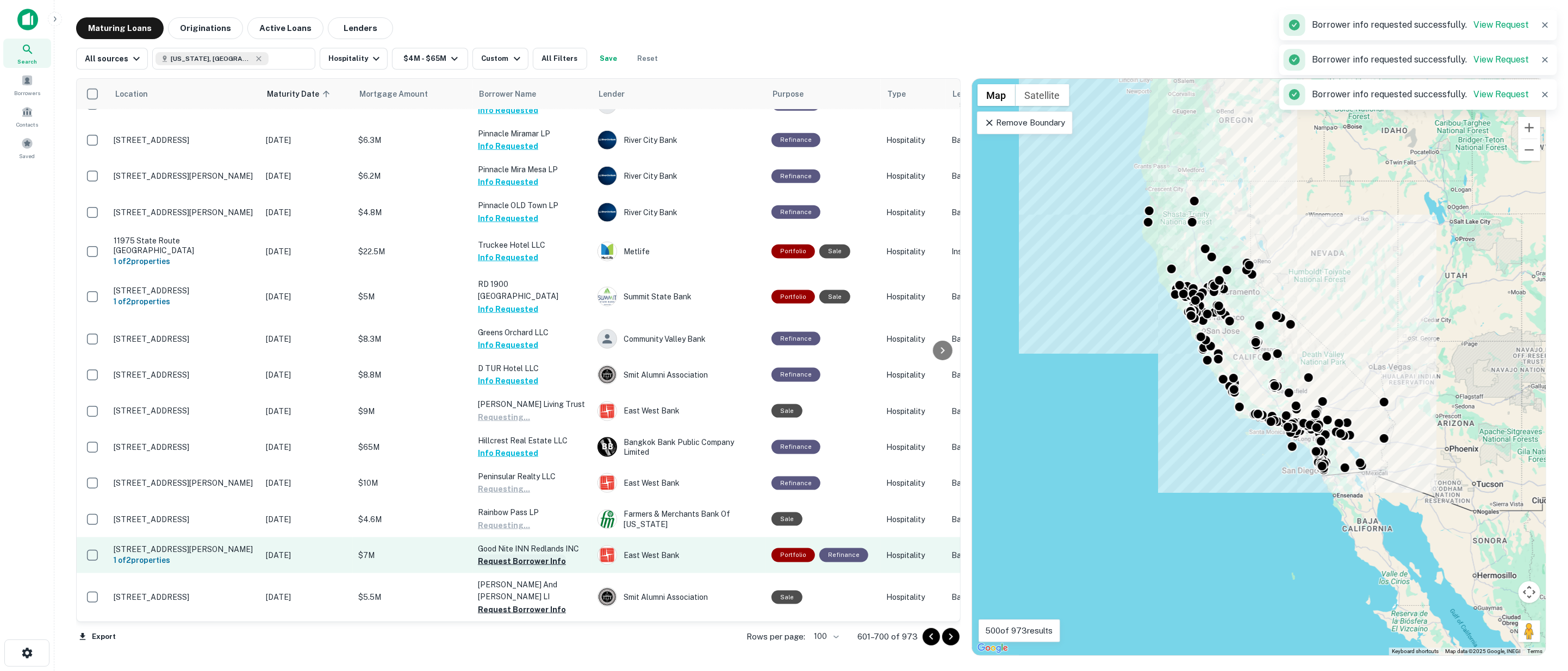
click at [520, 555] on button "Request Borrower Info" at bounding box center [522, 561] width 88 height 13
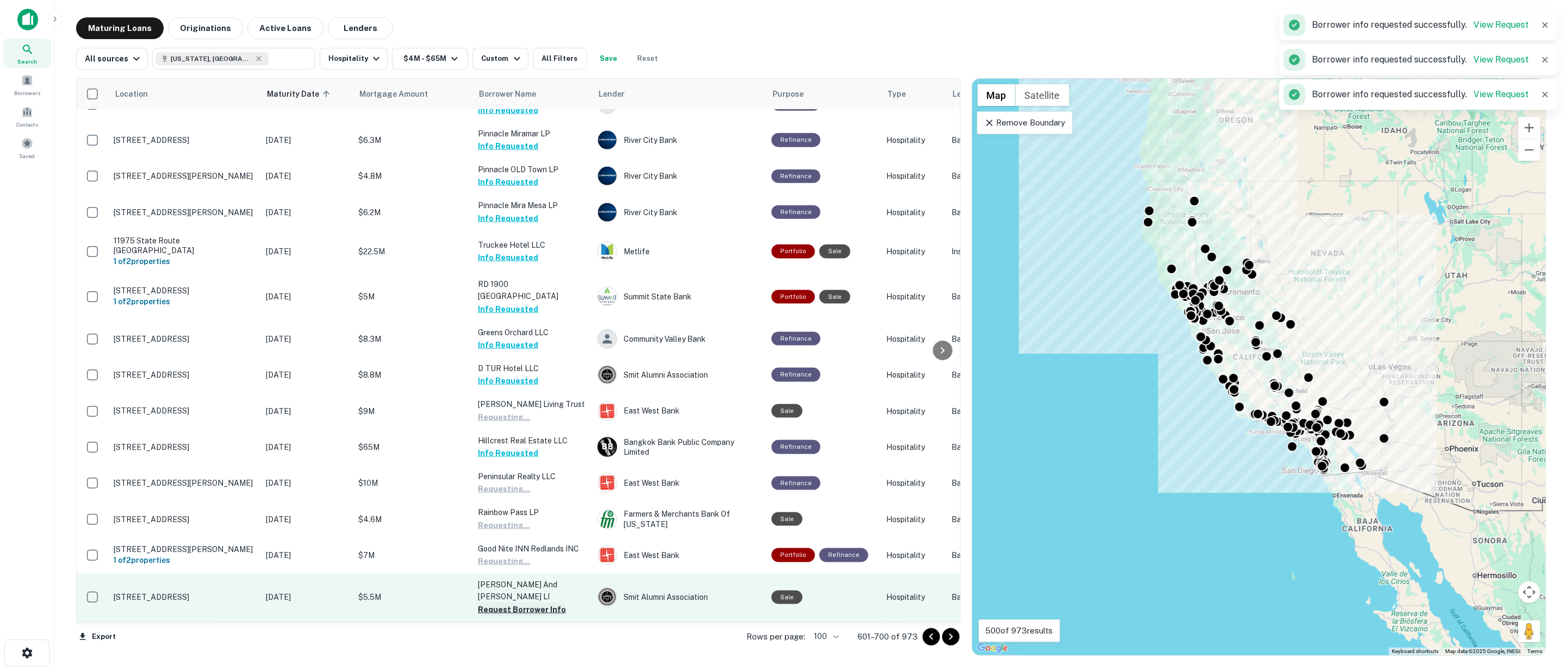
click at [523, 604] on button "Request Borrower Info" at bounding box center [522, 610] width 88 height 13
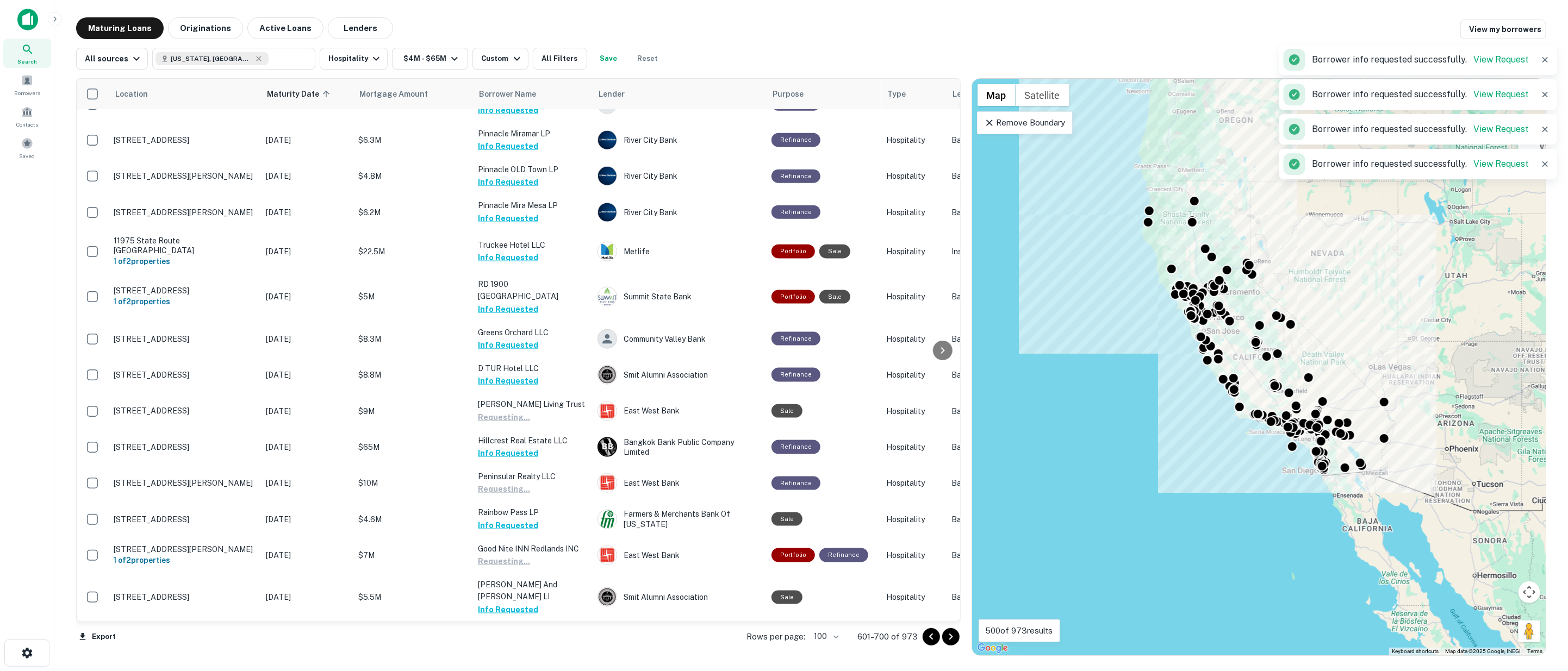
scroll to position [1328, 0]
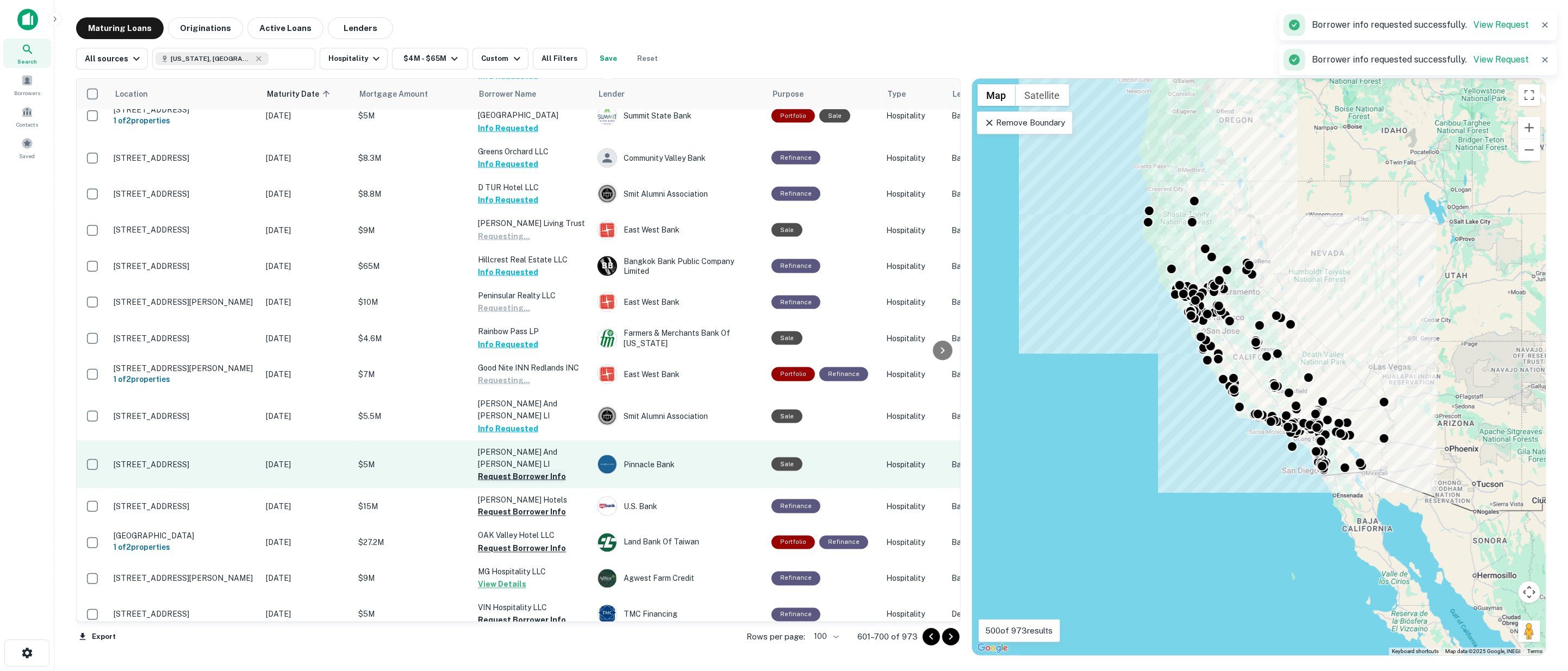
click at [506, 470] on button "Request Borrower Info" at bounding box center [522, 476] width 88 height 13
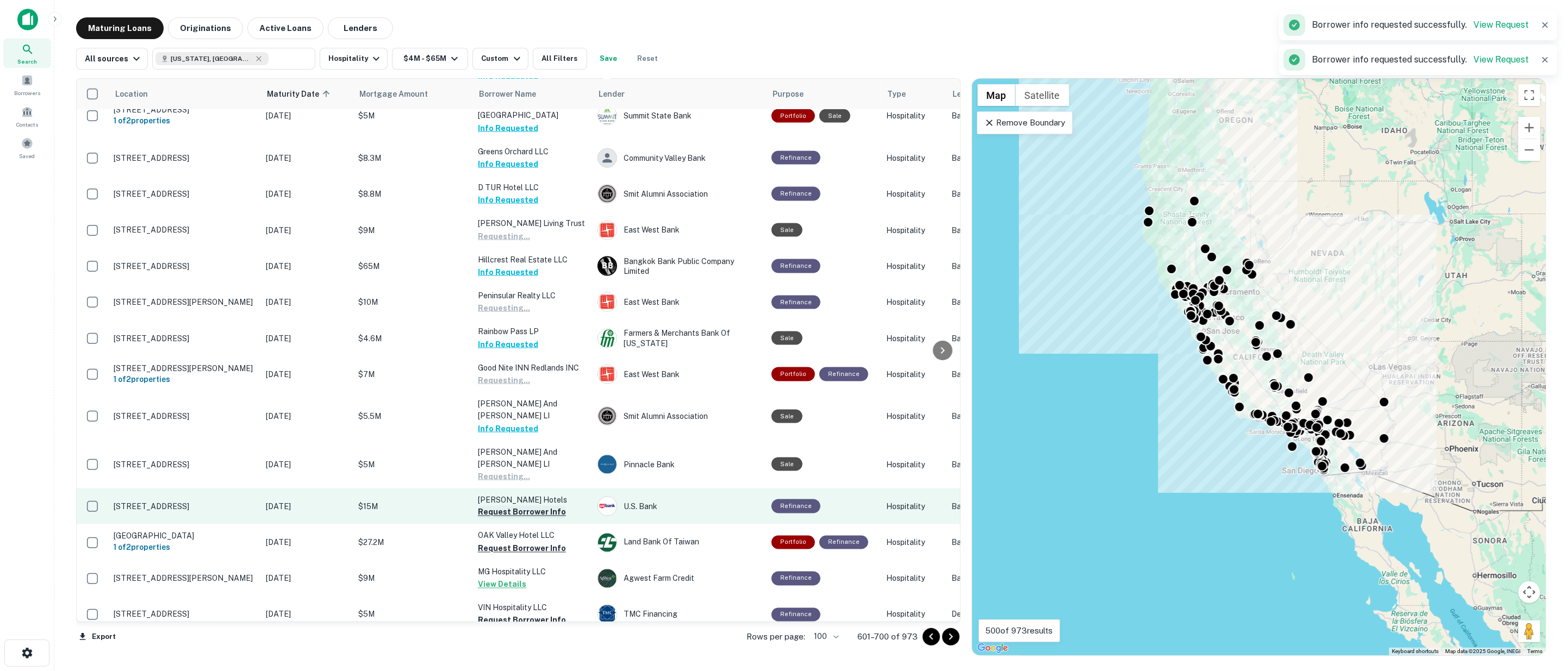
click at [509, 506] on button "Request Borrower Info" at bounding box center [522, 512] width 88 height 13
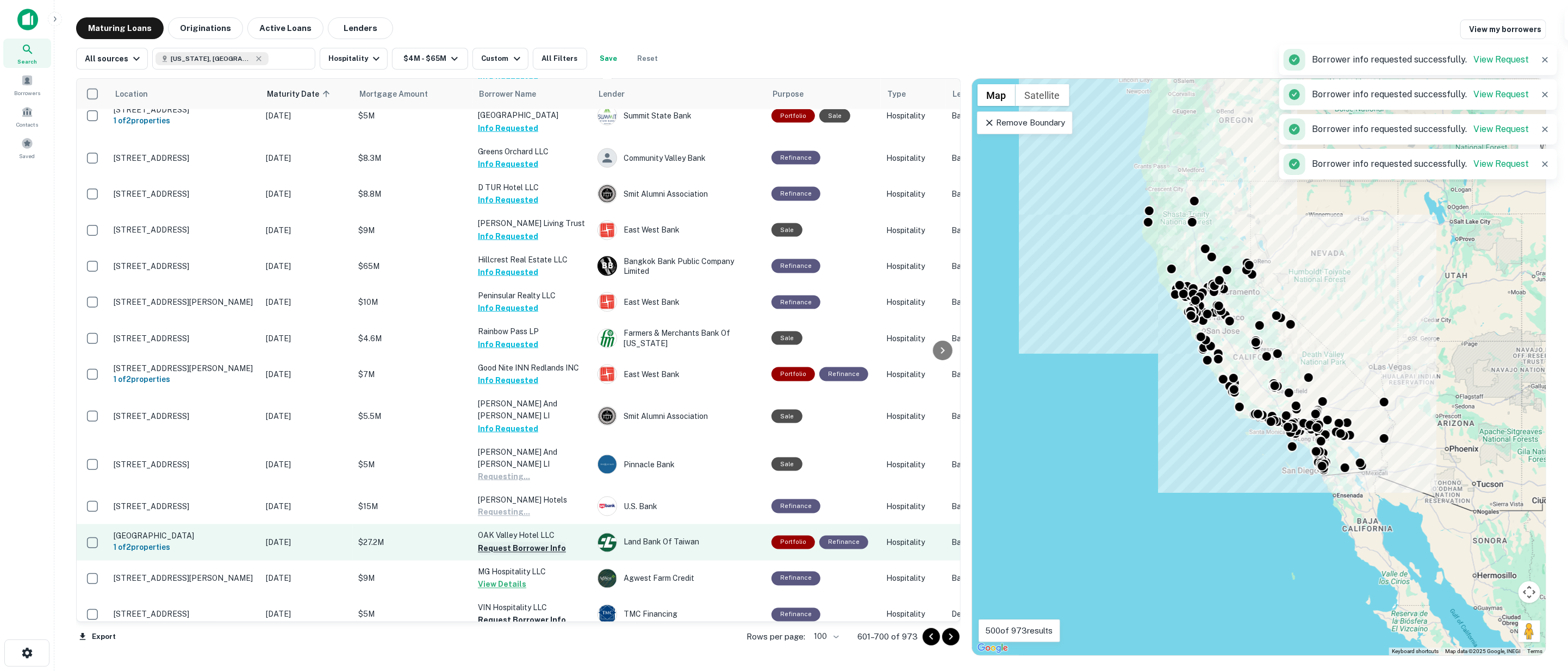
click at [513, 542] on button "Request Borrower Info" at bounding box center [522, 548] width 88 height 13
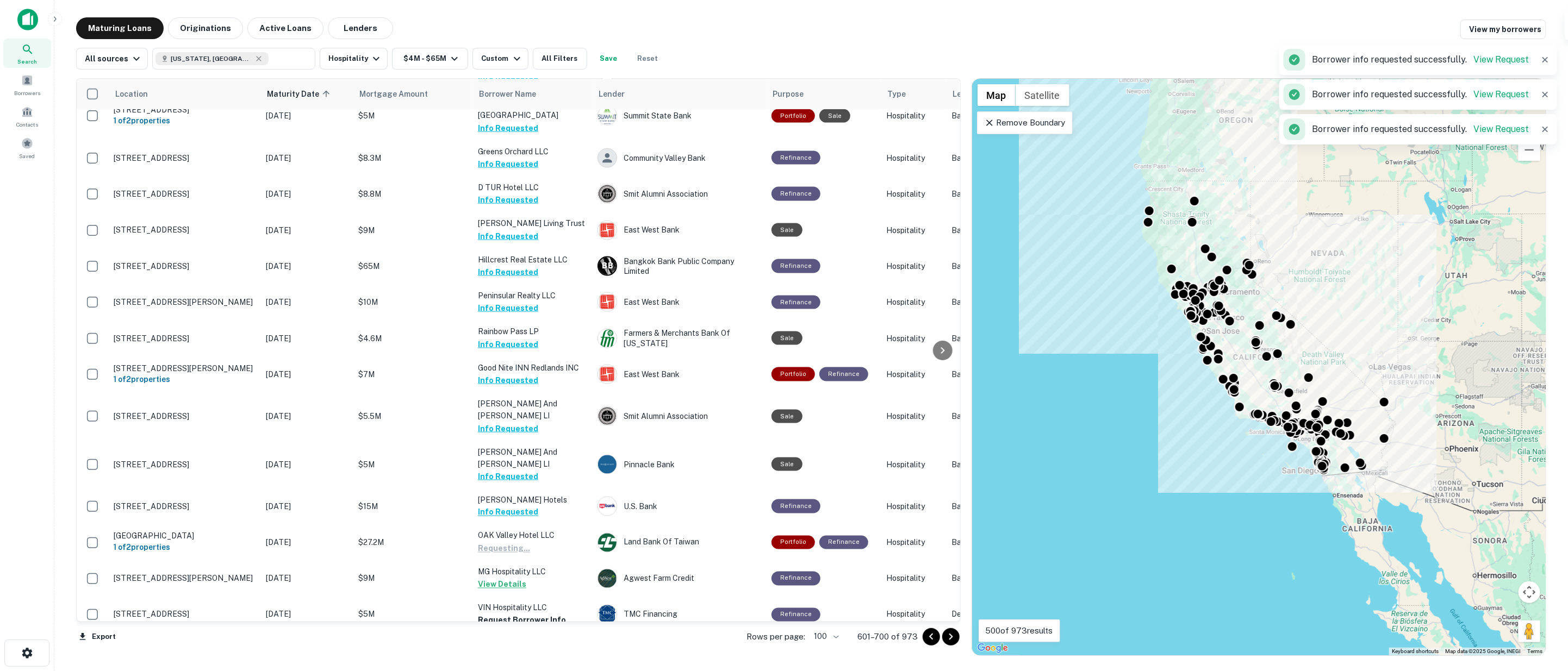
scroll to position [1509, 0]
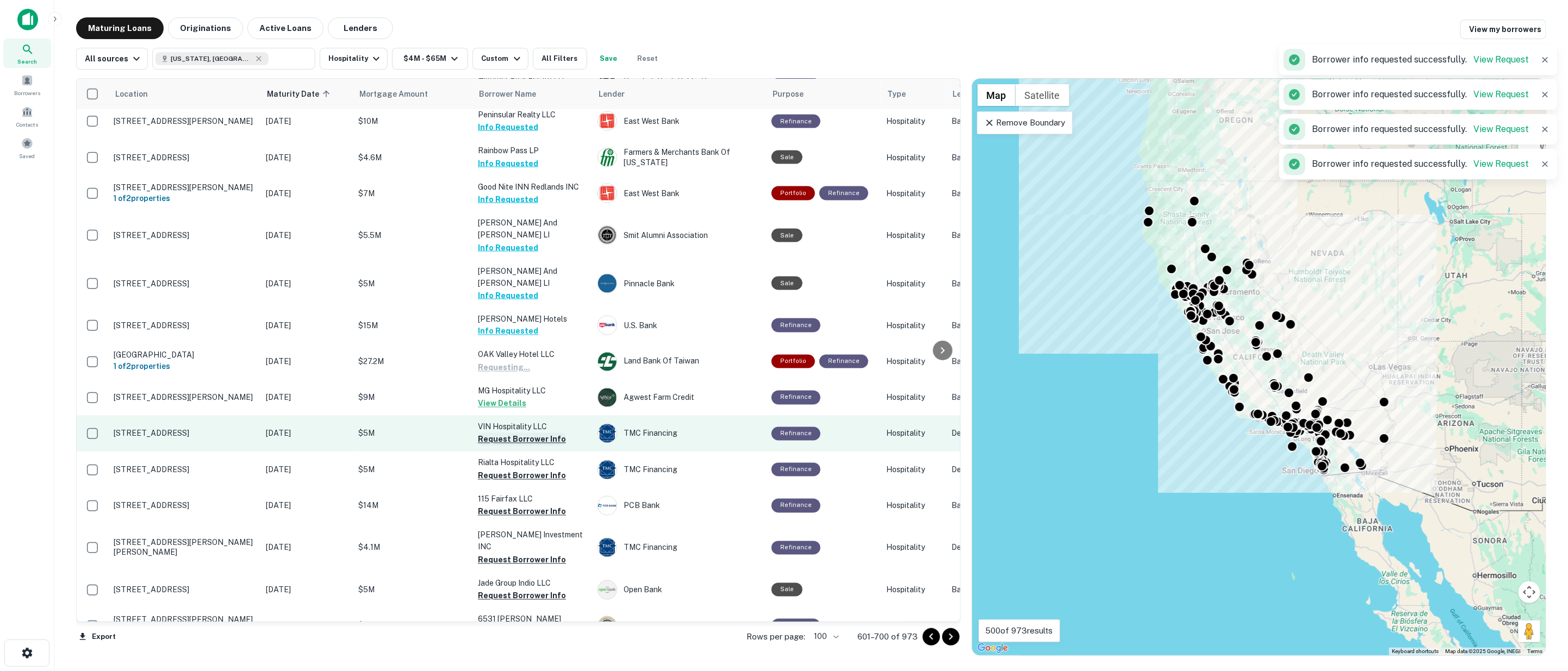
click at [509, 433] on button "Request Borrower Info" at bounding box center [522, 439] width 88 height 13
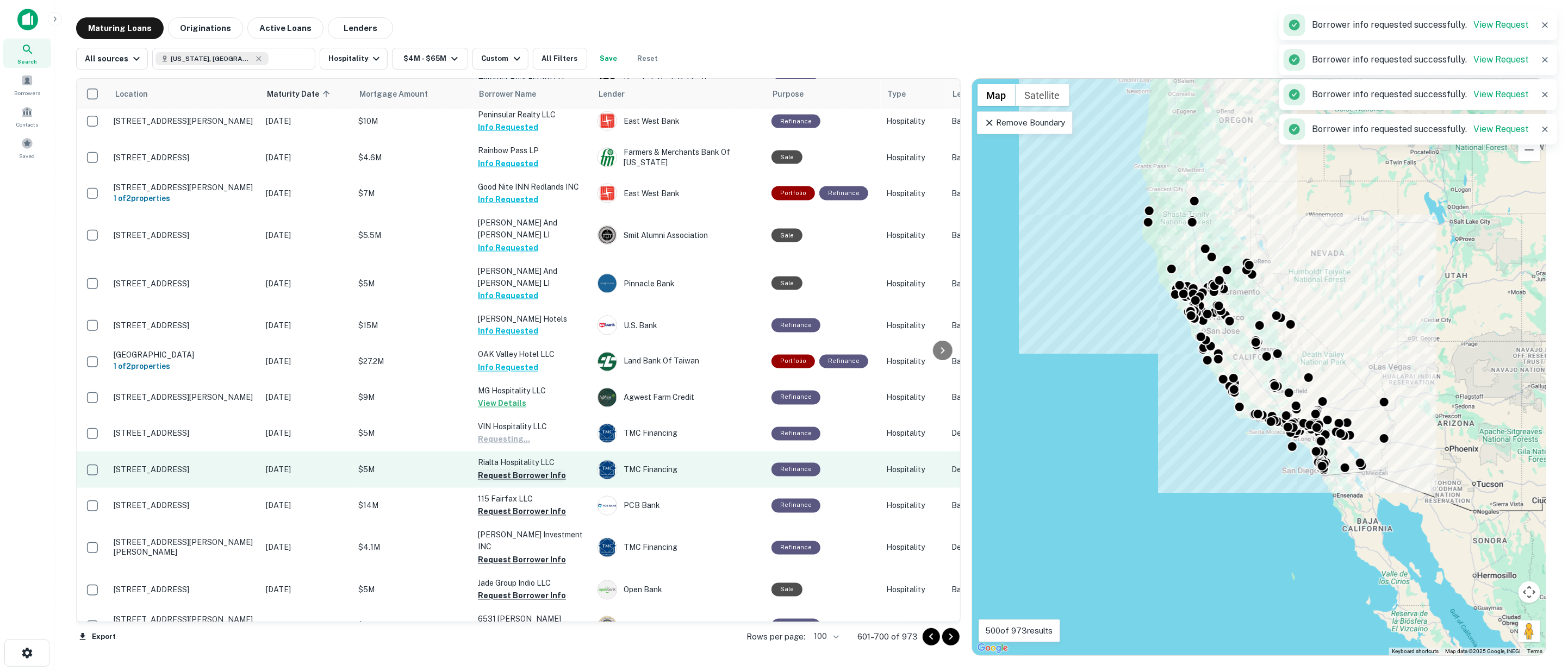
click at [516, 470] on button "Request Borrower Info" at bounding box center [522, 476] width 88 height 13
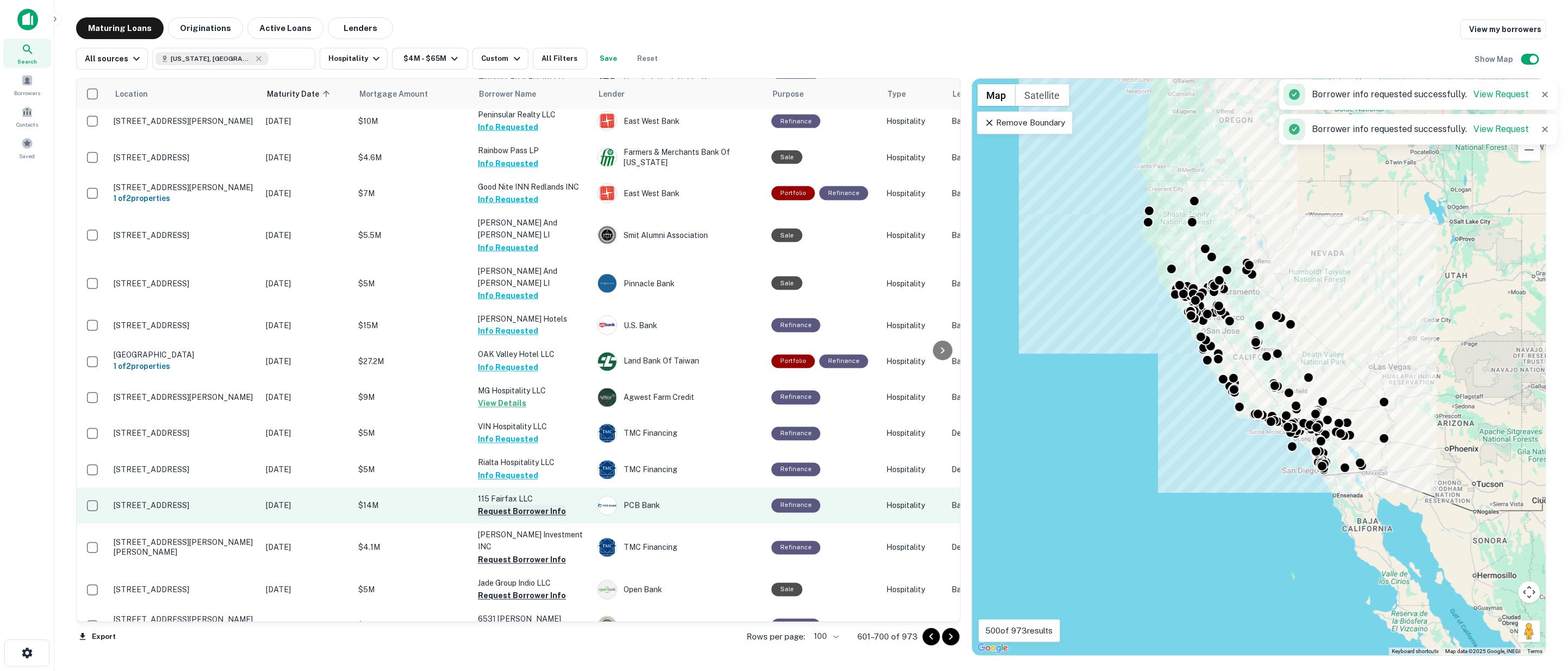
click at [520, 505] on button "Request Borrower Info" at bounding box center [522, 511] width 88 height 13
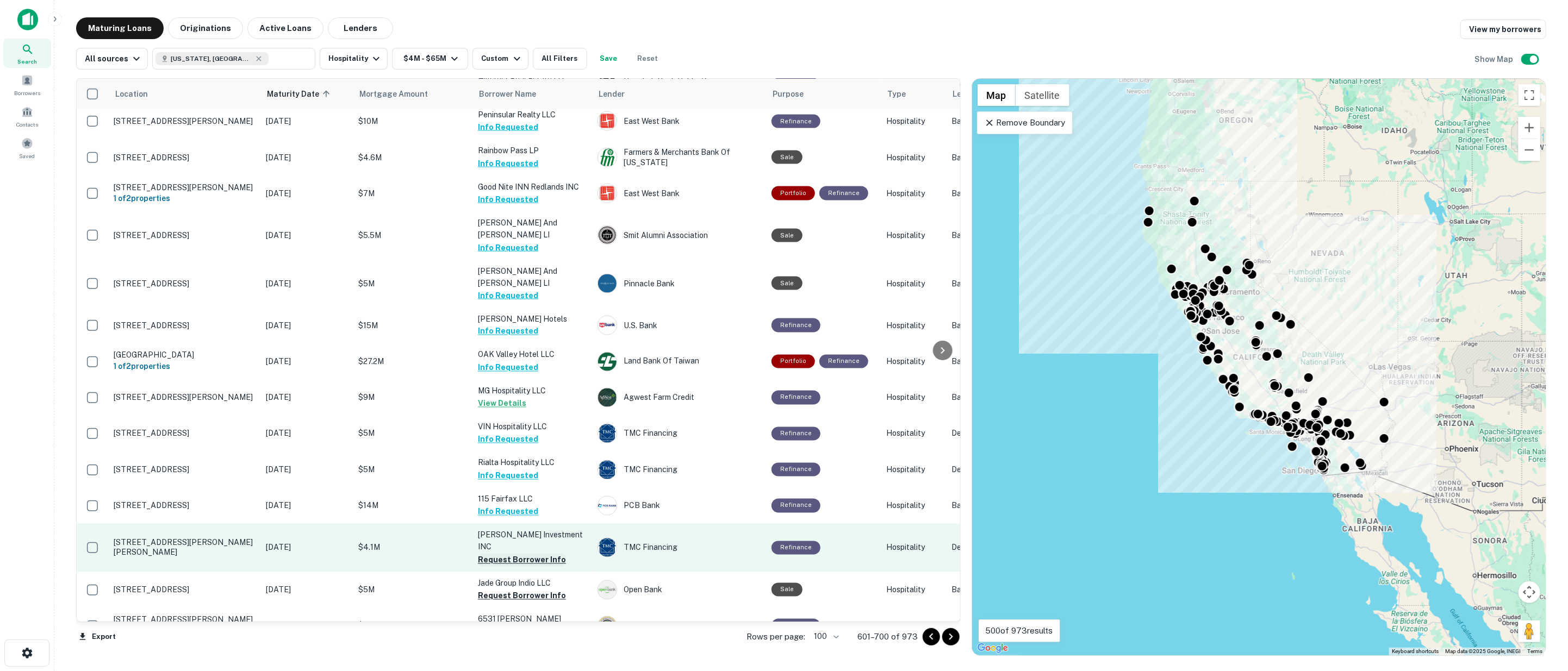
click at [519, 554] on button "Request Borrower Info" at bounding box center [522, 560] width 88 height 13
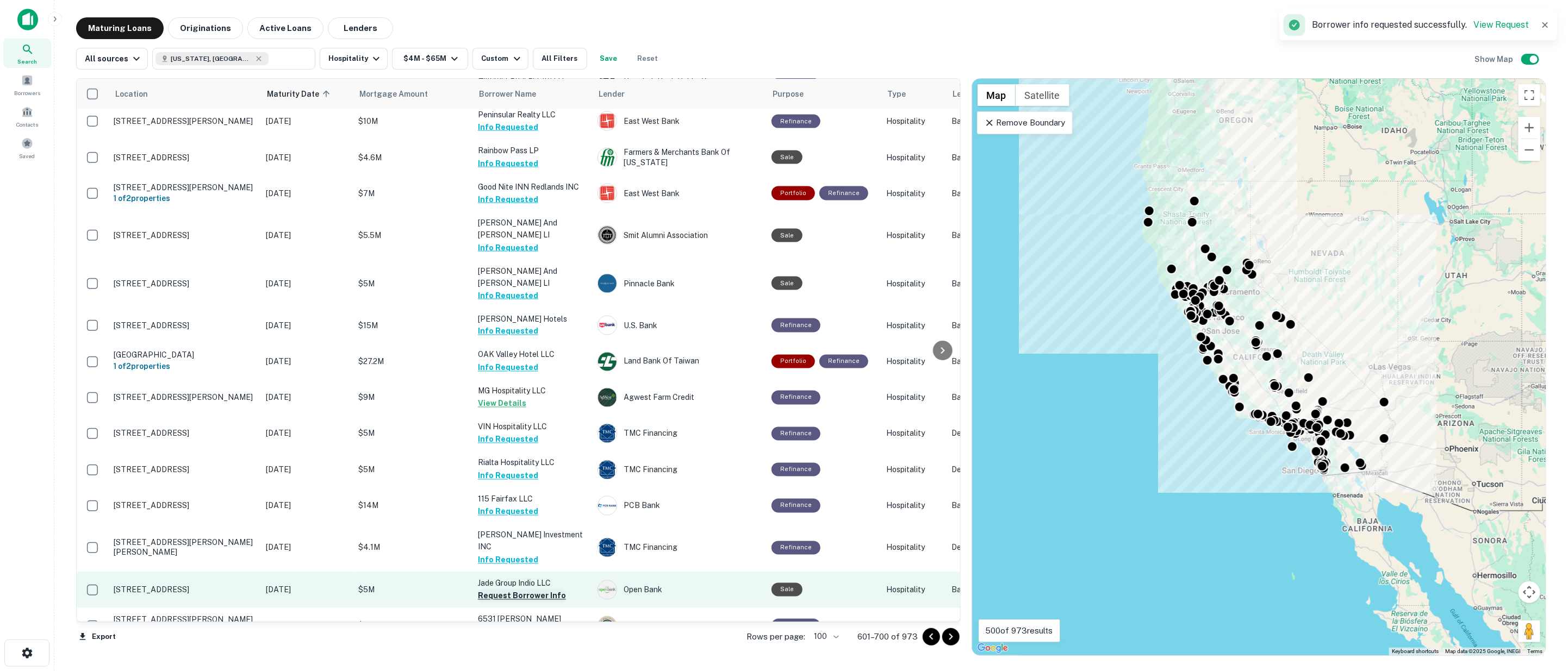
click at [518, 590] on button "Request Borrower Info" at bounding box center [522, 596] width 88 height 13
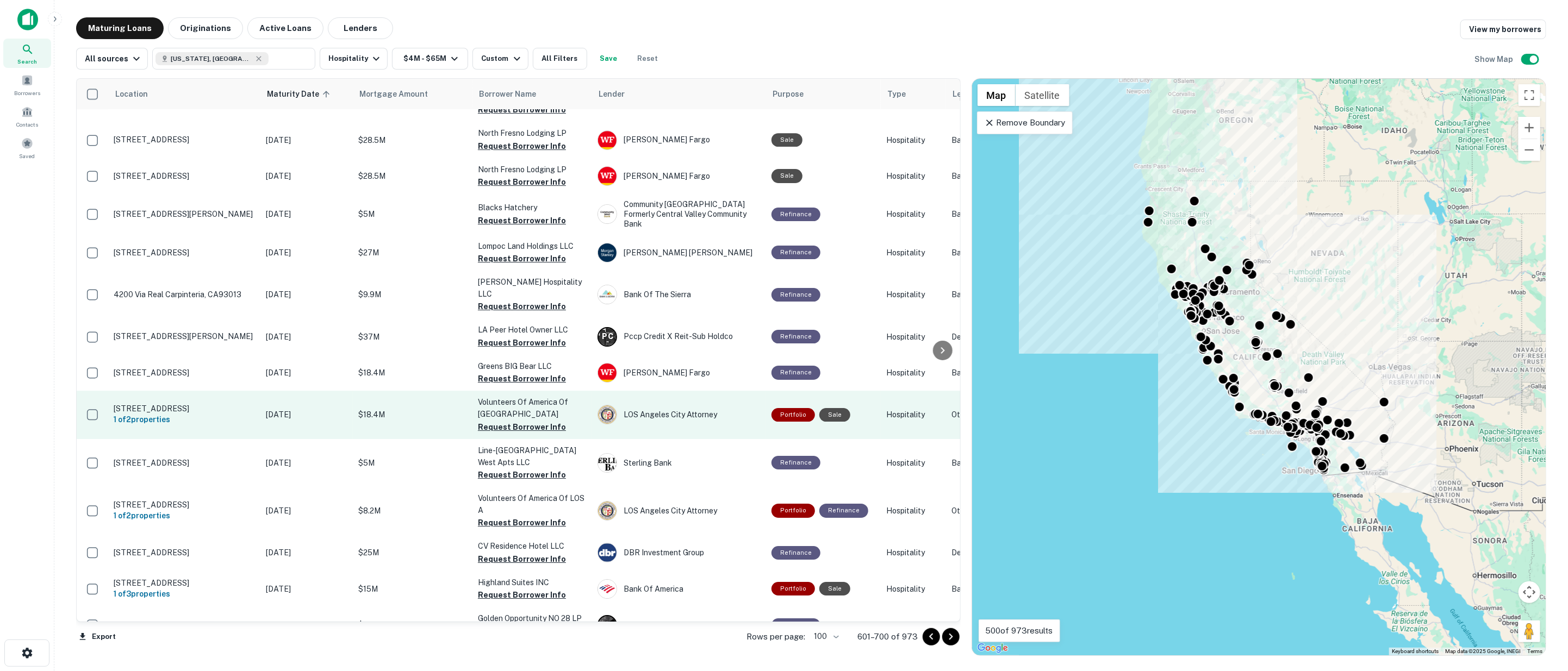
scroll to position [3343, 0]
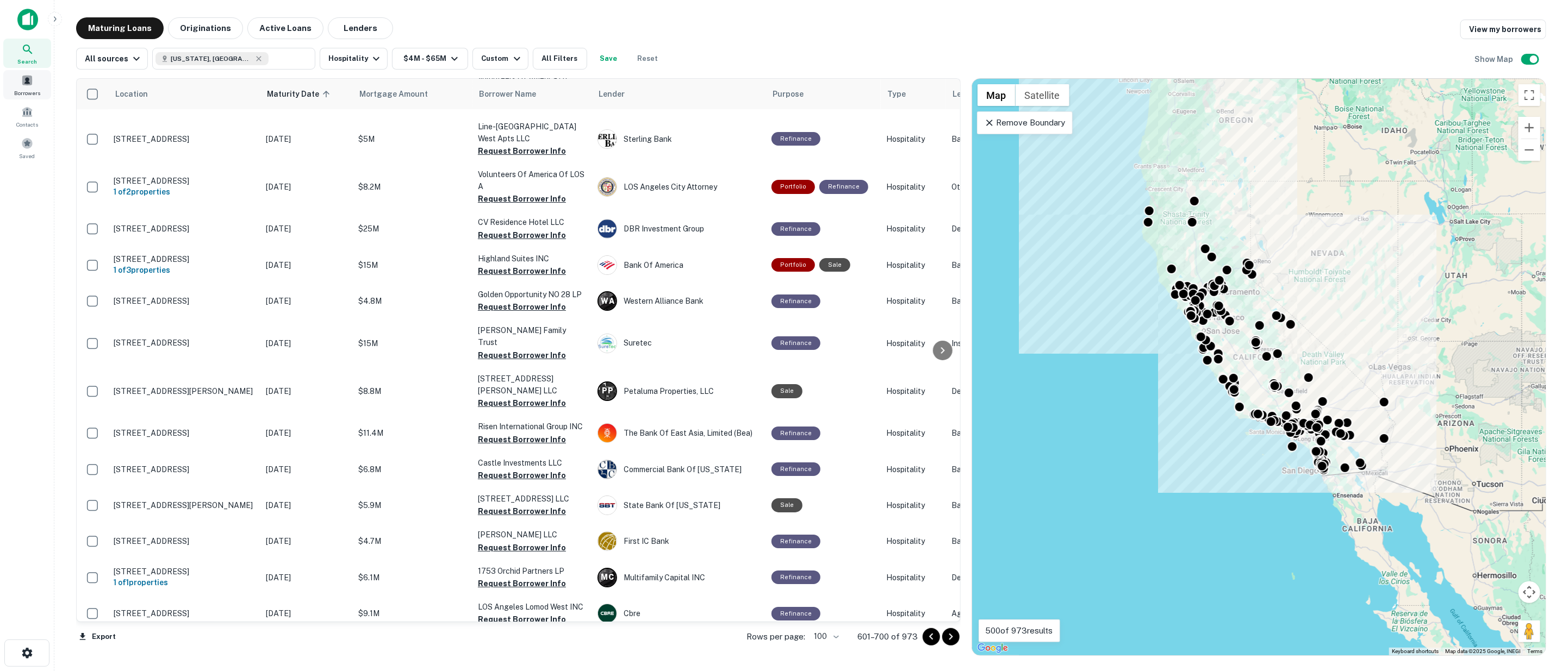
click at [19, 82] on div "Borrowers" at bounding box center [27, 84] width 48 height 29
